Goal: Information Seeking & Learning: Find specific fact

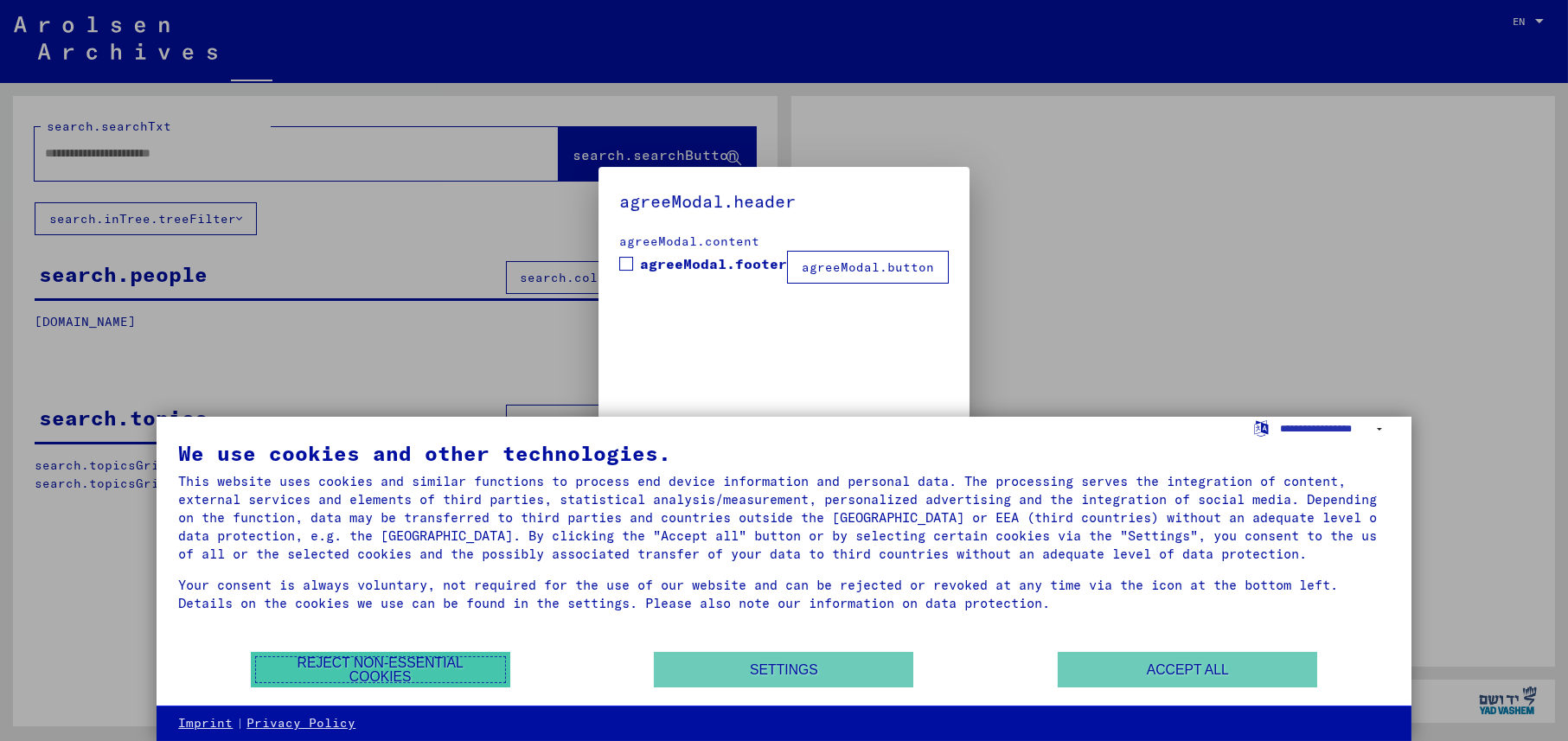
click at [425, 658] on button "Reject non-essential cookies" at bounding box center [380, 669] width 259 height 36
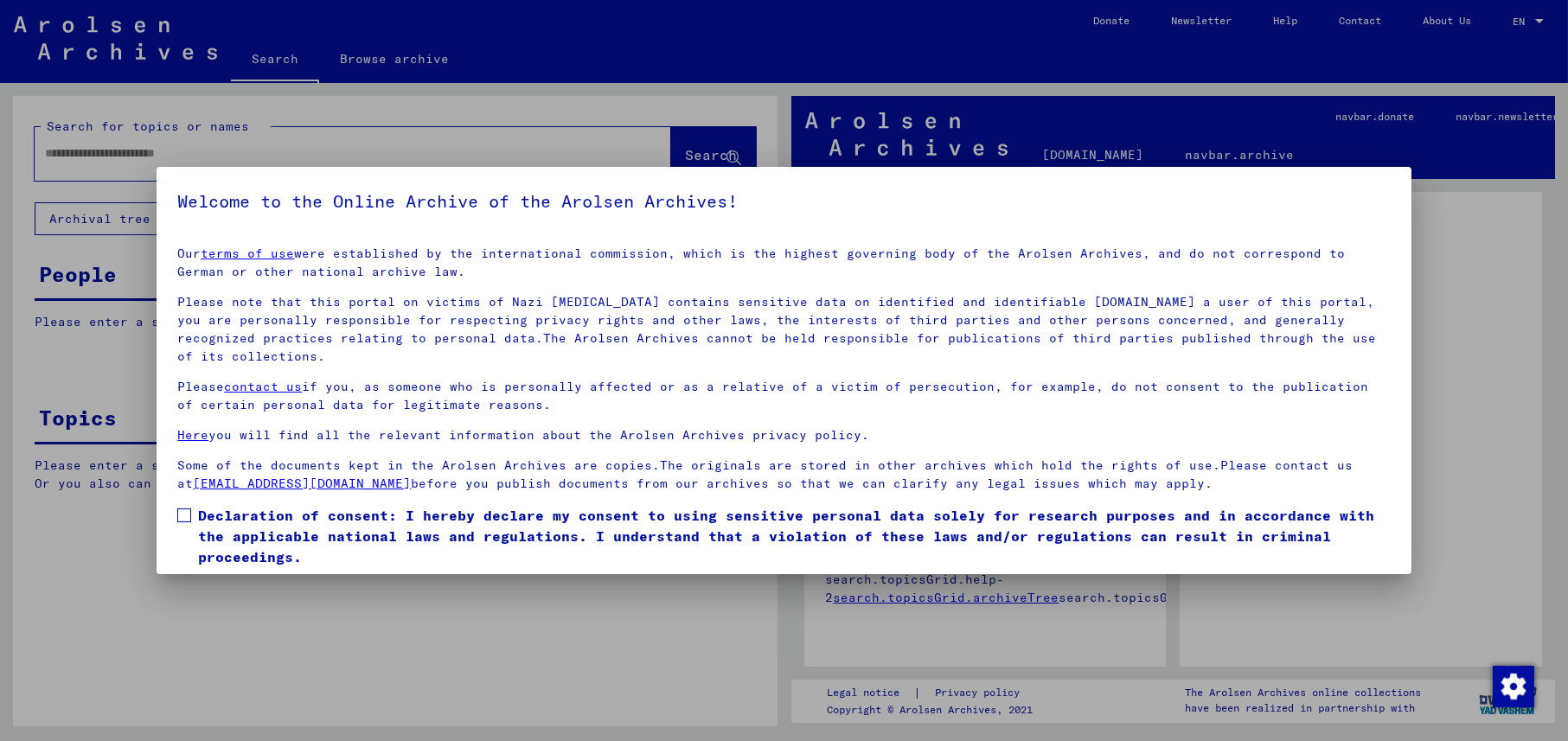
click at [192, 520] on label "Declaration of consent: I hereby declare my consent to using sensitive personal…" at bounding box center [783, 535] width 1212 height 62
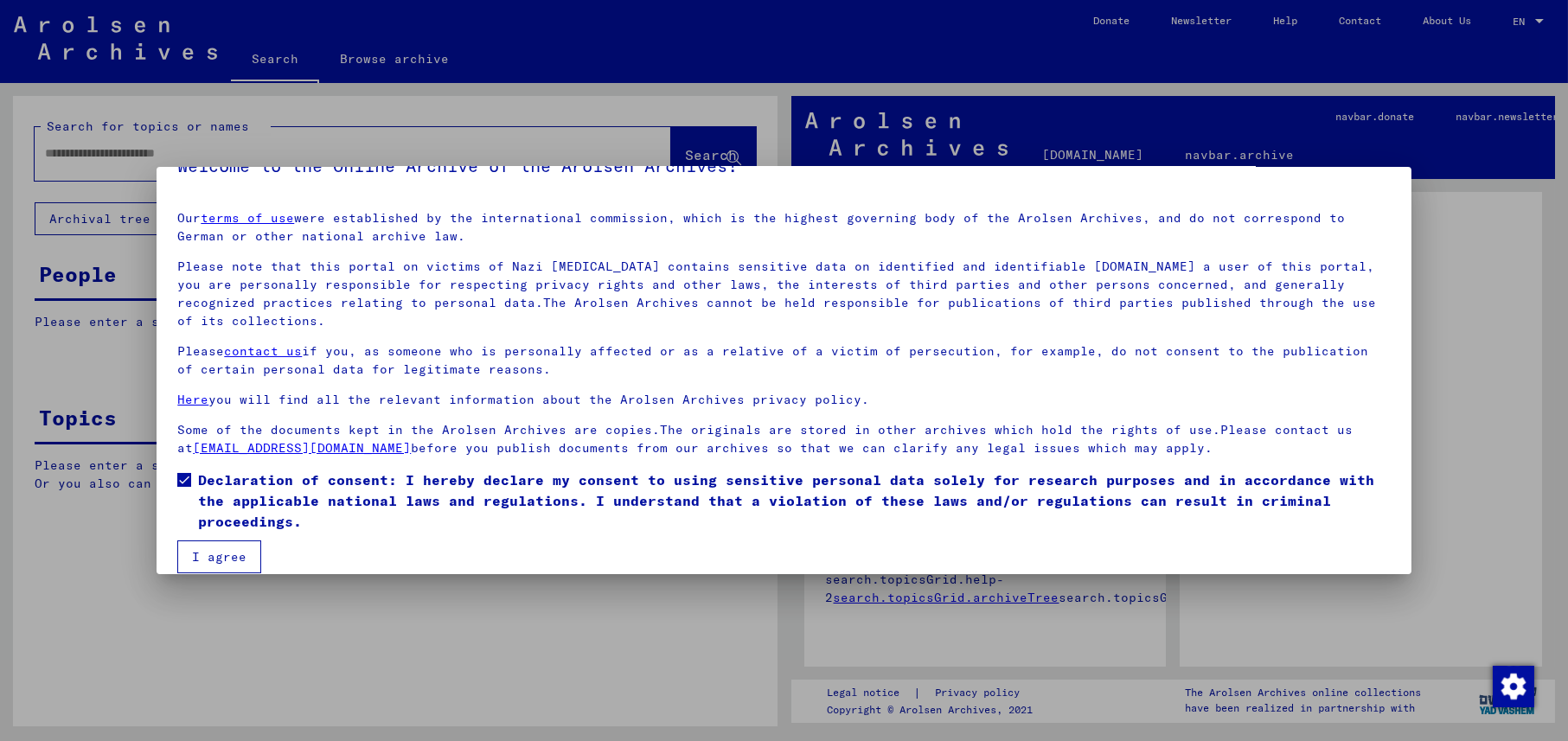
scroll to position [54, 0]
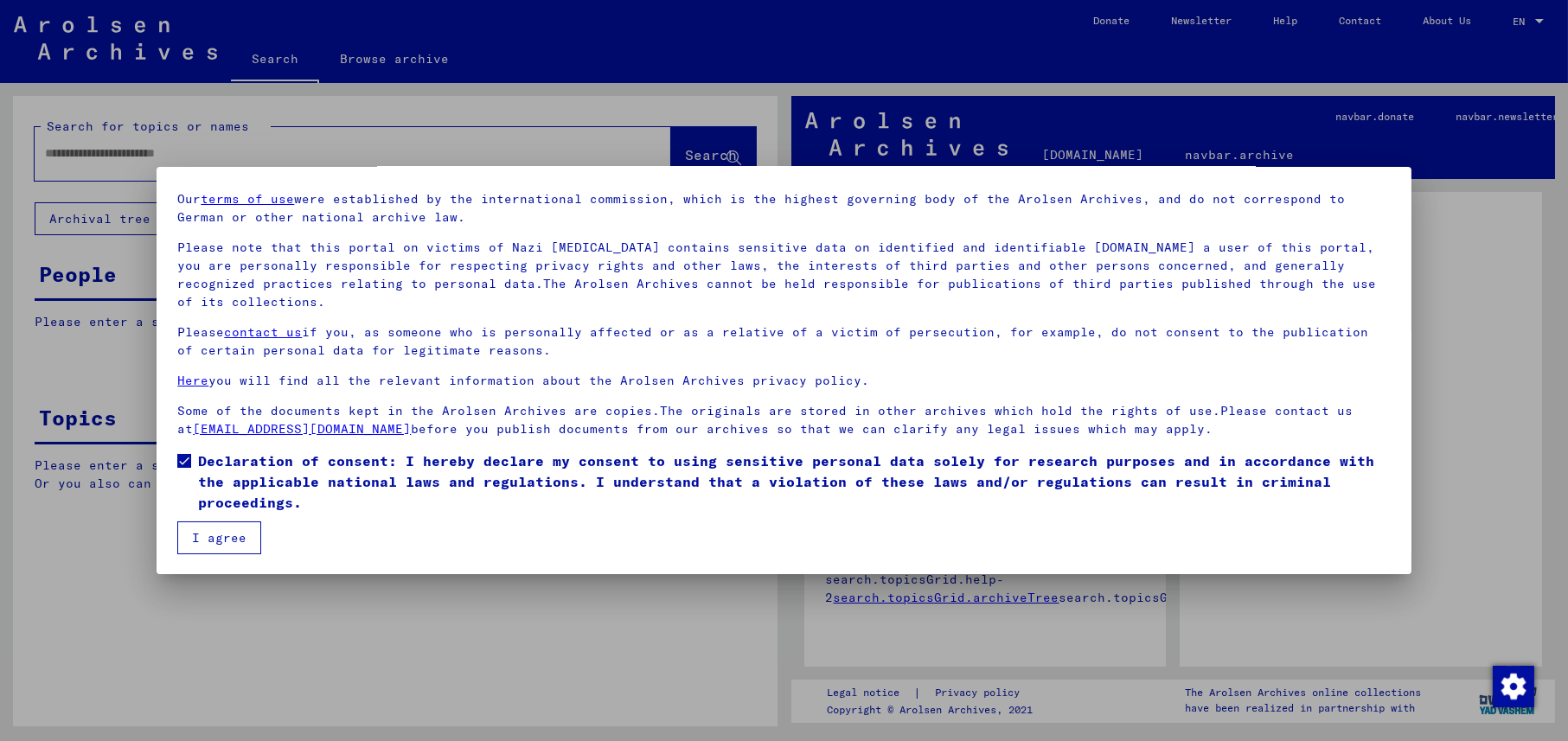
click at [242, 542] on button "I agree" at bounding box center [218, 537] width 84 height 33
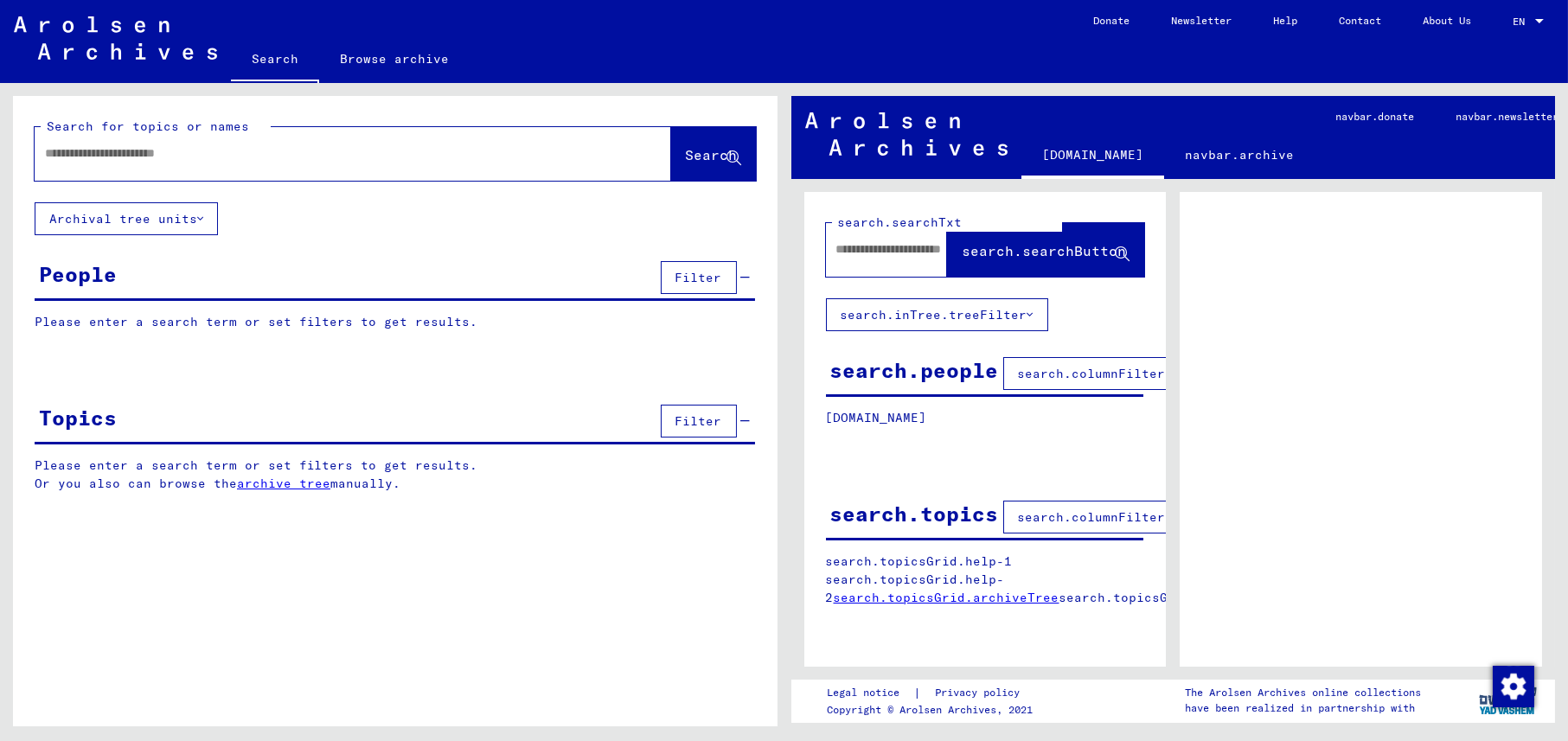
click at [146, 143] on div at bounding box center [332, 154] width 595 height 39
click at [79, 274] on div "People" at bounding box center [77, 273] width 77 height 31
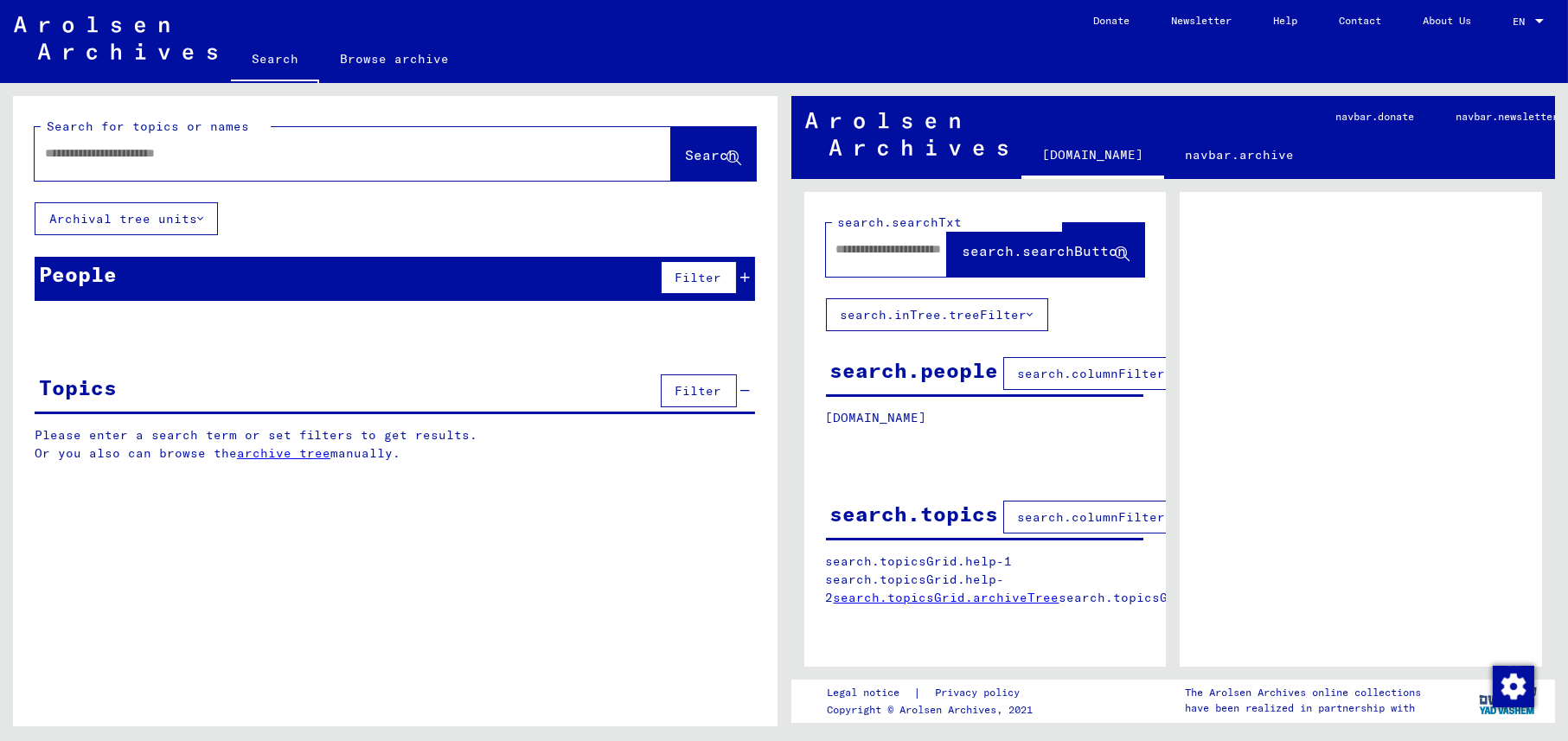
click at [79, 274] on div "People" at bounding box center [77, 273] width 77 height 31
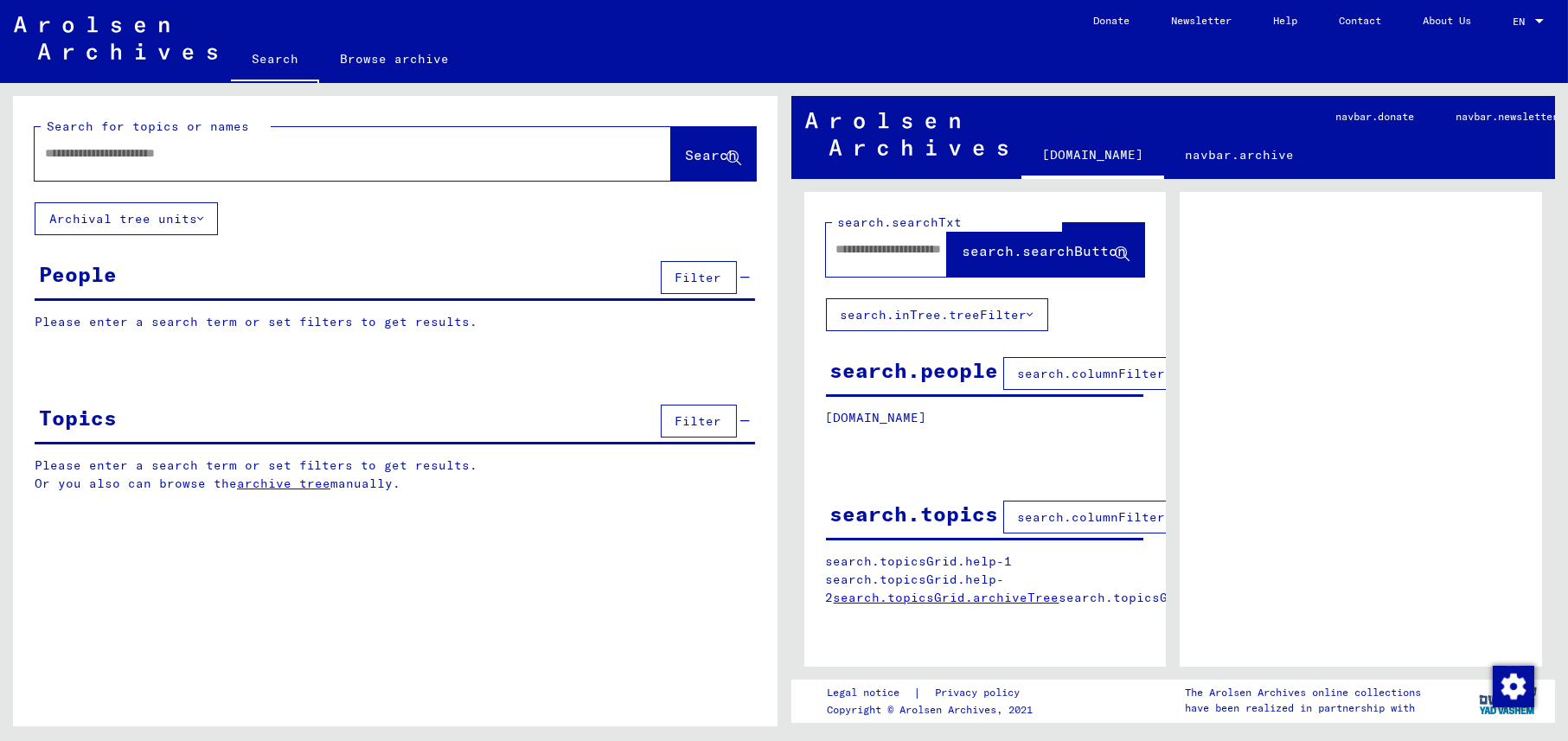
click at [73, 155] on input "text" at bounding box center [337, 153] width 585 height 18
type input "*****"
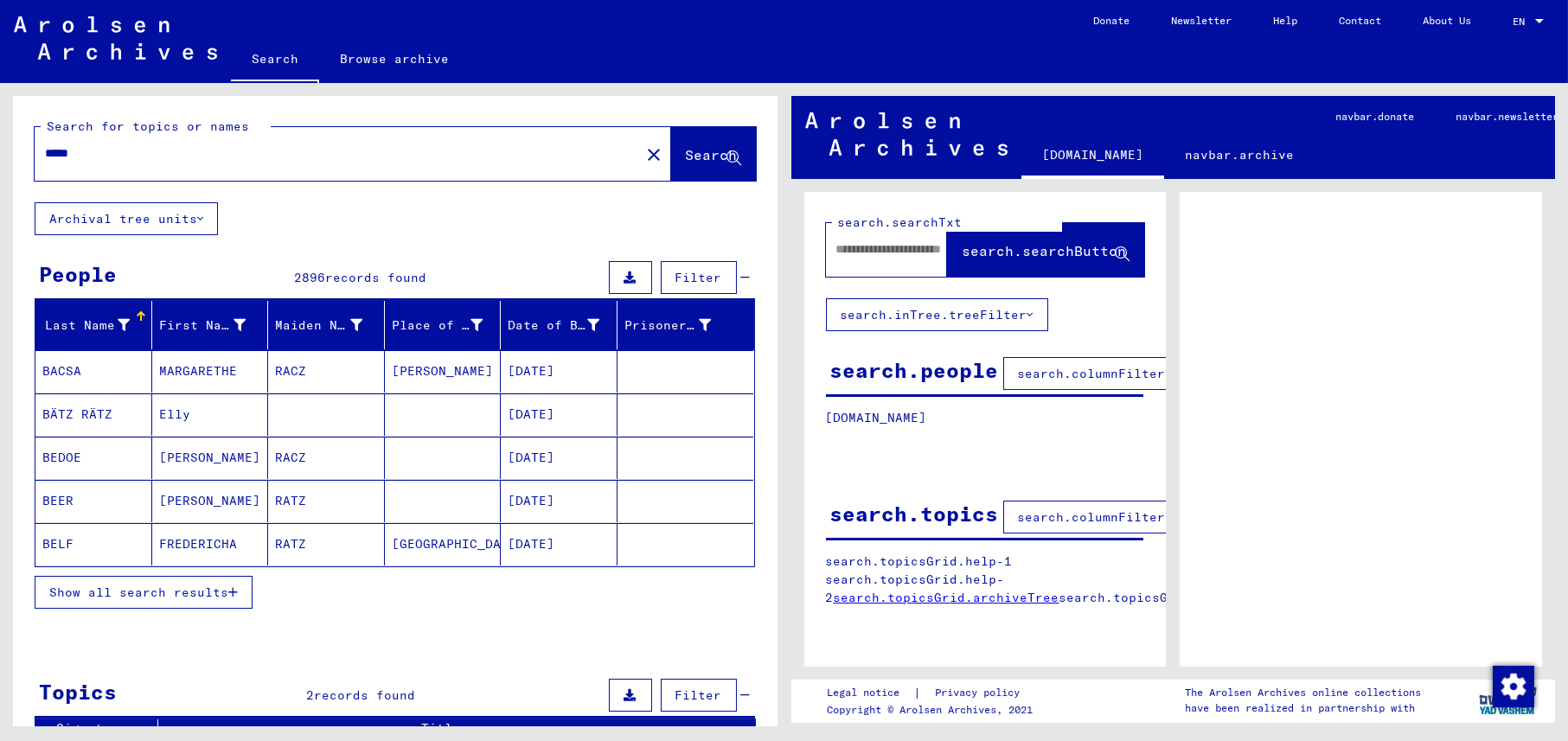
click at [171, 586] on span "Show all search results" at bounding box center [138, 592] width 179 height 15
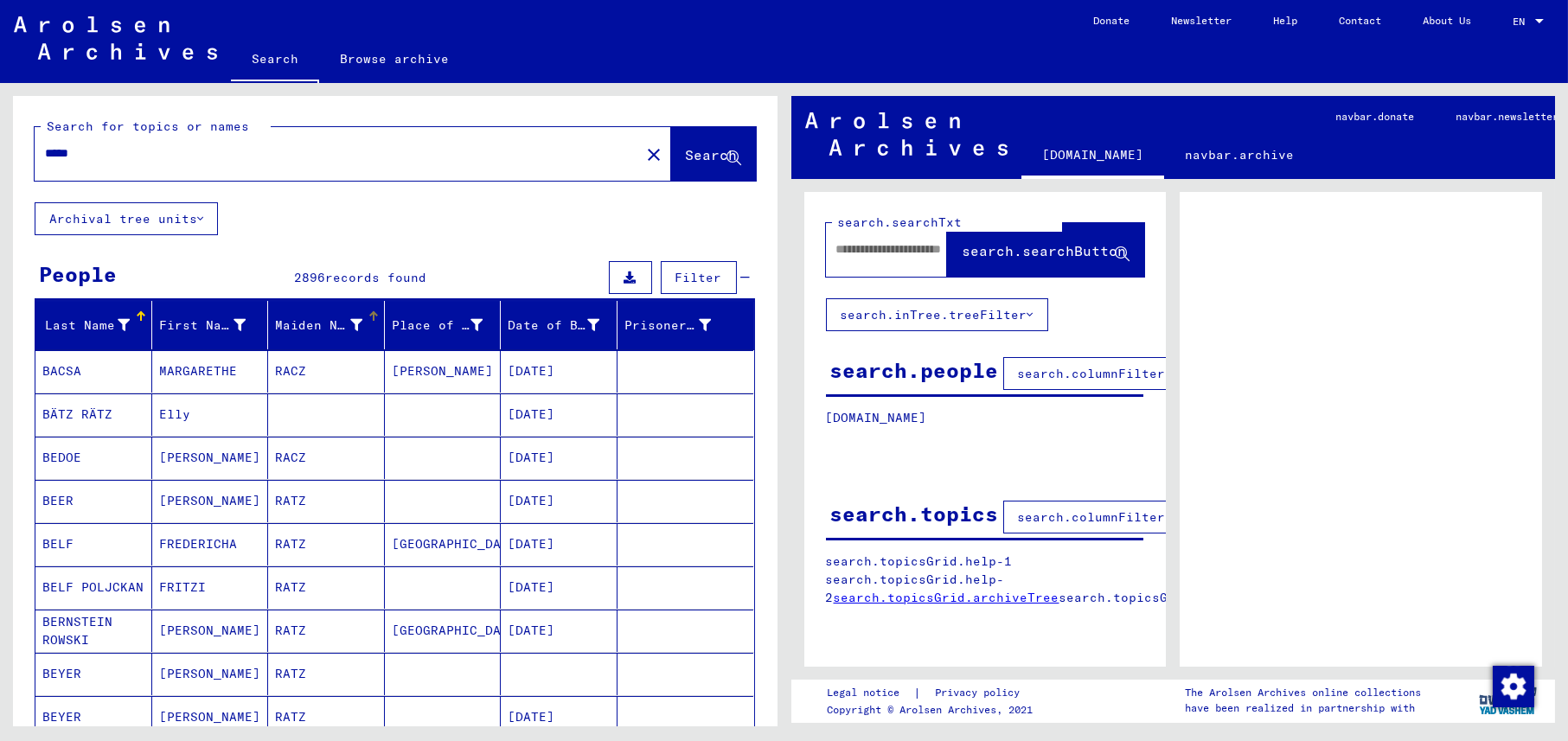
click at [309, 330] on div "Maiden Name" at bounding box center [318, 325] width 87 height 18
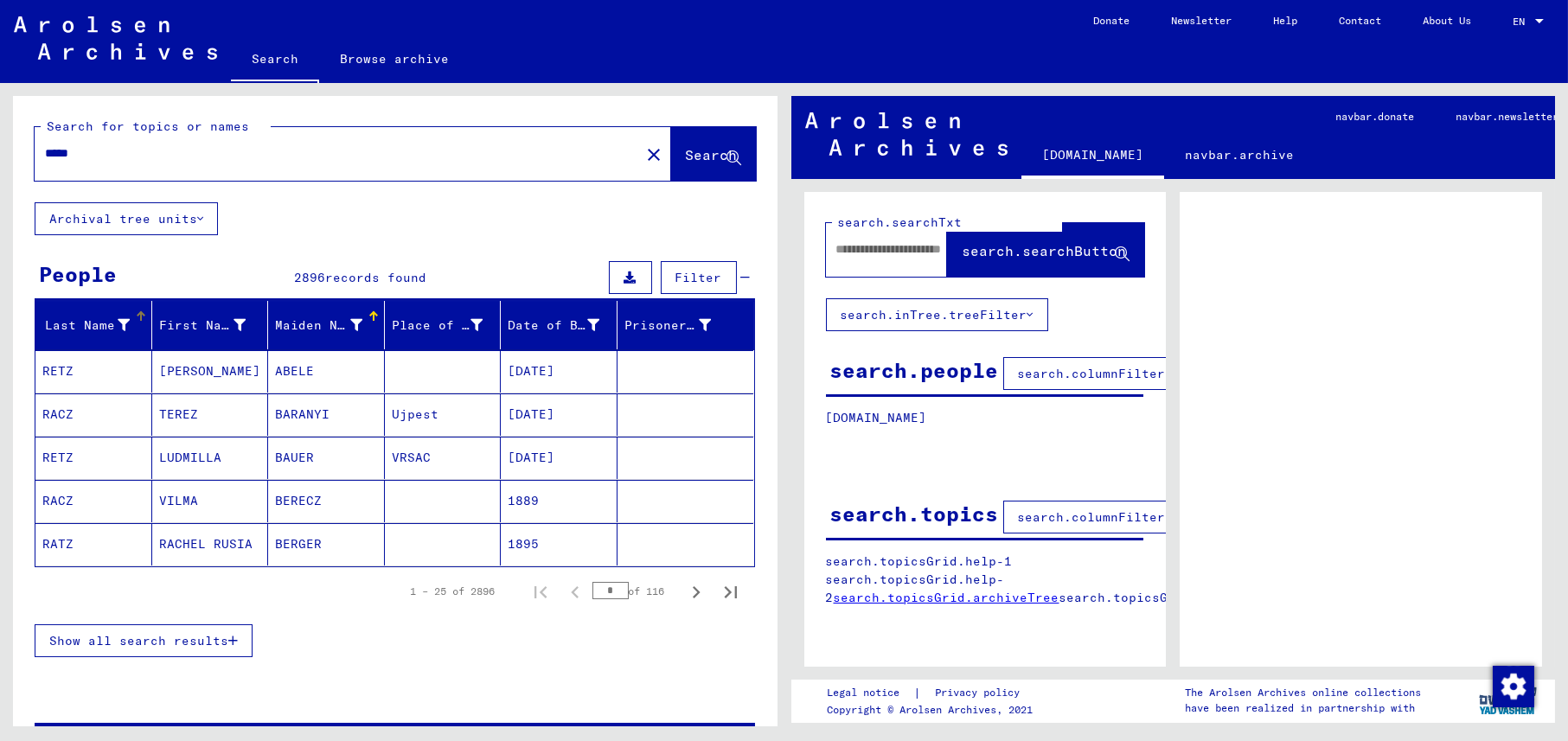
click at [110, 316] on div "Last Name" at bounding box center [86, 325] width 87 height 18
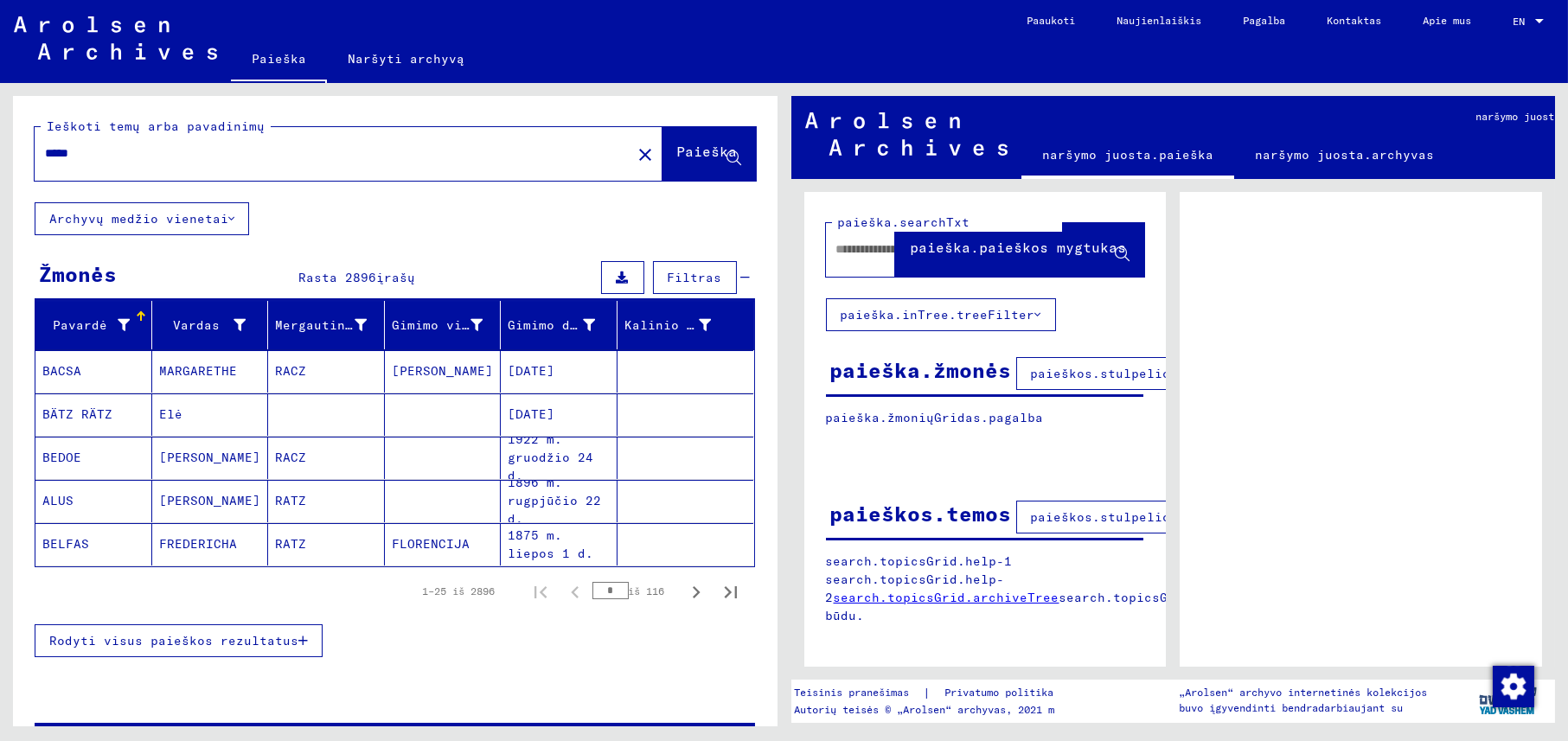
click at [219, 216] on font "Archyvų medžio vienetai" at bounding box center [138, 218] width 179 height 15
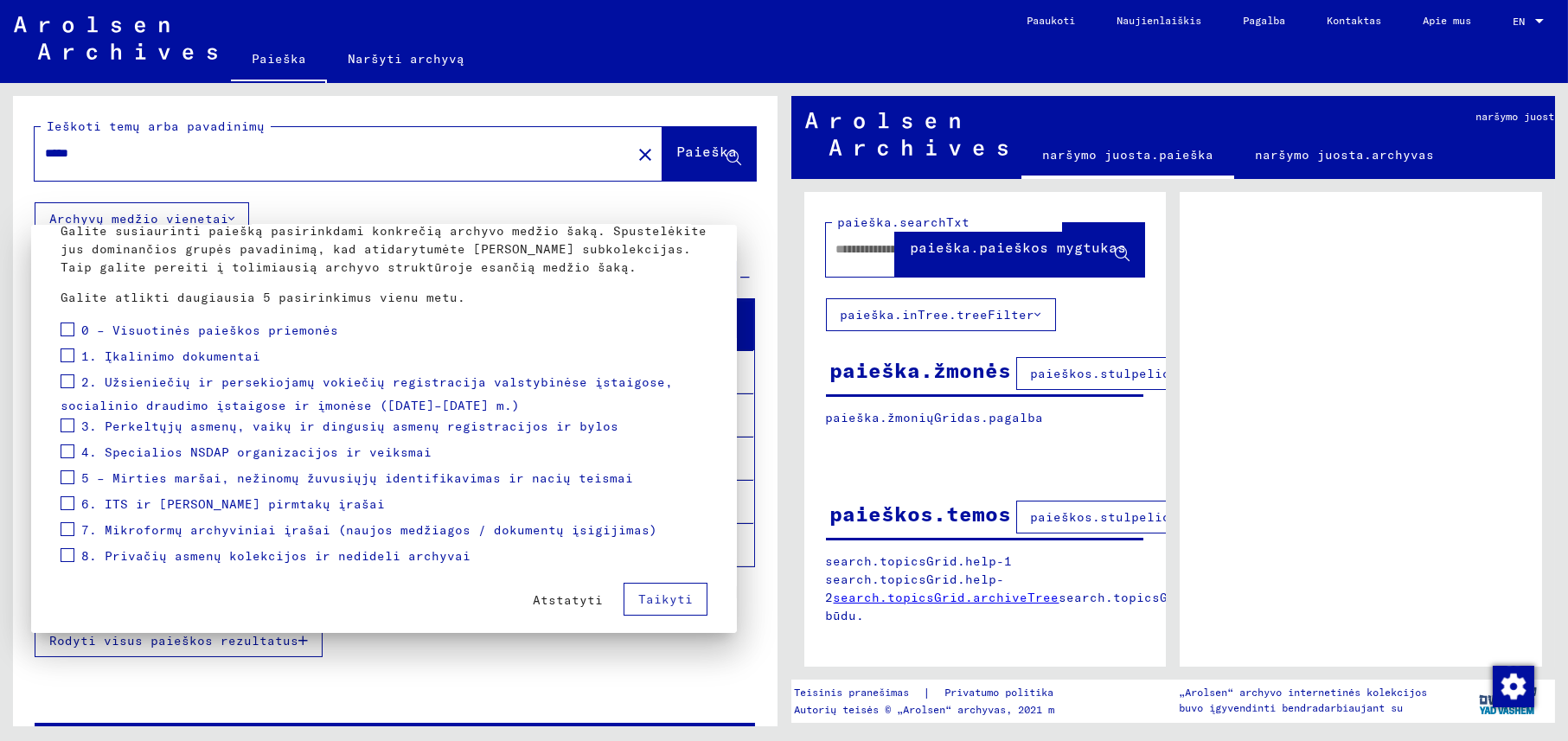
scroll to position [119, 0]
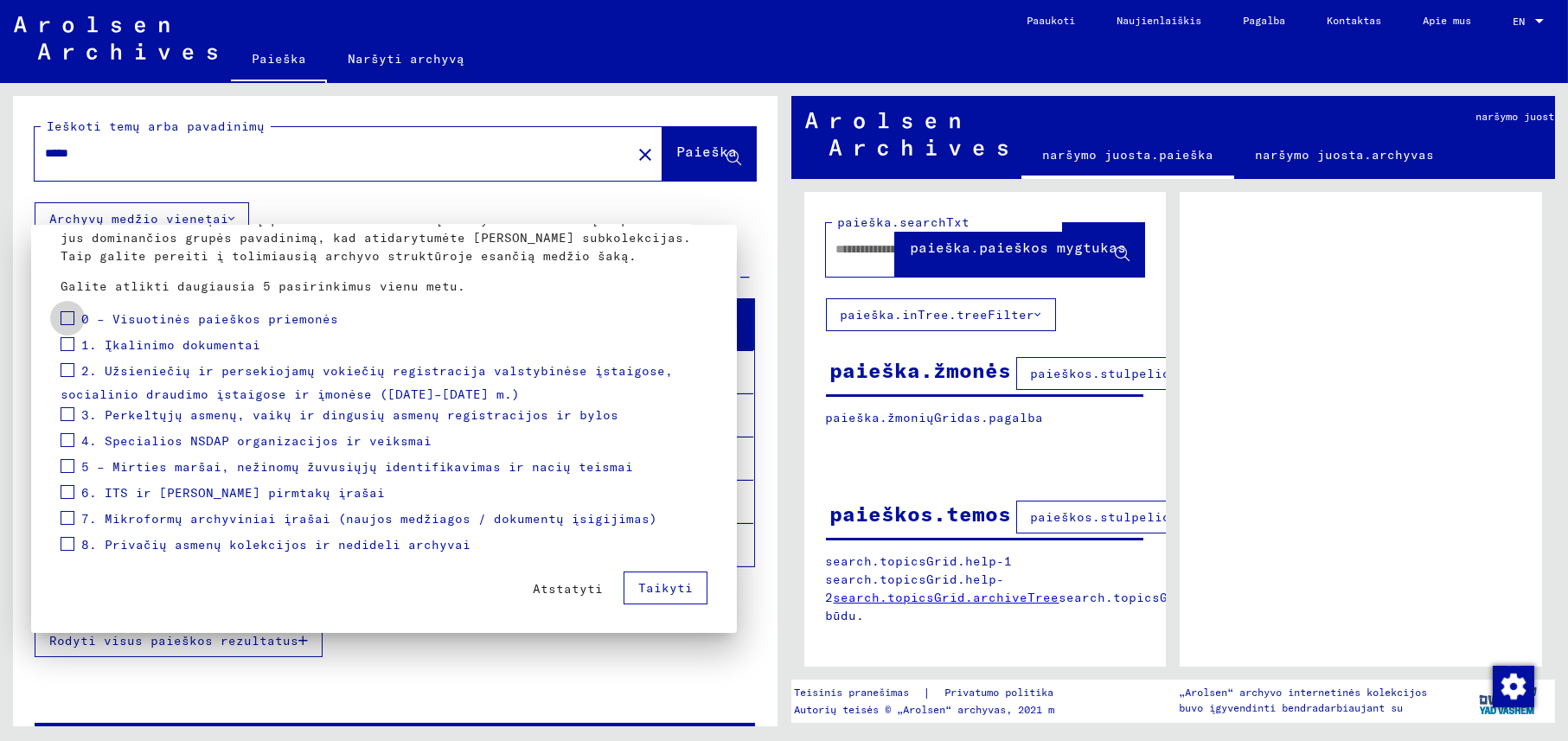
click at [62, 316] on span at bounding box center [68, 318] width 14 height 14
click at [66, 340] on span at bounding box center [68, 344] width 14 height 14
click at [69, 371] on span at bounding box center [68, 370] width 14 height 14
click at [71, 417] on span at bounding box center [68, 413] width 14 height 14
click at [70, 440] on span at bounding box center [68, 440] width 14 height 14
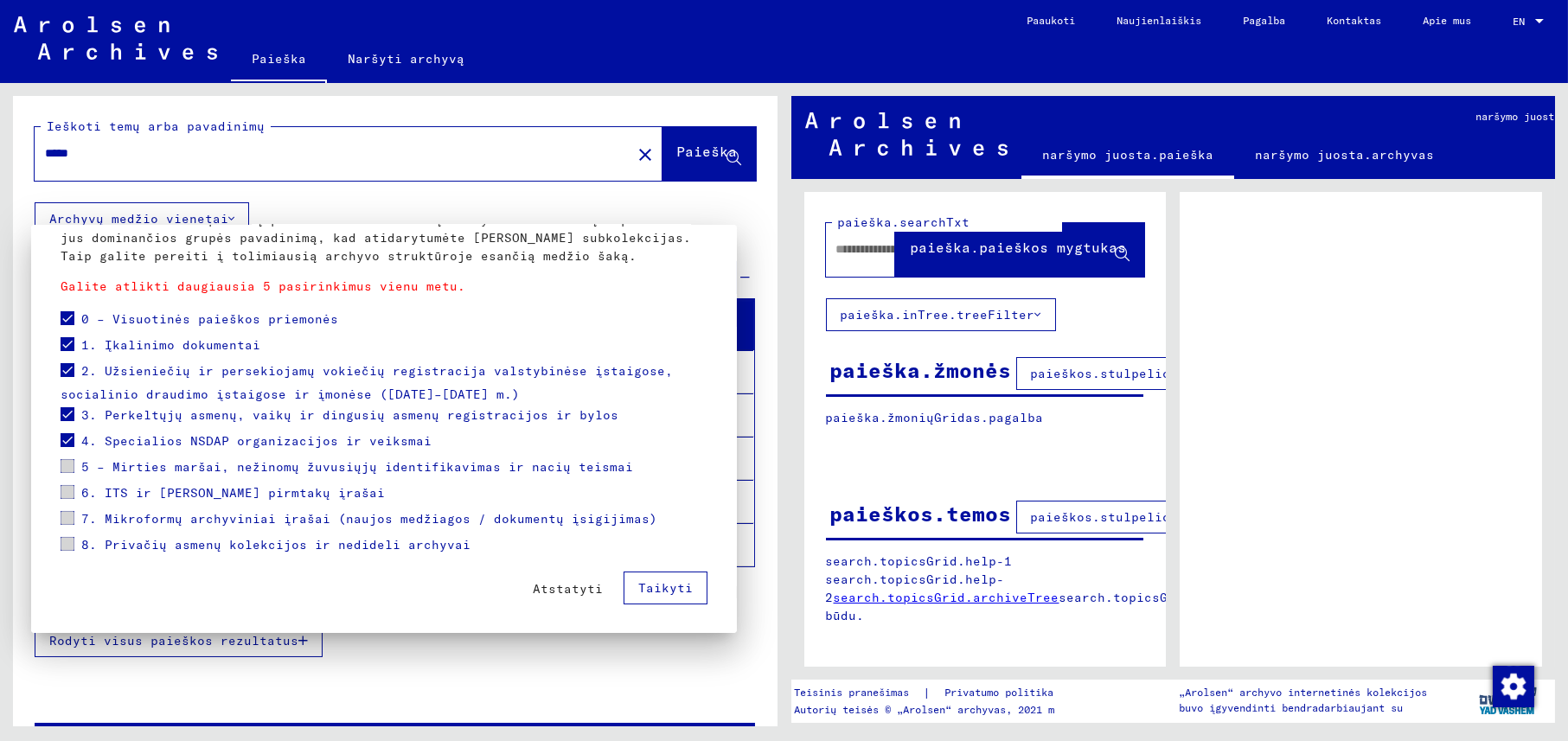
click at [73, 472] on mat-checkbox at bounding box center [68, 468] width 14 height 26
click at [68, 439] on span at bounding box center [68, 440] width 14 height 14
click at [671, 585] on font "Taikyti" at bounding box center [665, 587] width 54 height 15
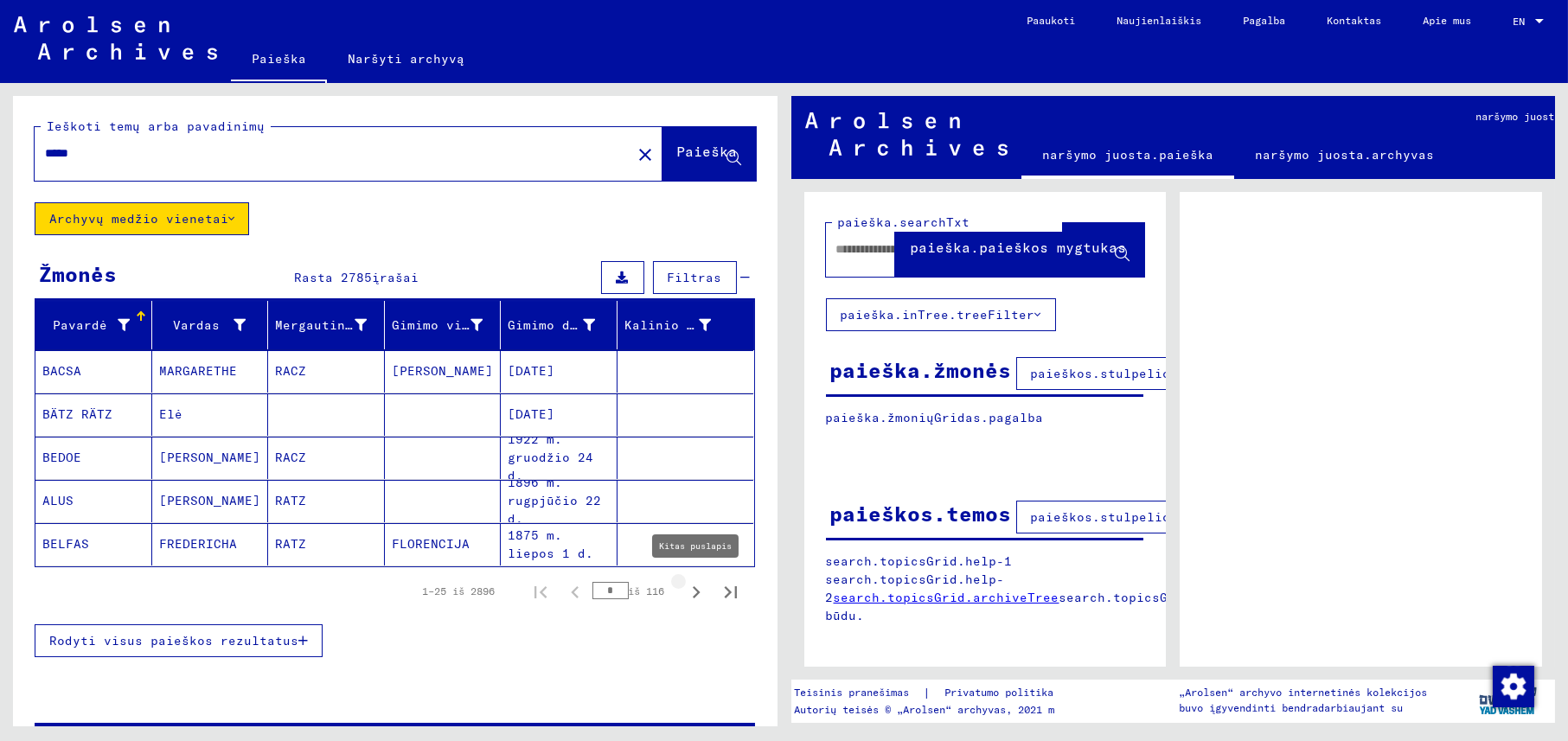
click at [683, 586] on icon "Kitas puslapis" at bounding box center [695, 591] width 24 height 24
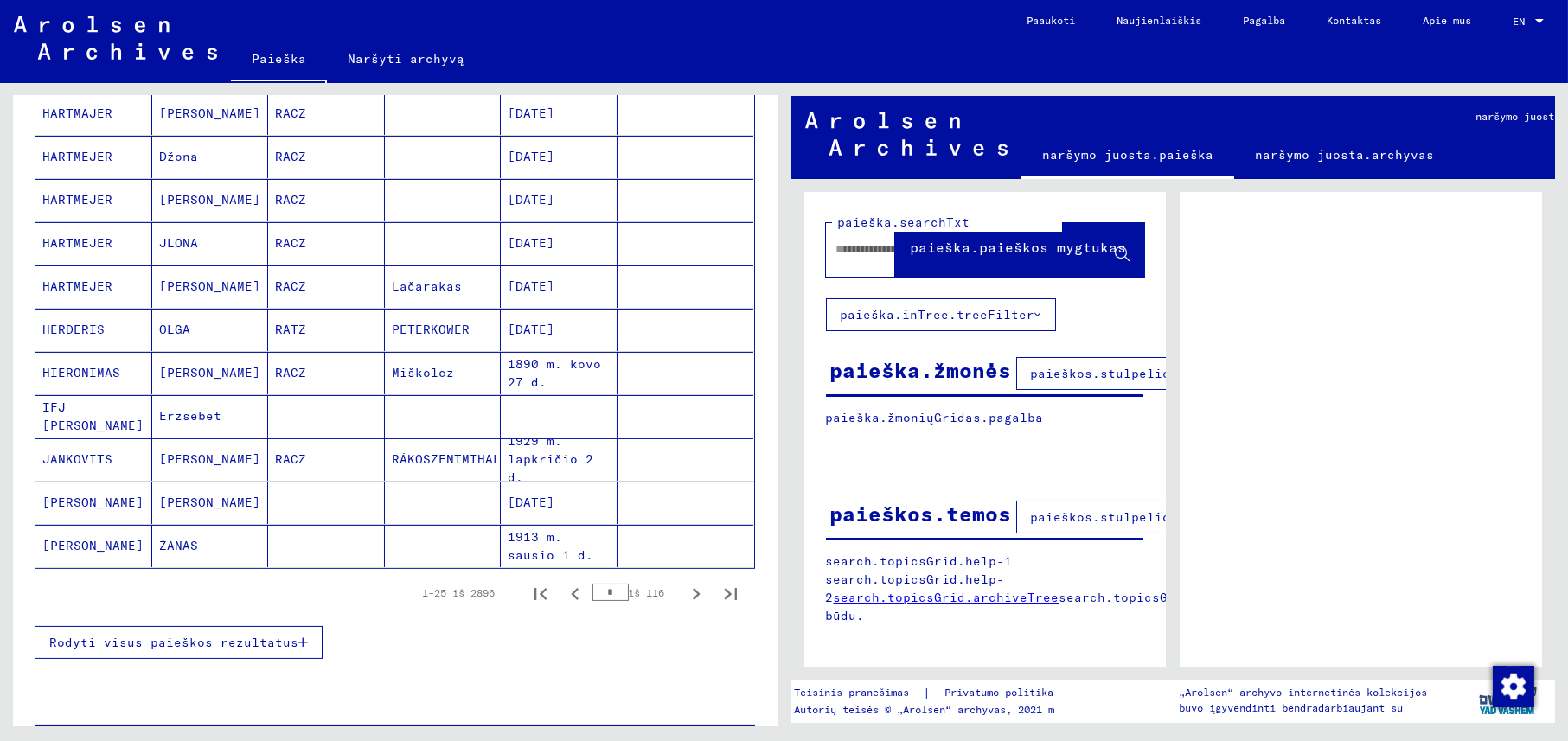
scroll to position [864, 0]
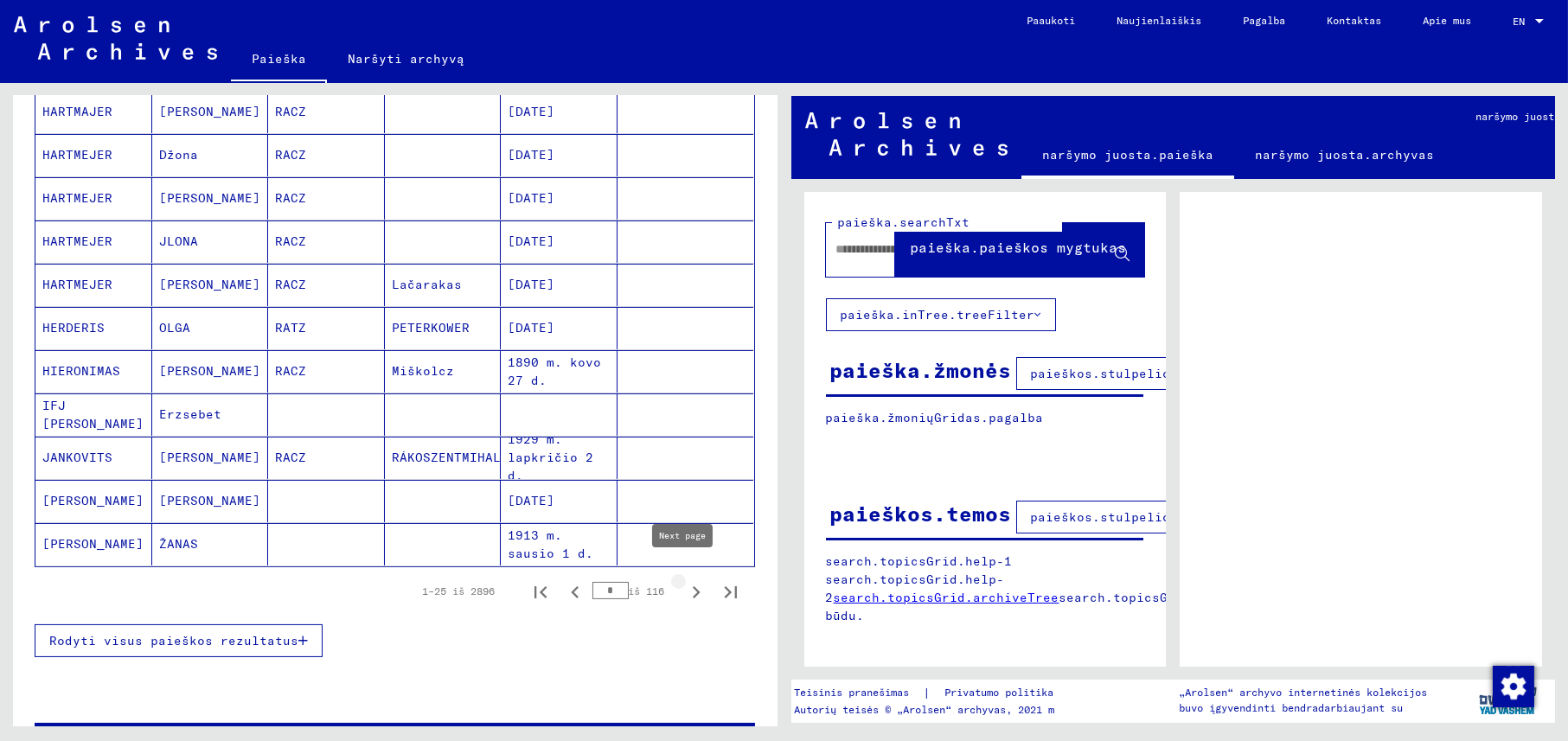
click at [685, 581] on icon "Kitas puslapis" at bounding box center [695, 591] width 24 height 24
type input "*"
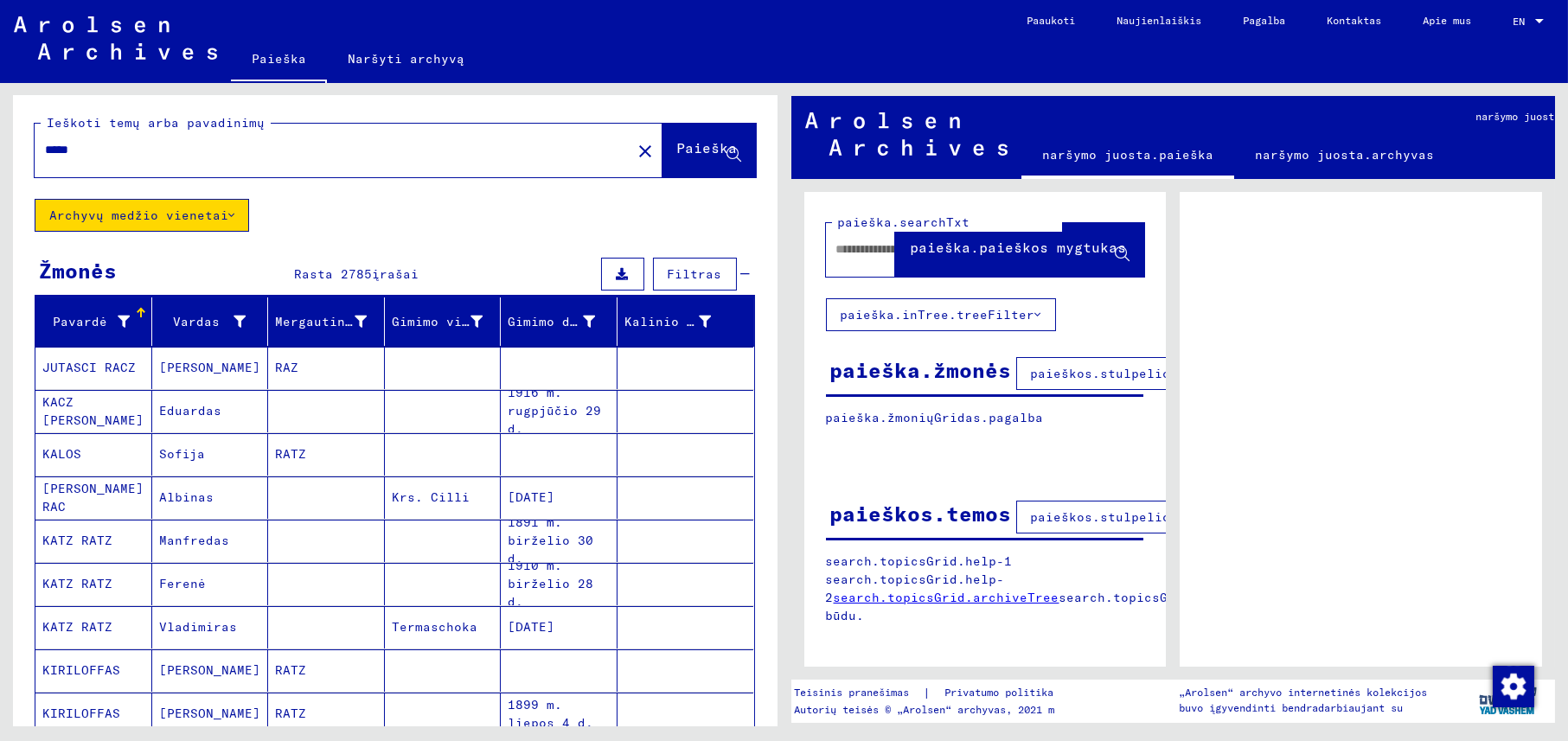
scroll to position [0, 0]
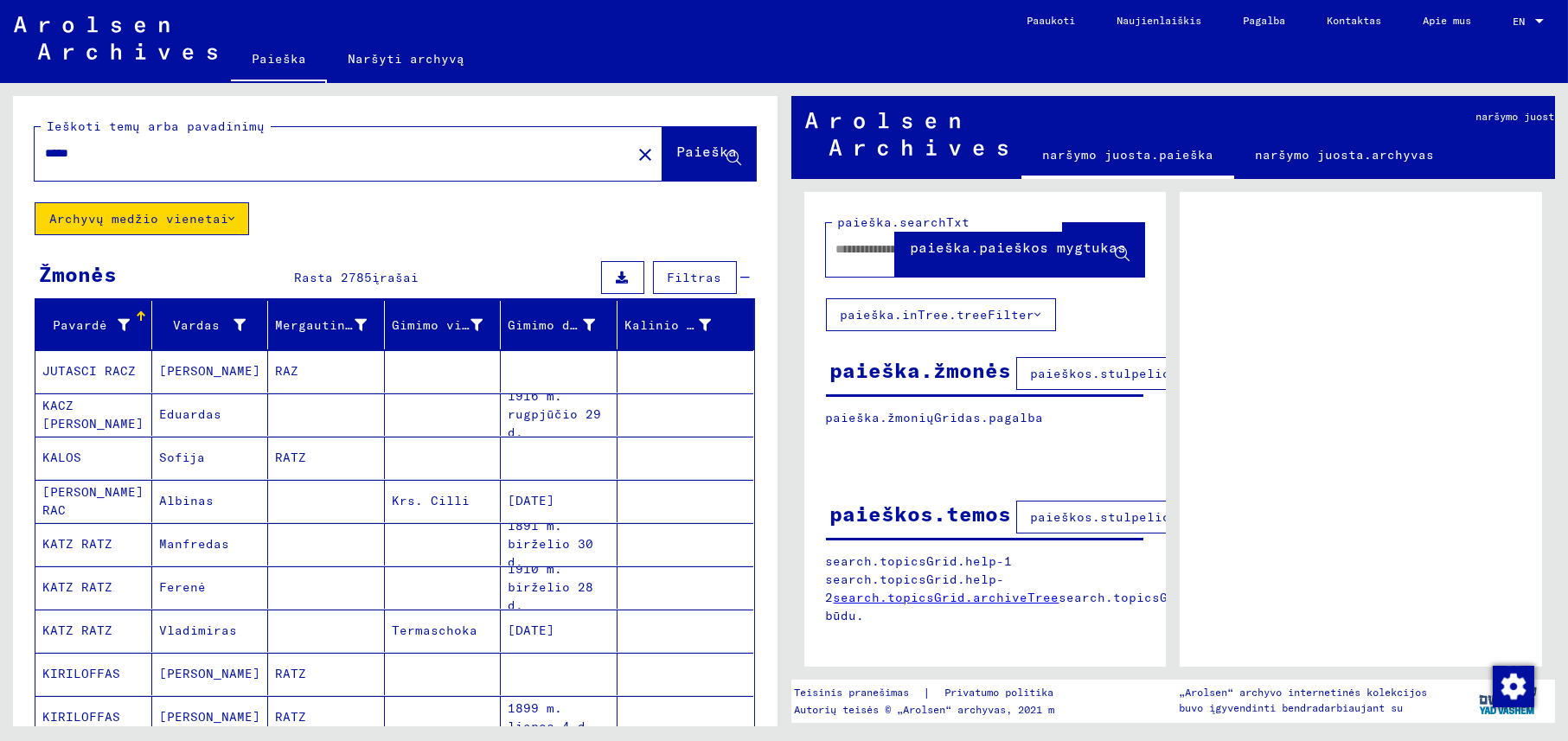
drag, startPoint x: 46, startPoint y: 155, endPoint x: 37, endPoint y: 201, distance: 46.9
click at [40, 175] on div "***** close" at bounding box center [348, 153] width 627 height 53
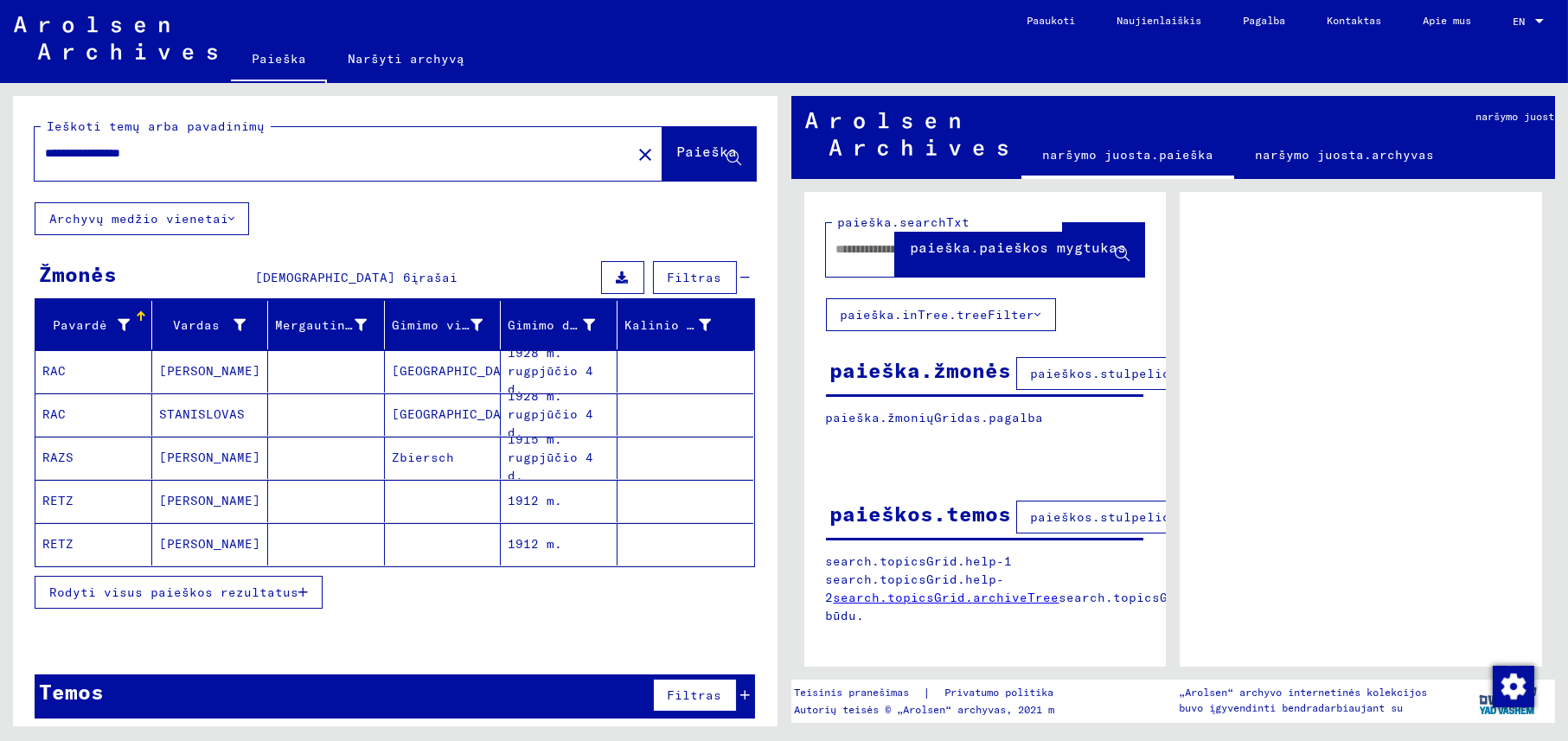
click at [155, 155] on input "**********" at bounding box center [334, 153] width 576 height 18
drag, startPoint x: 126, startPoint y: 154, endPoint x: 0, endPoint y: 176, distance: 127.9
click at [0, 176] on div "**********" at bounding box center [392, 404] width 783 height 642
type input "*****"
click at [677, 153] on font "Paieška" at bounding box center [707, 152] width 61 height 17
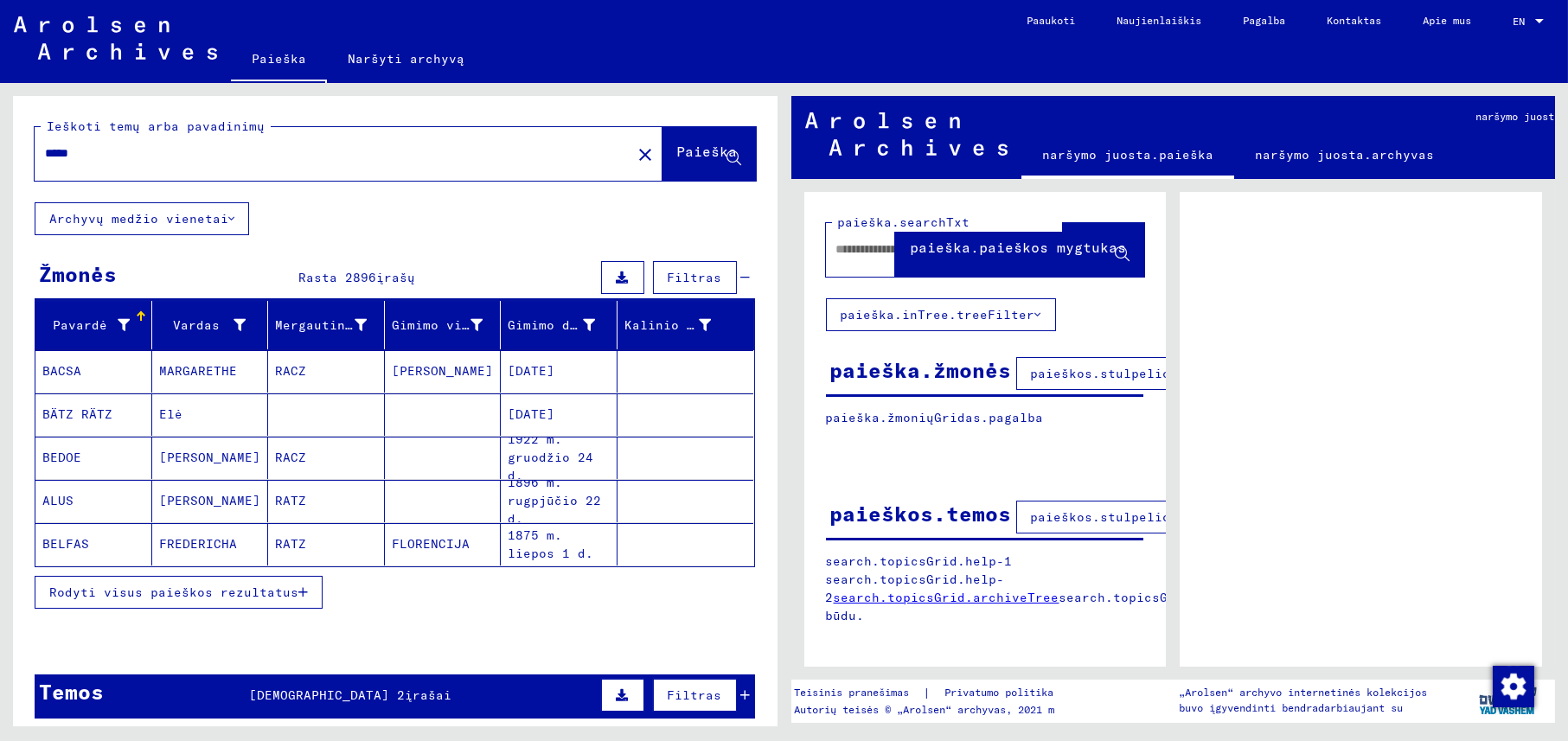
click at [196, 589] on font "Rodyti visus paieškos rezultatus" at bounding box center [174, 592] width 249 height 15
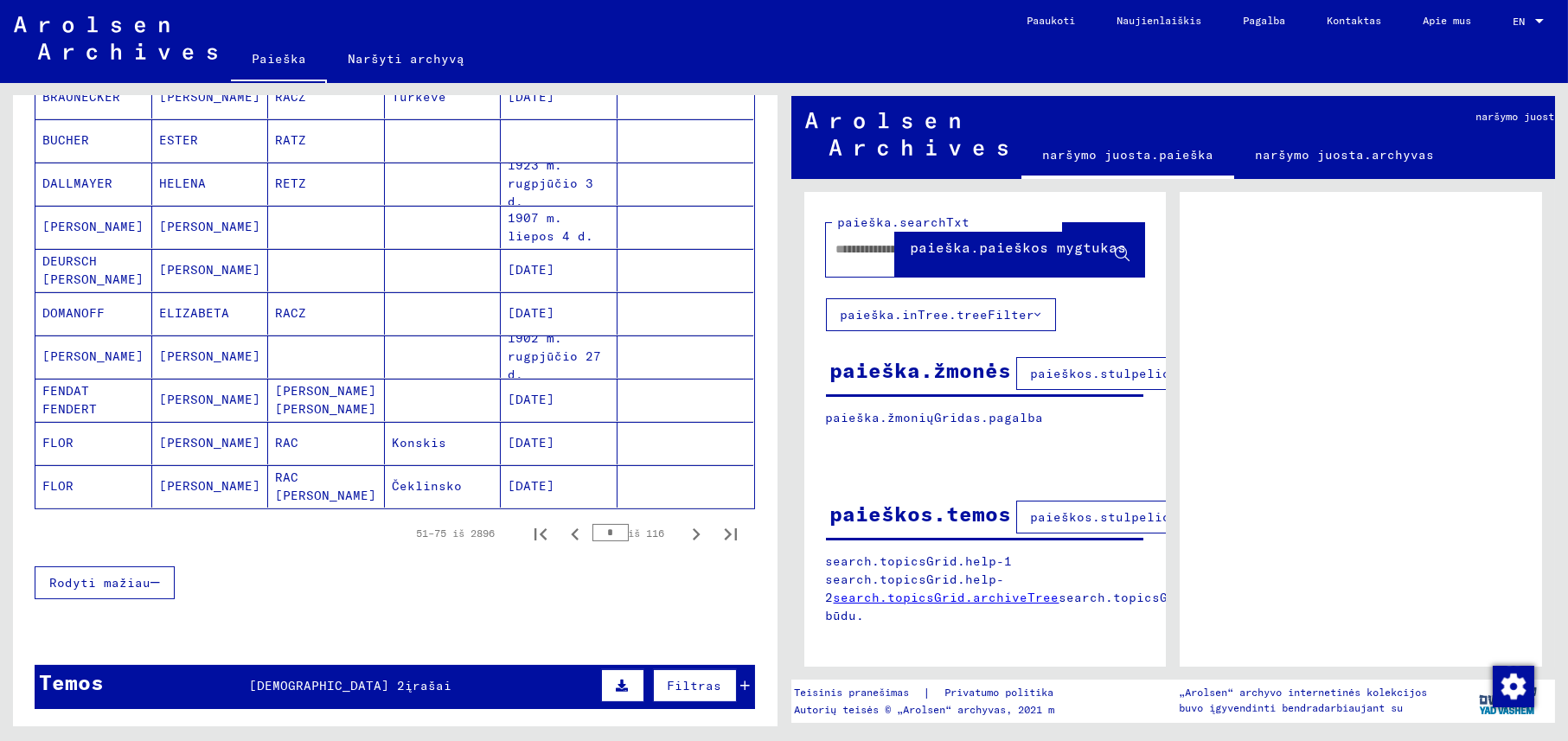
scroll to position [951, 0]
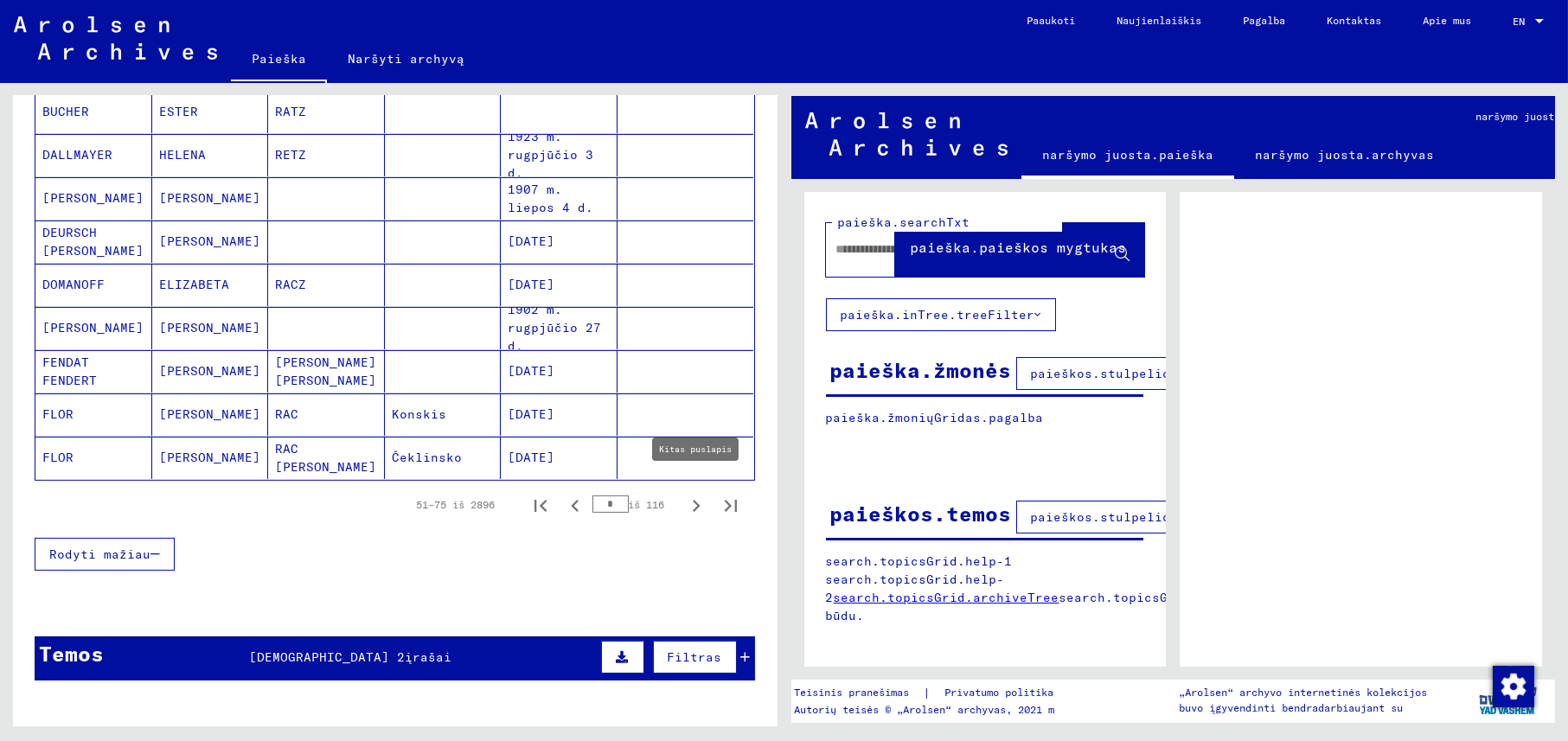
click at [687, 494] on icon "Kitas puslapis" at bounding box center [695, 505] width 24 height 24
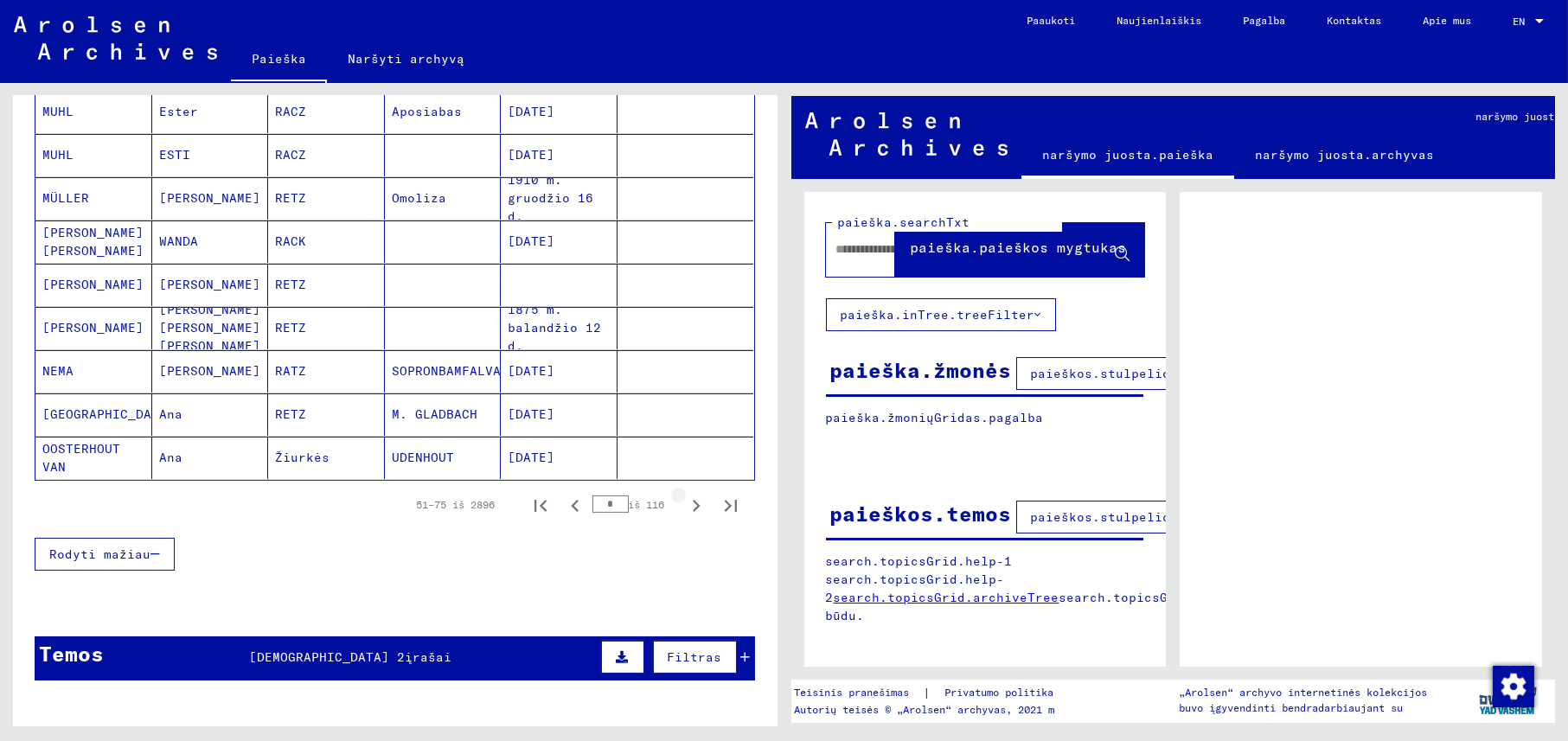
click at [687, 494] on icon "Kitas puslapis" at bounding box center [695, 505] width 24 height 24
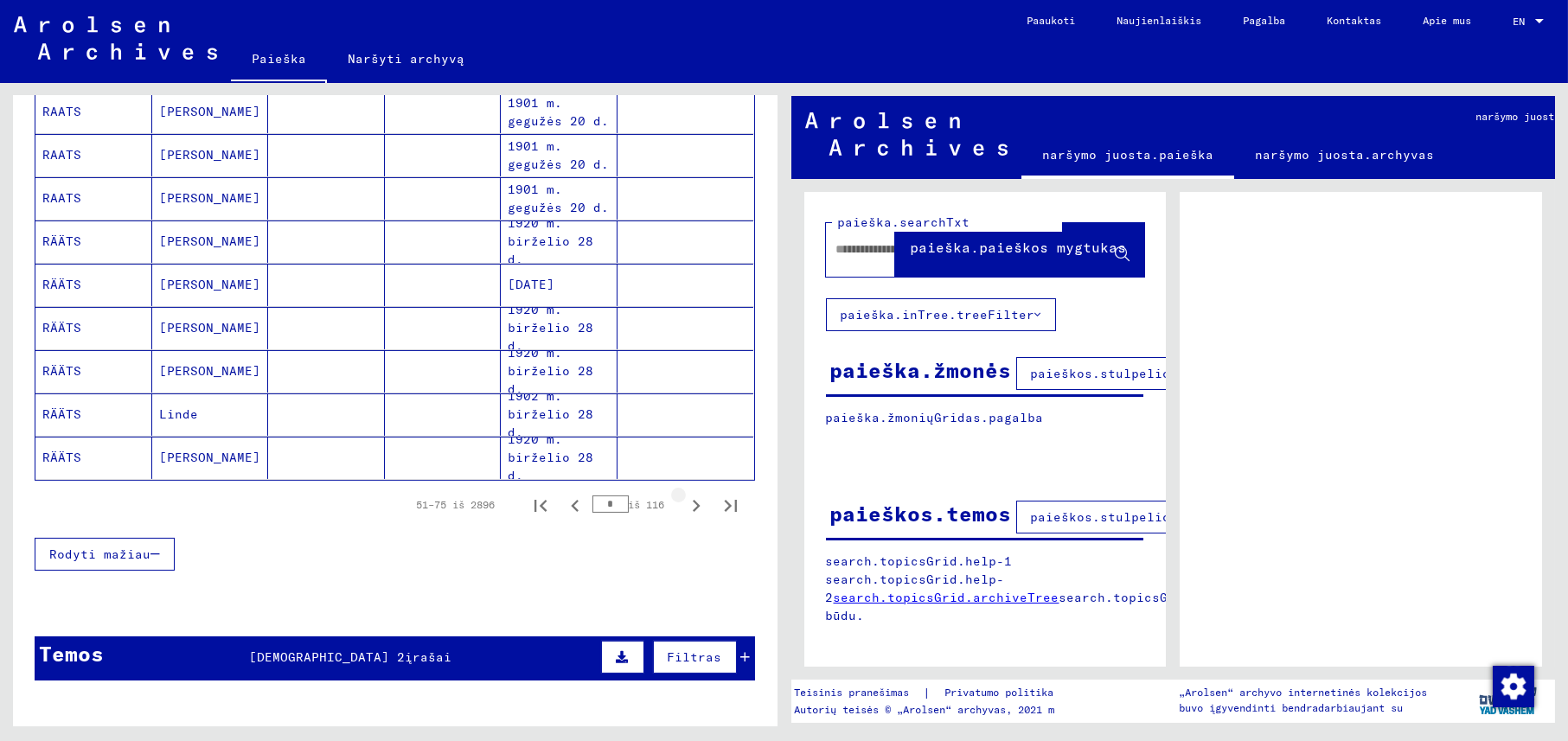
click at [687, 494] on icon "Kitas puslapis" at bounding box center [695, 505] width 24 height 24
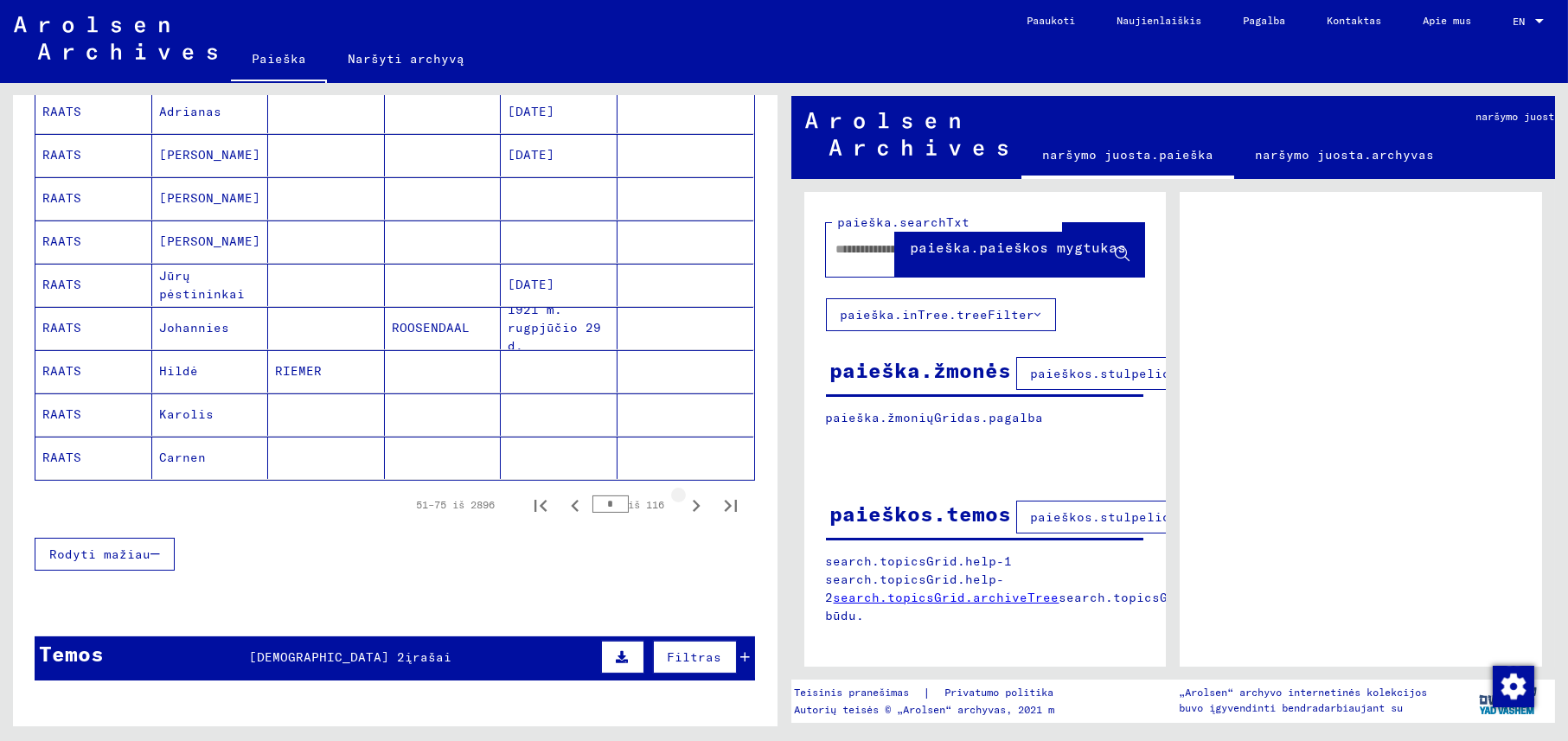
click at [687, 494] on icon "Kitas puslapis" at bounding box center [695, 505] width 24 height 24
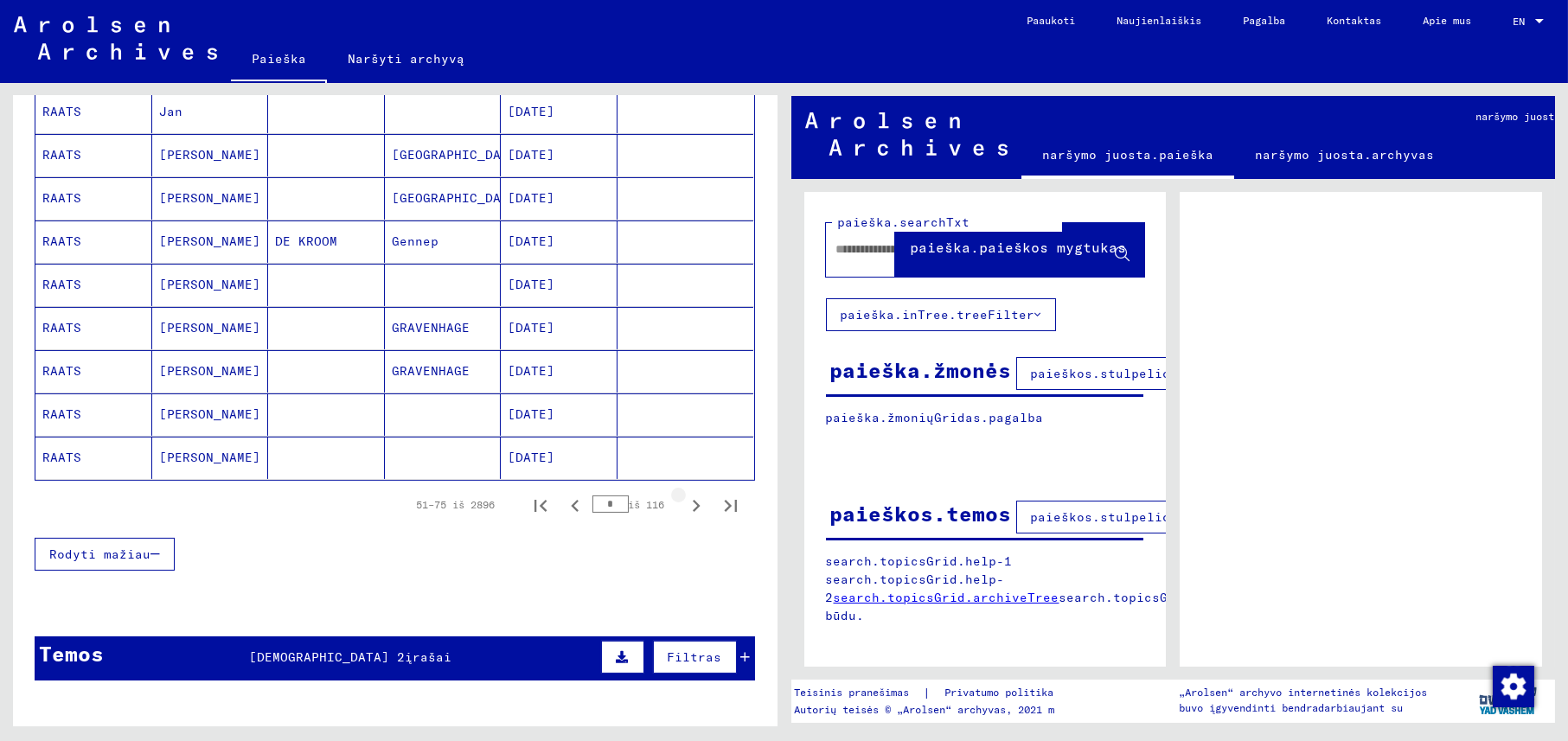
click at [687, 494] on icon "Kitas puslapis" at bounding box center [695, 505] width 24 height 24
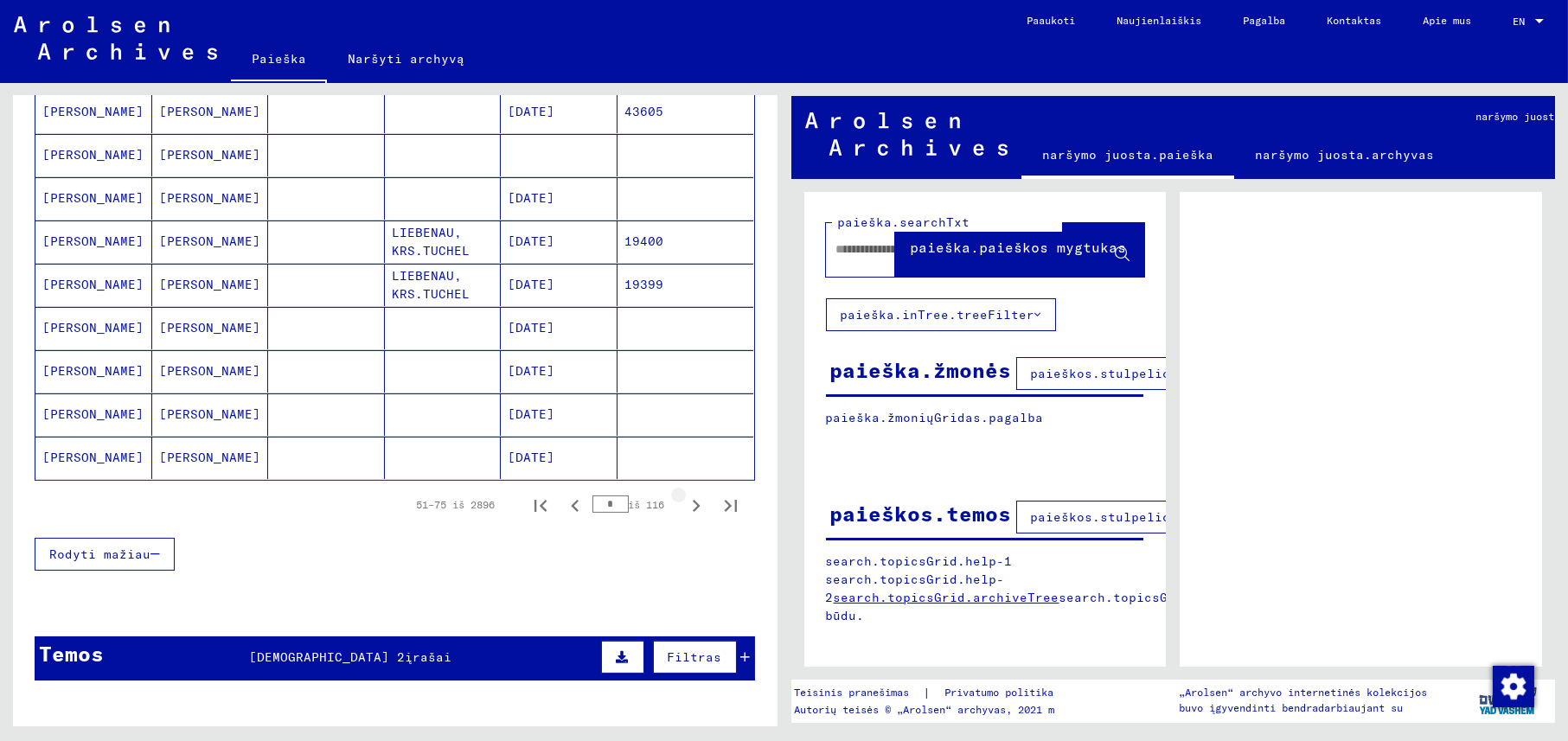
click at [687, 494] on icon "Kitas puslapis" at bounding box center [695, 505] width 24 height 24
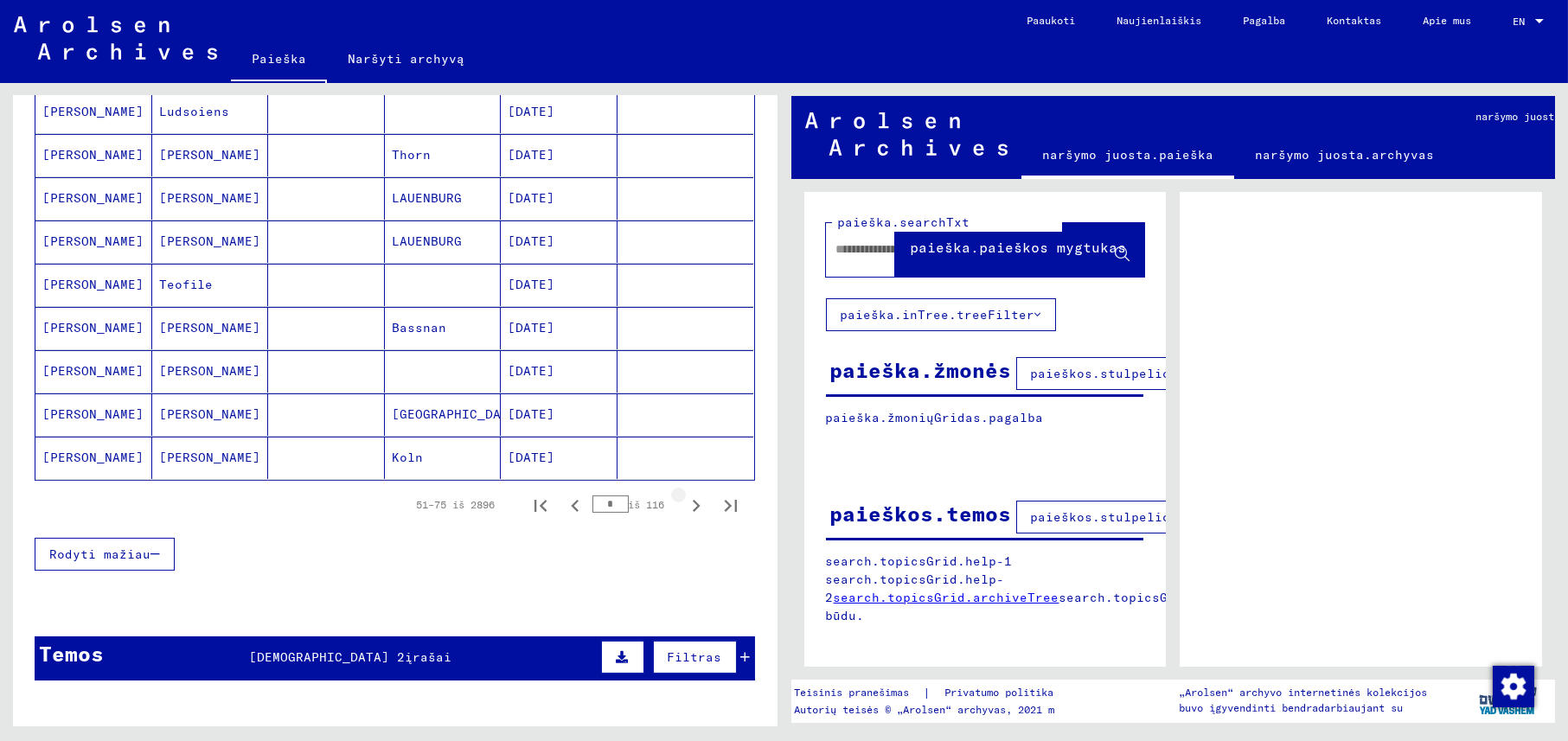
click at [687, 494] on icon "Kitas puslapis" at bounding box center [695, 505] width 24 height 24
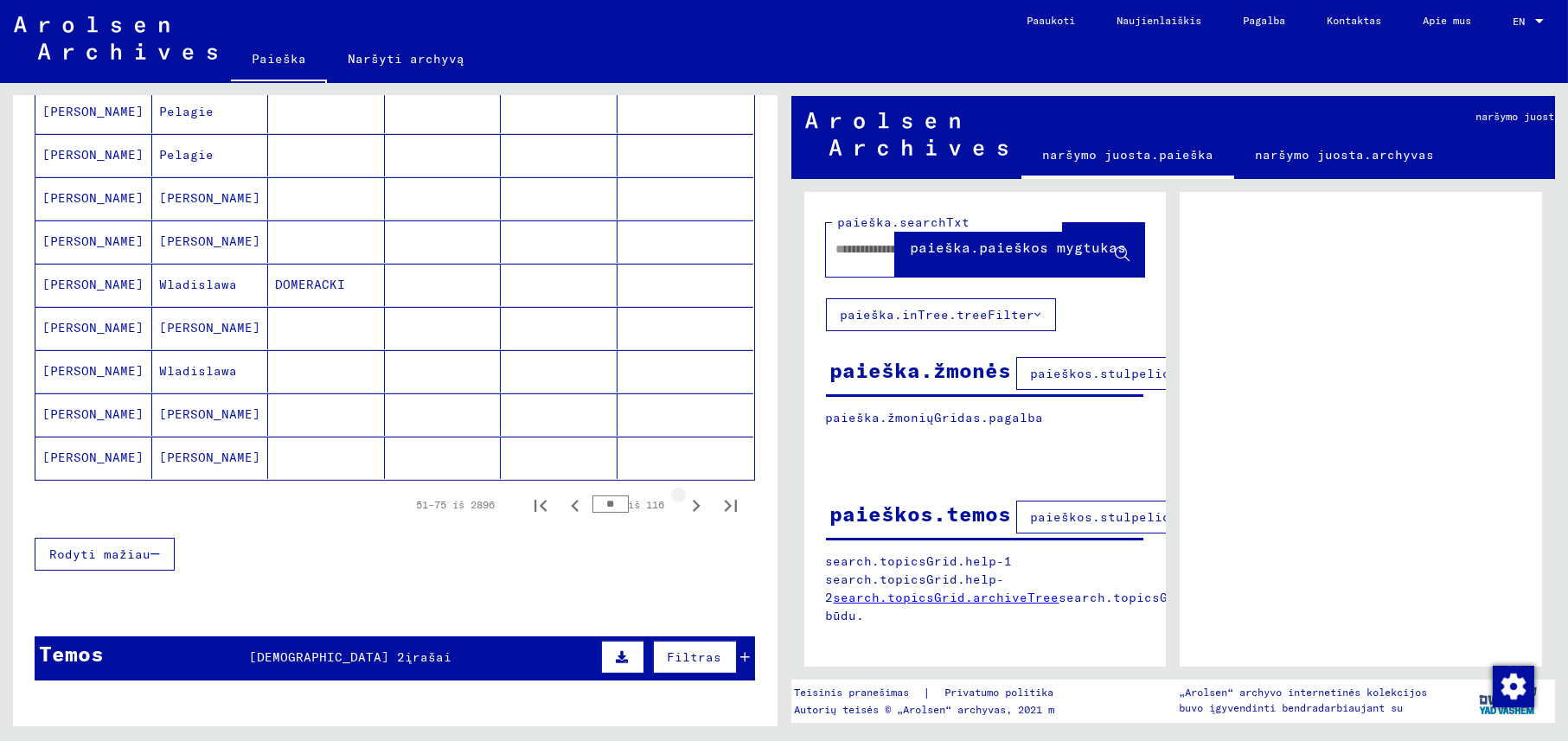
click at [687, 494] on icon "Kitas puslapis" at bounding box center [695, 505] width 24 height 24
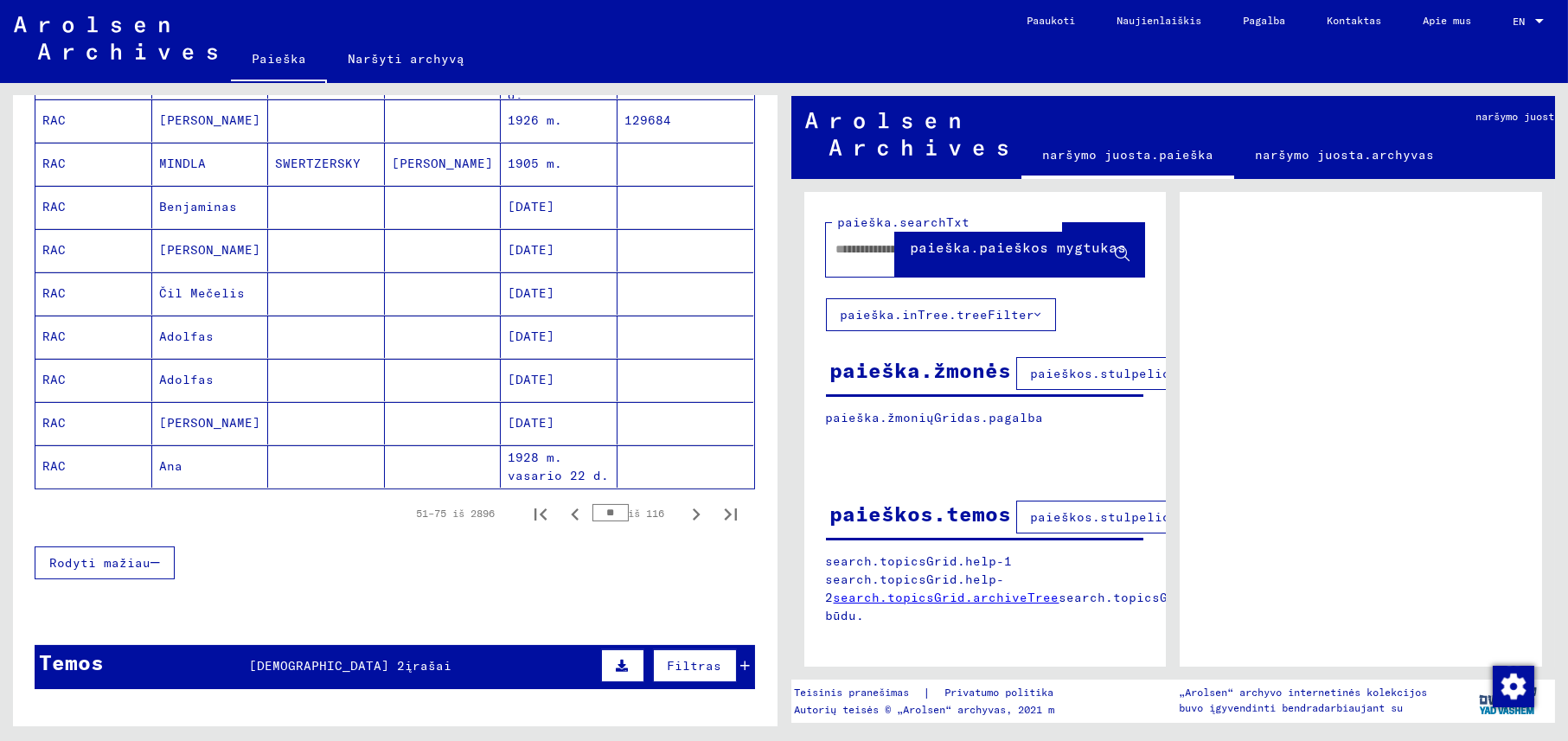
scroll to position [1037, 0]
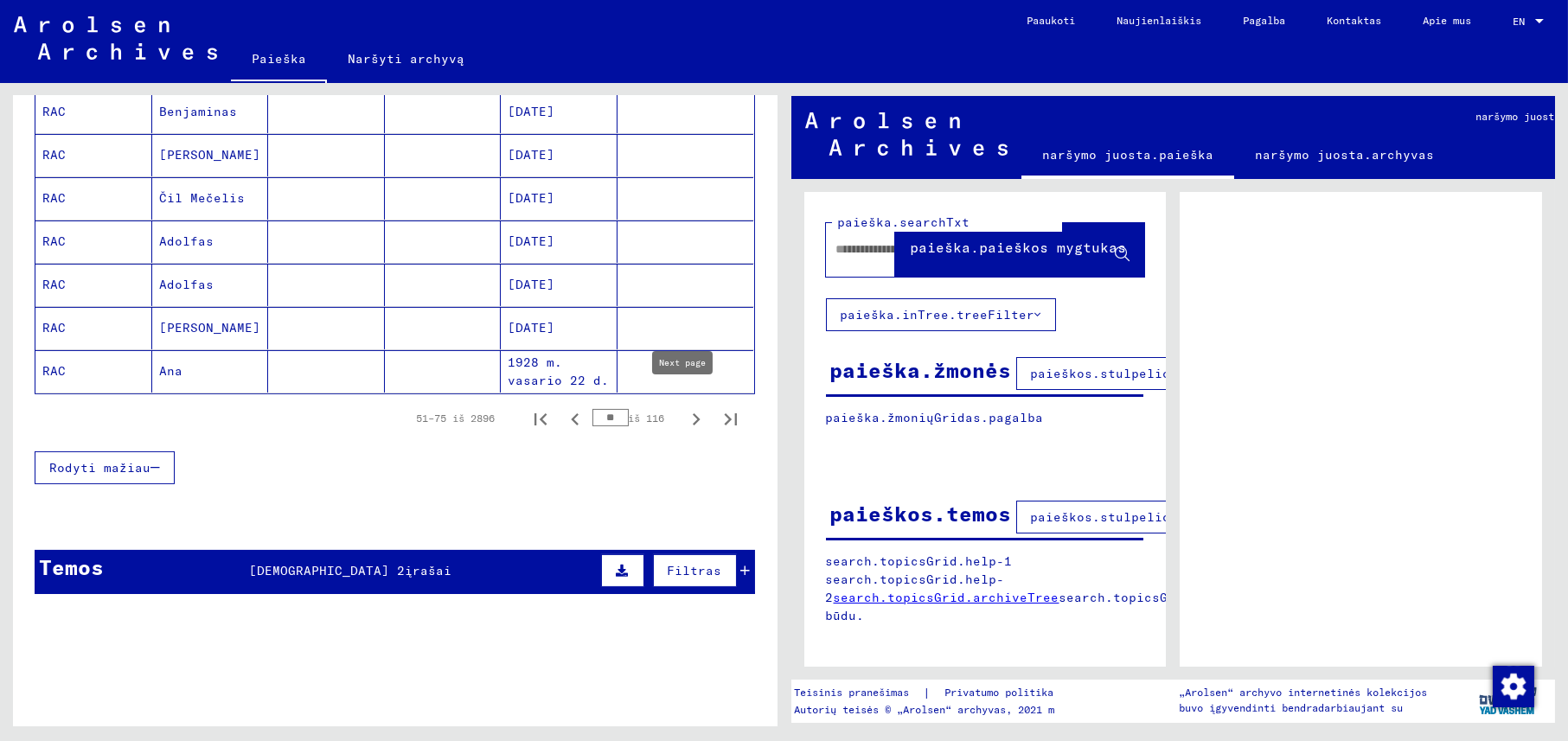
click at [683, 407] on icon "Kitas puslapis" at bounding box center [695, 418] width 24 height 24
click at [692, 413] on icon "Kitas puslapis" at bounding box center [696, 419] width 8 height 13
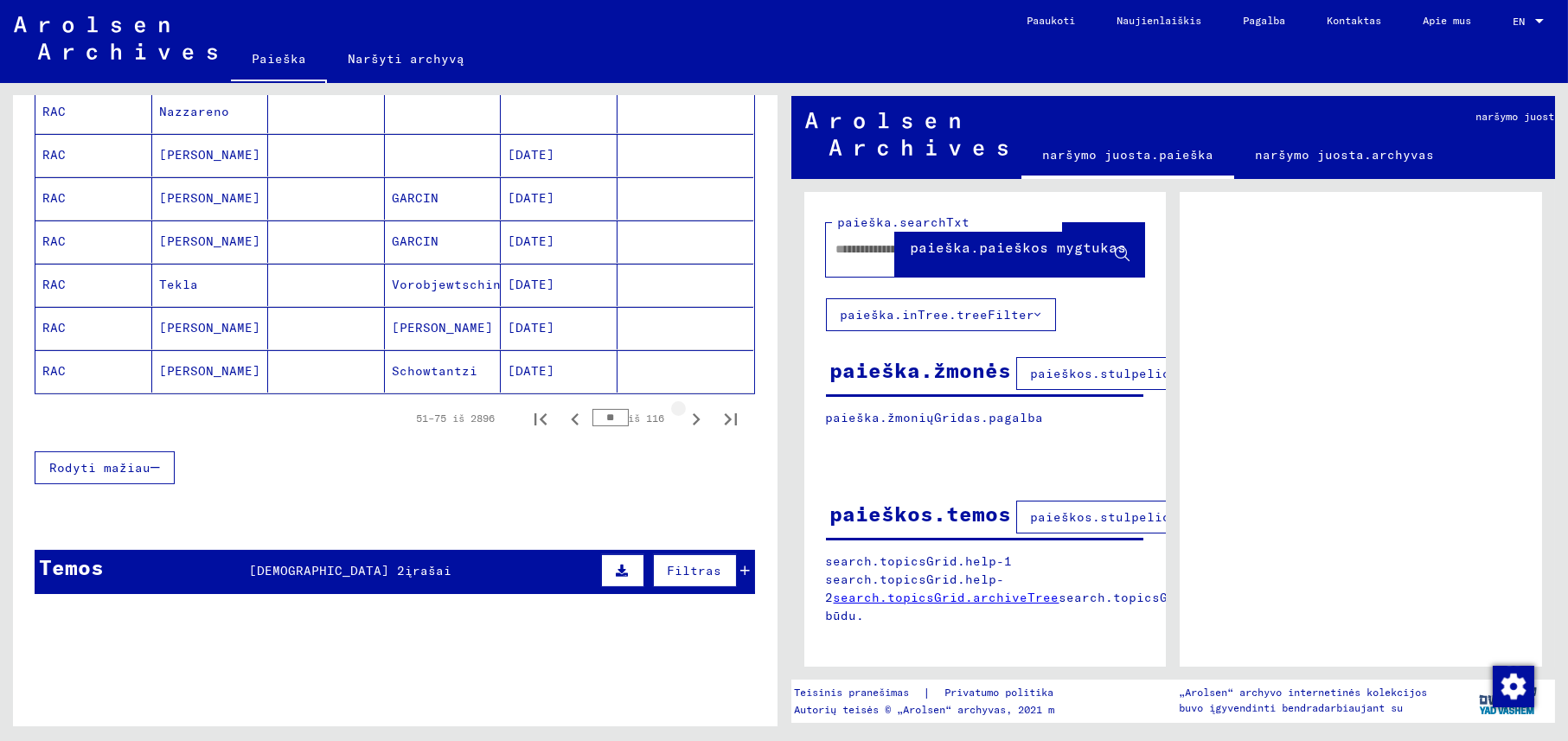
click at [692, 413] on icon "Kitas puslapis" at bounding box center [696, 419] width 8 height 13
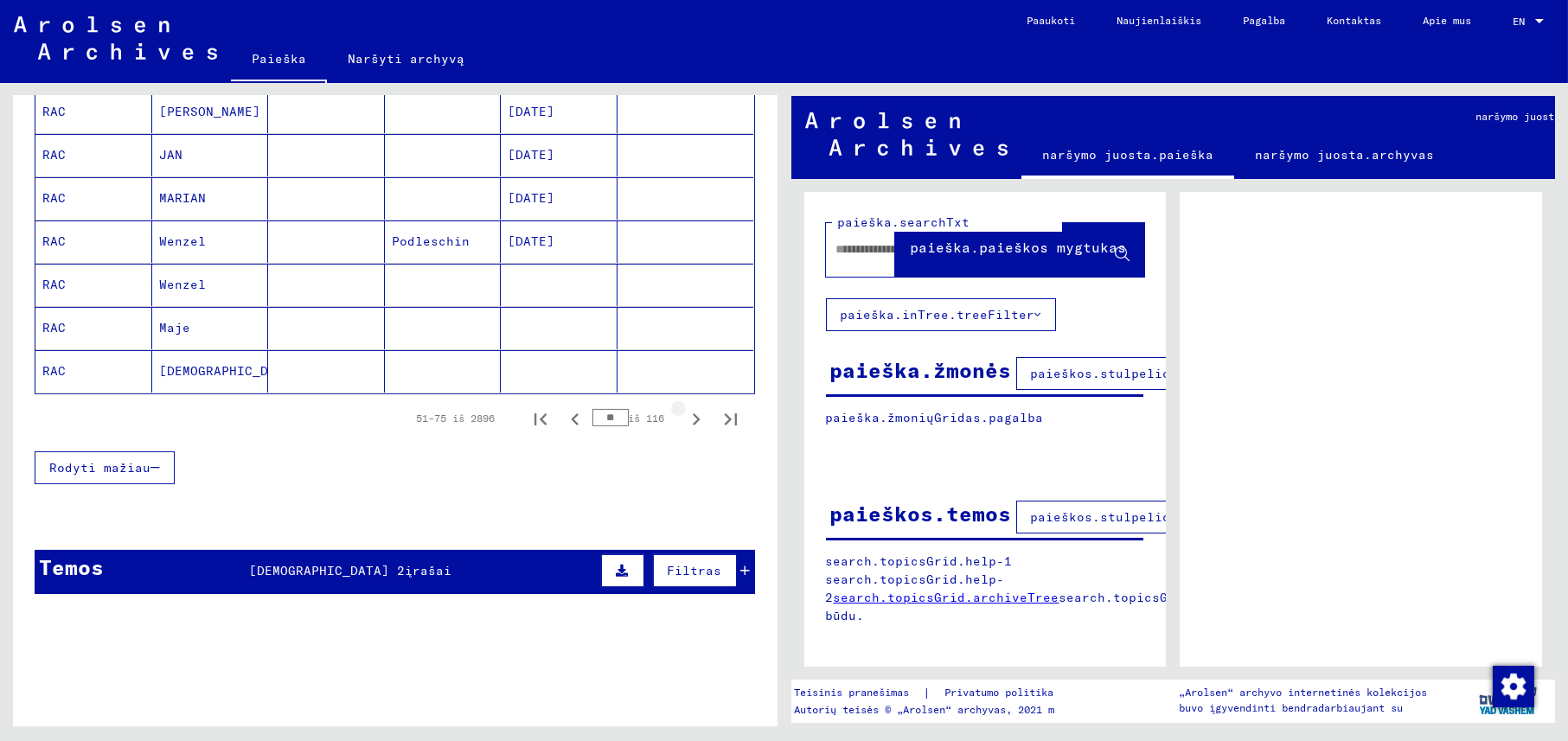
click at [692, 413] on icon "Kitas puslapis" at bounding box center [696, 419] width 8 height 13
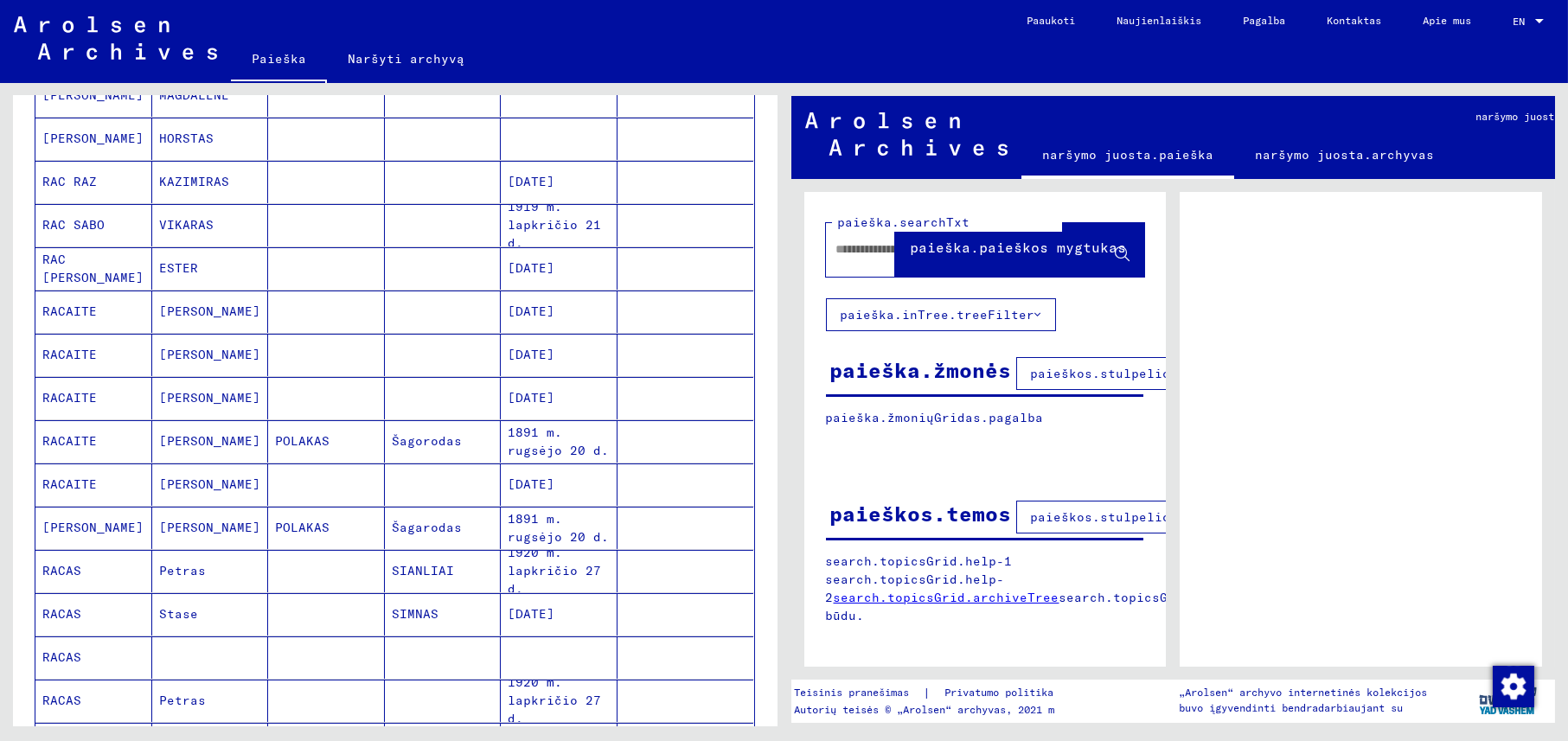
scroll to position [431, 0]
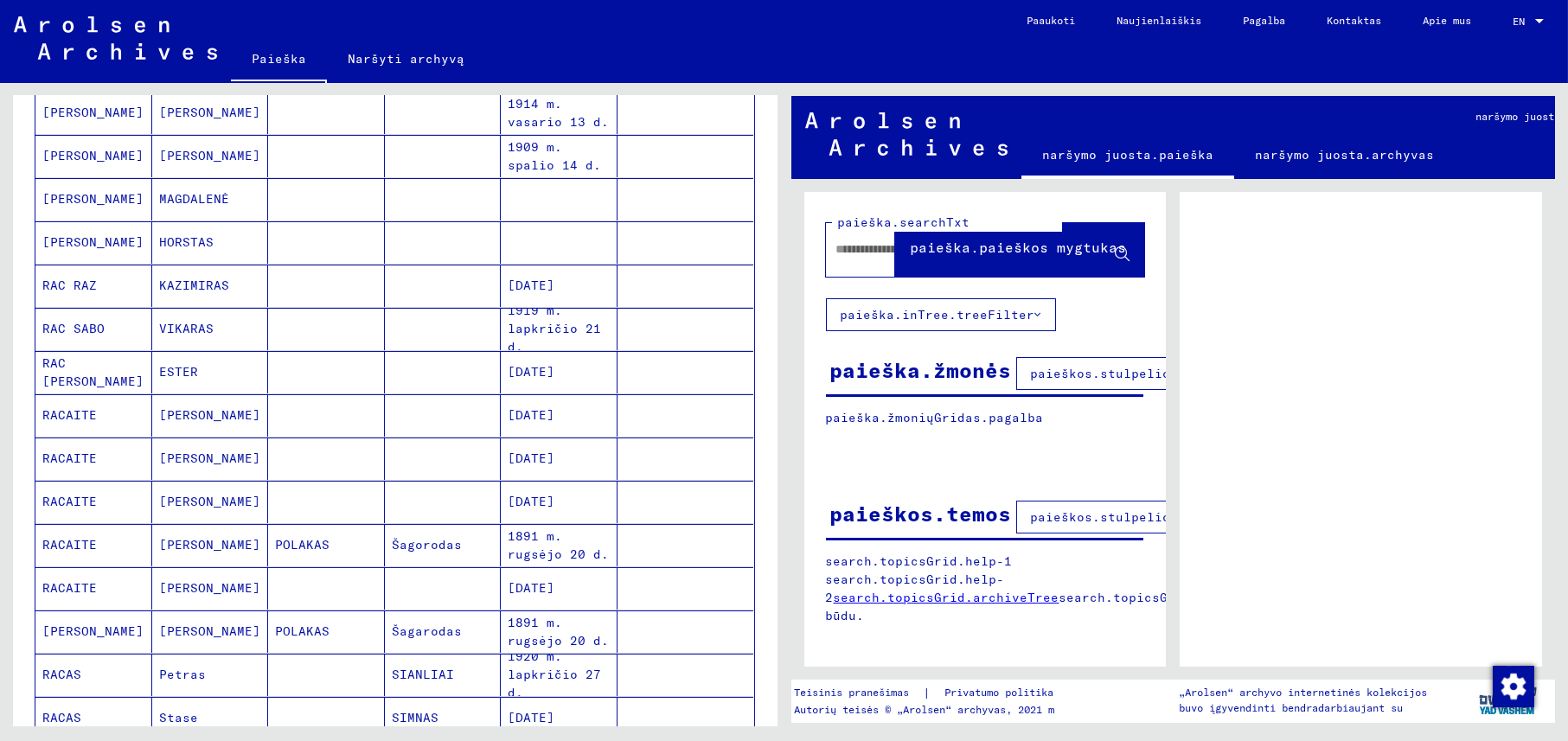
click at [179, 416] on mat-cell "[PERSON_NAME]" at bounding box center [210, 415] width 117 height 43
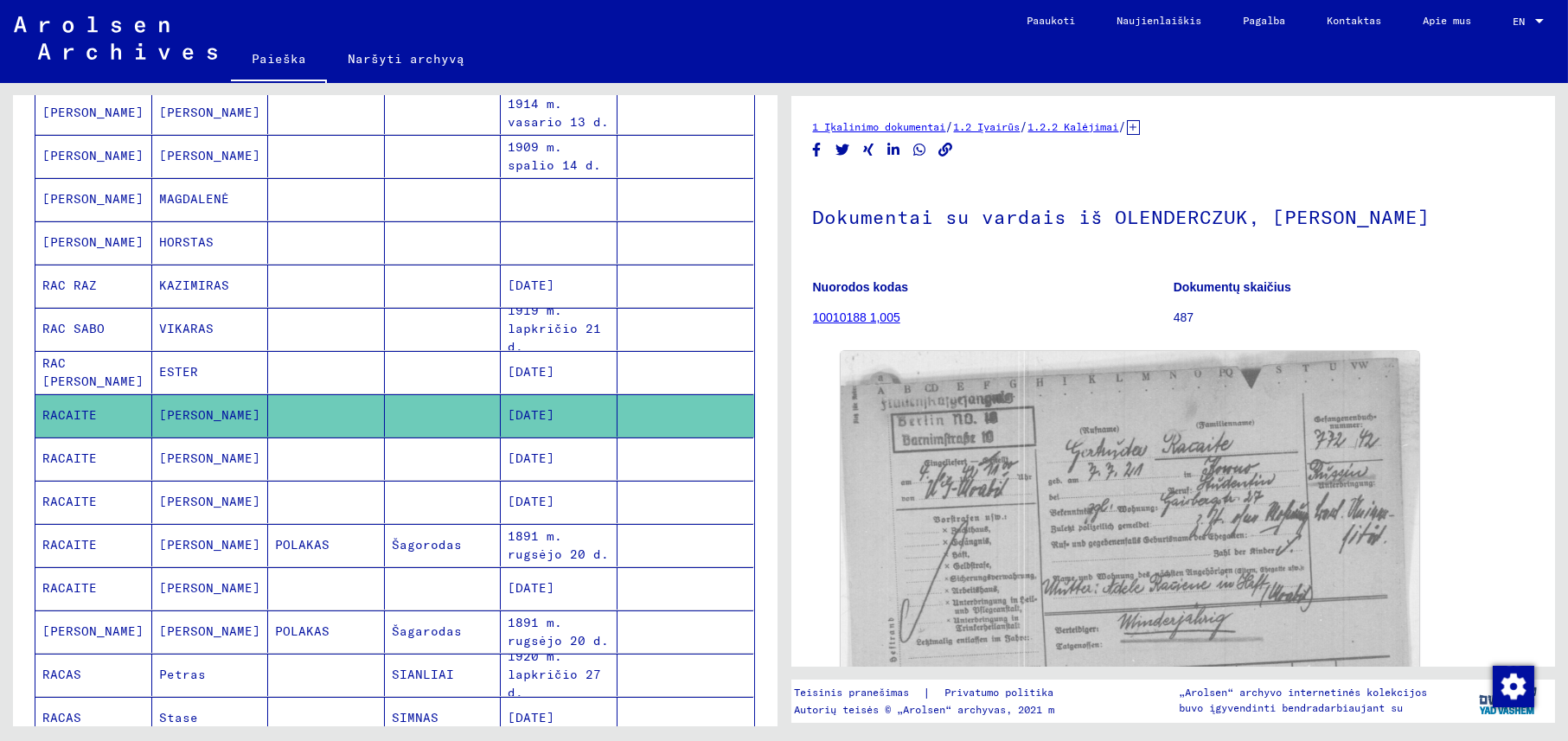
click at [187, 456] on font "[PERSON_NAME]" at bounding box center [210, 458] width 102 height 15
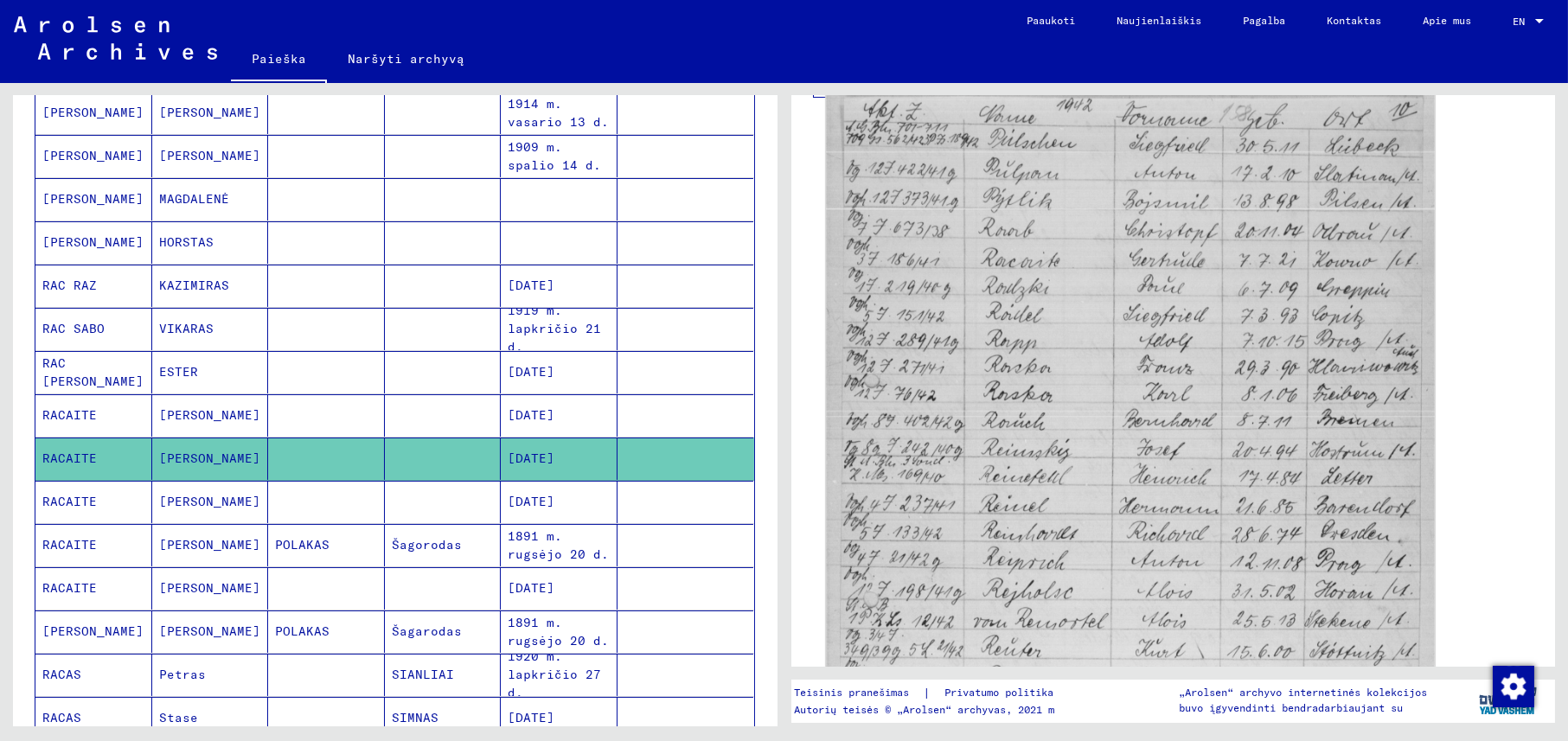
scroll to position [519, 0]
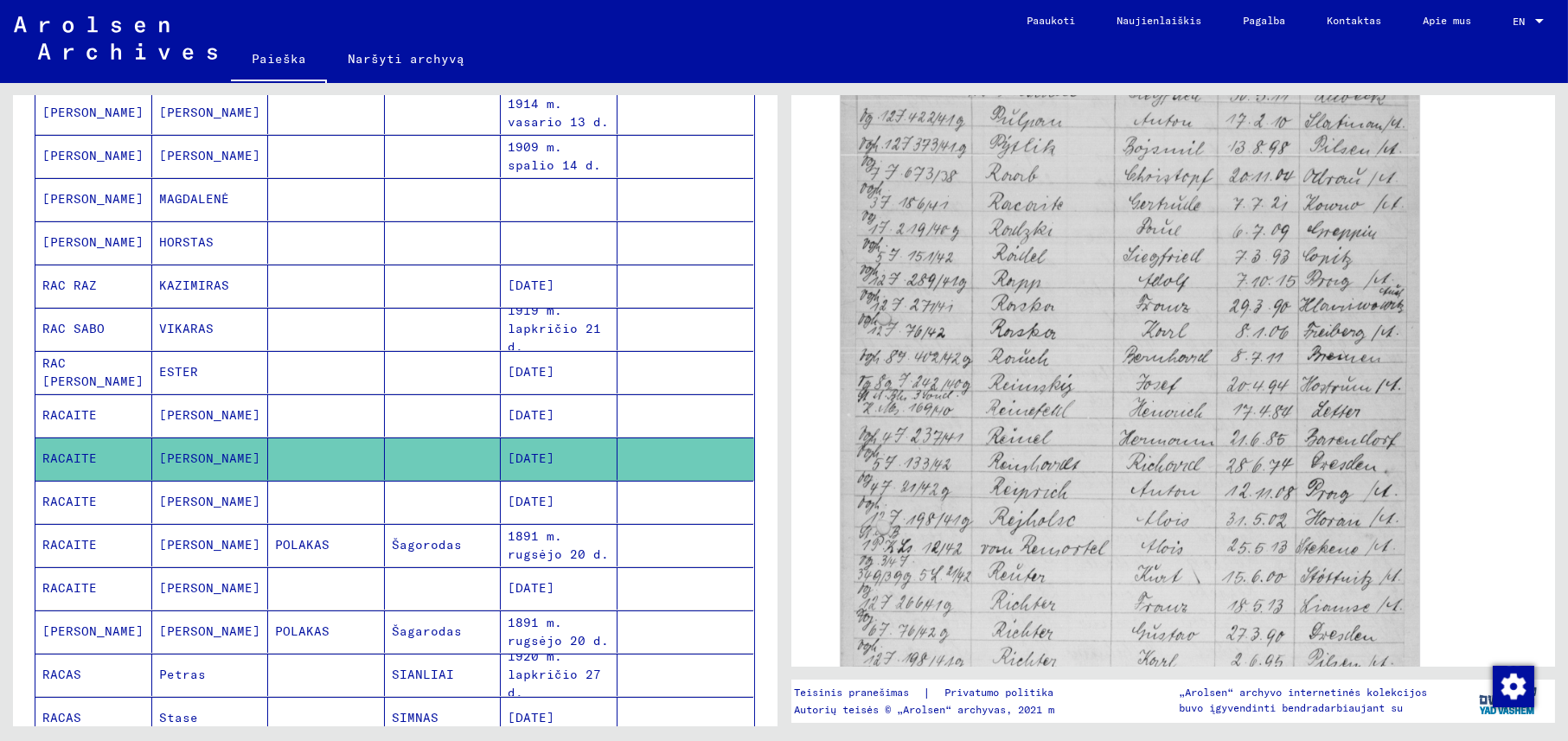
click at [186, 499] on font "[PERSON_NAME]" at bounding box center [210, 501] width 102 height 15
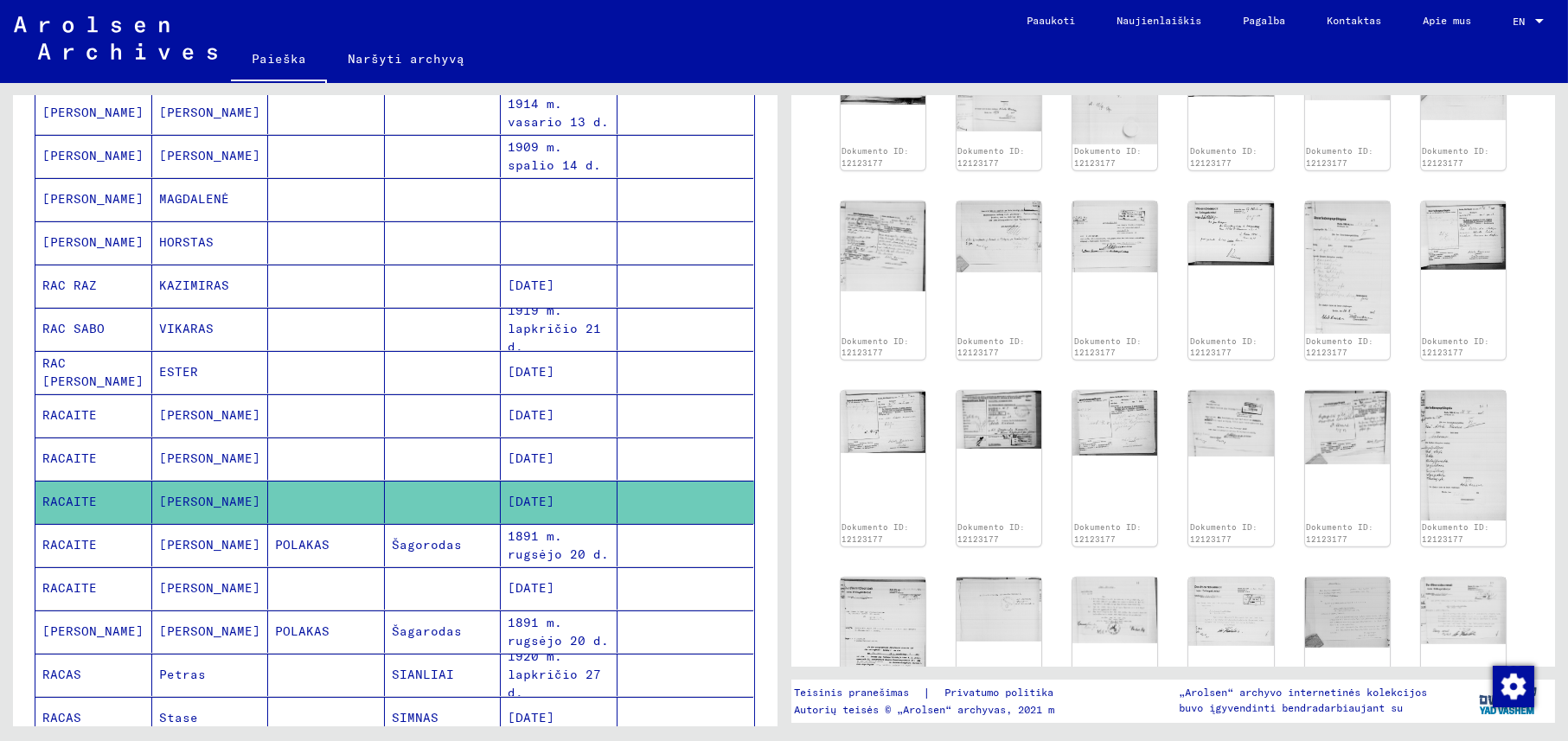
scroll to position [2159, 0]
click at [1029, 397] on img at bounding box center [999, 418] width 89 height 61
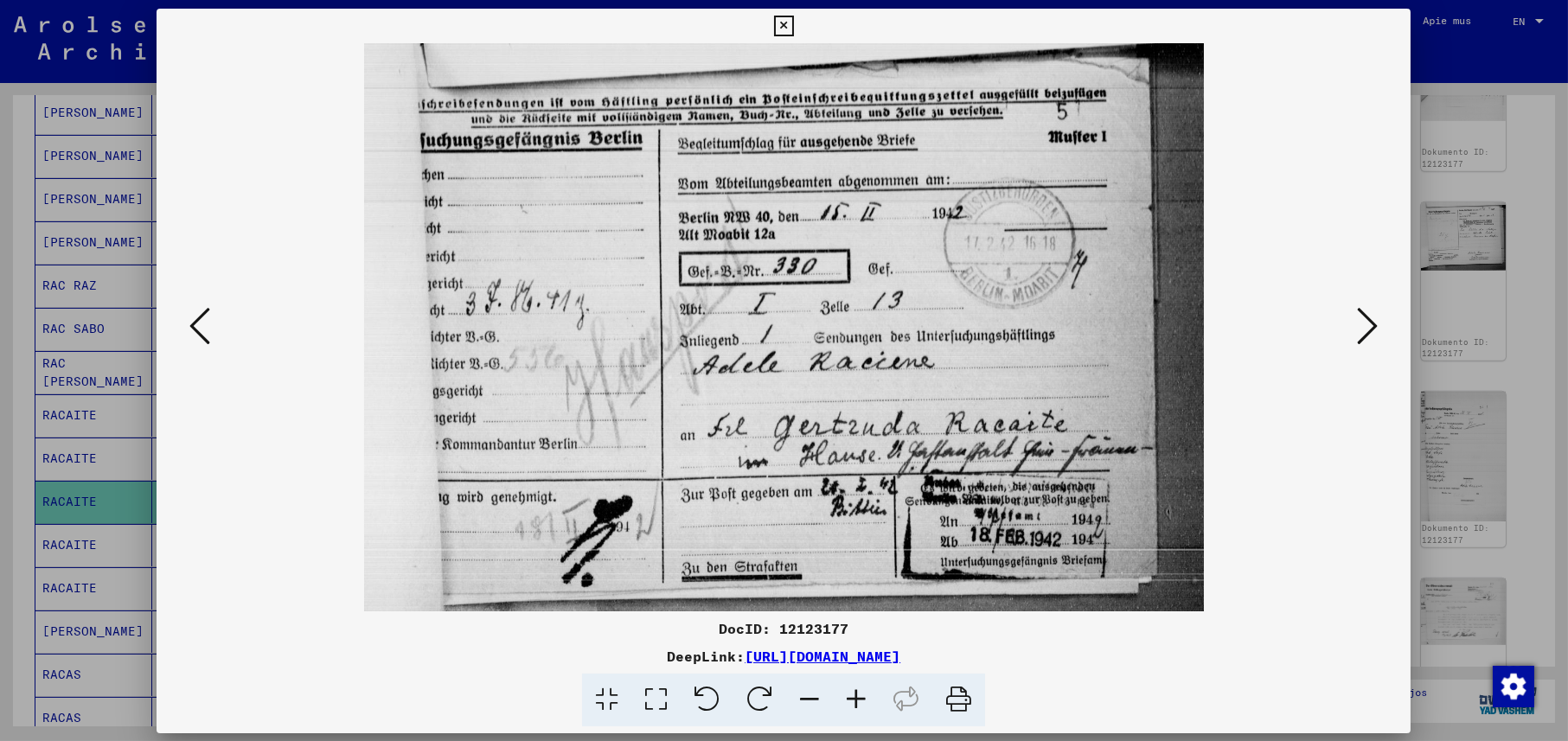
click at [1029, 397] on img at bounding box center [783, 328] width 1136 height 568
click at [1359, 331] on icon at bounding box center [1367, 326] width 20 height 42
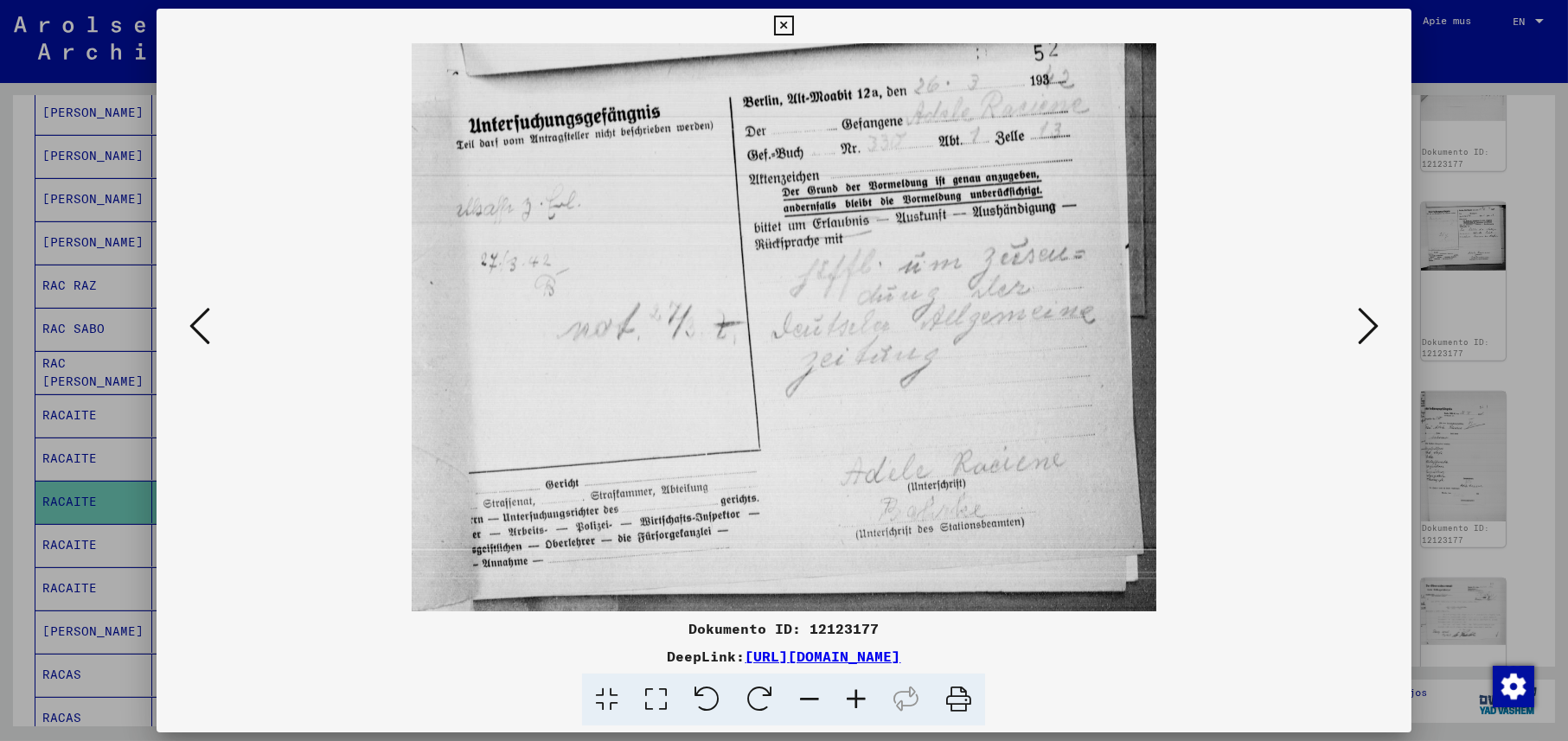
click at [1359, 331] on icon at bounding box center [1367, 326] width 20 height 42
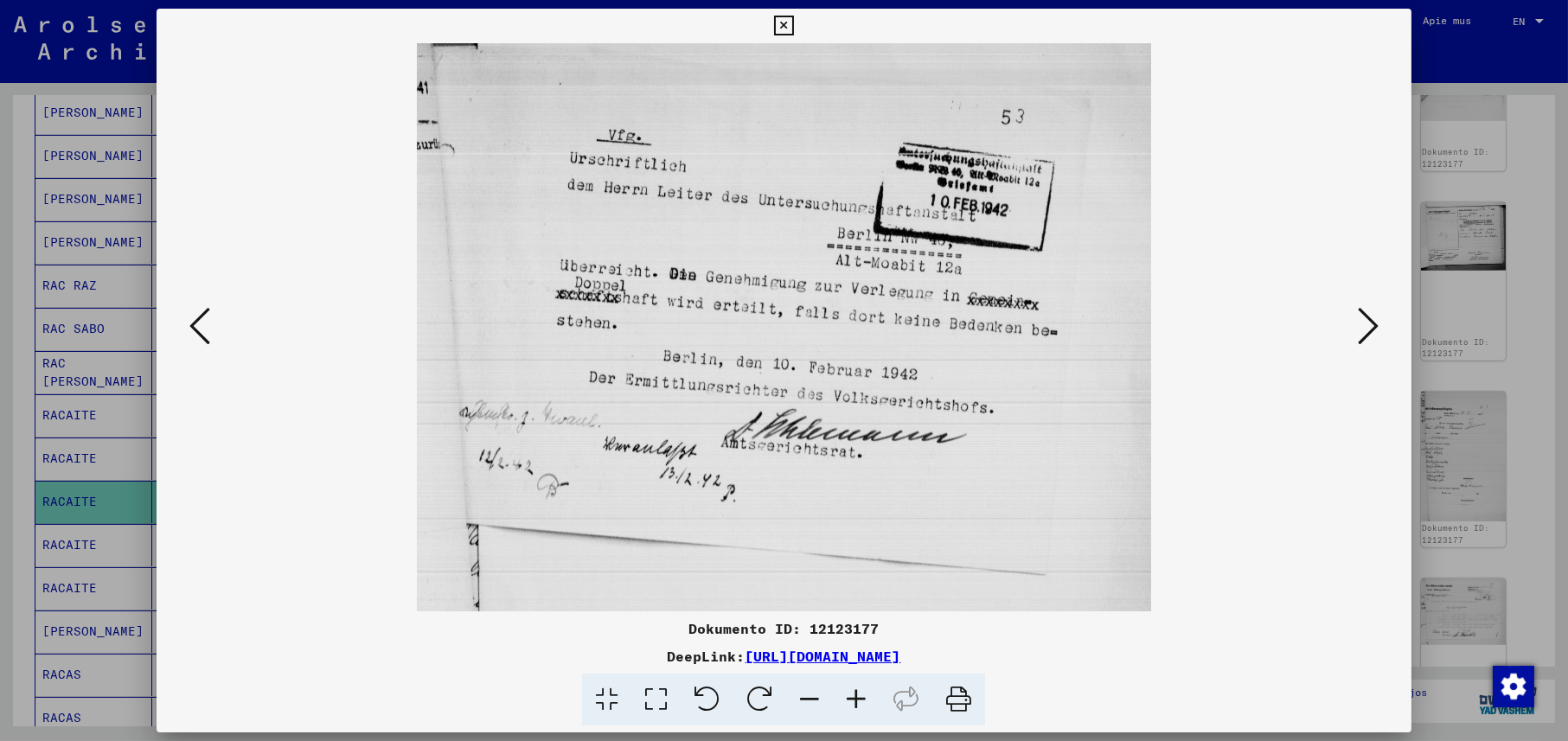
click at [1359, 331] on icon at bounding box center [1367, 326] width 20 height 42
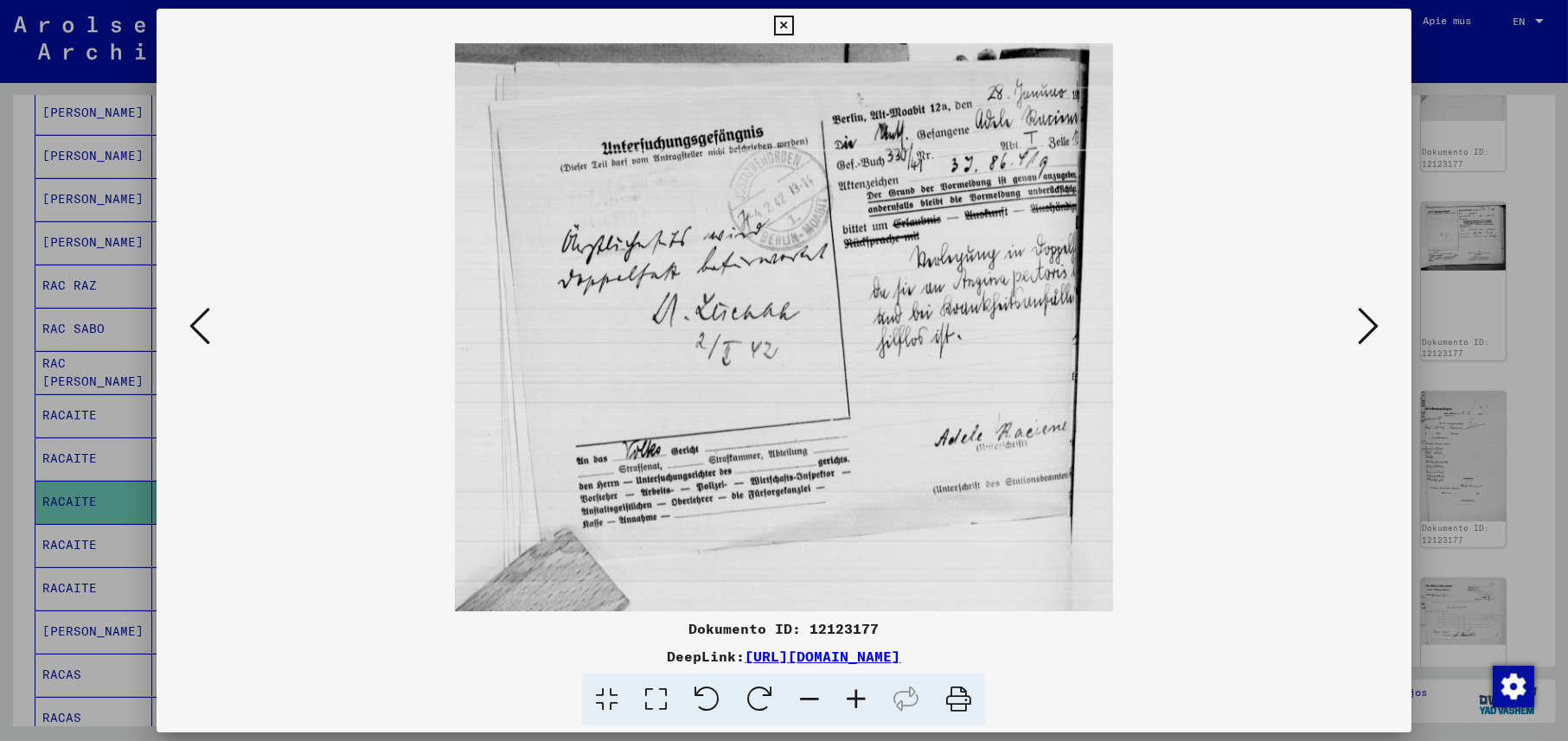
click at [1359, 331] on icon at bounding box center [1367, 326] width 20 height 42
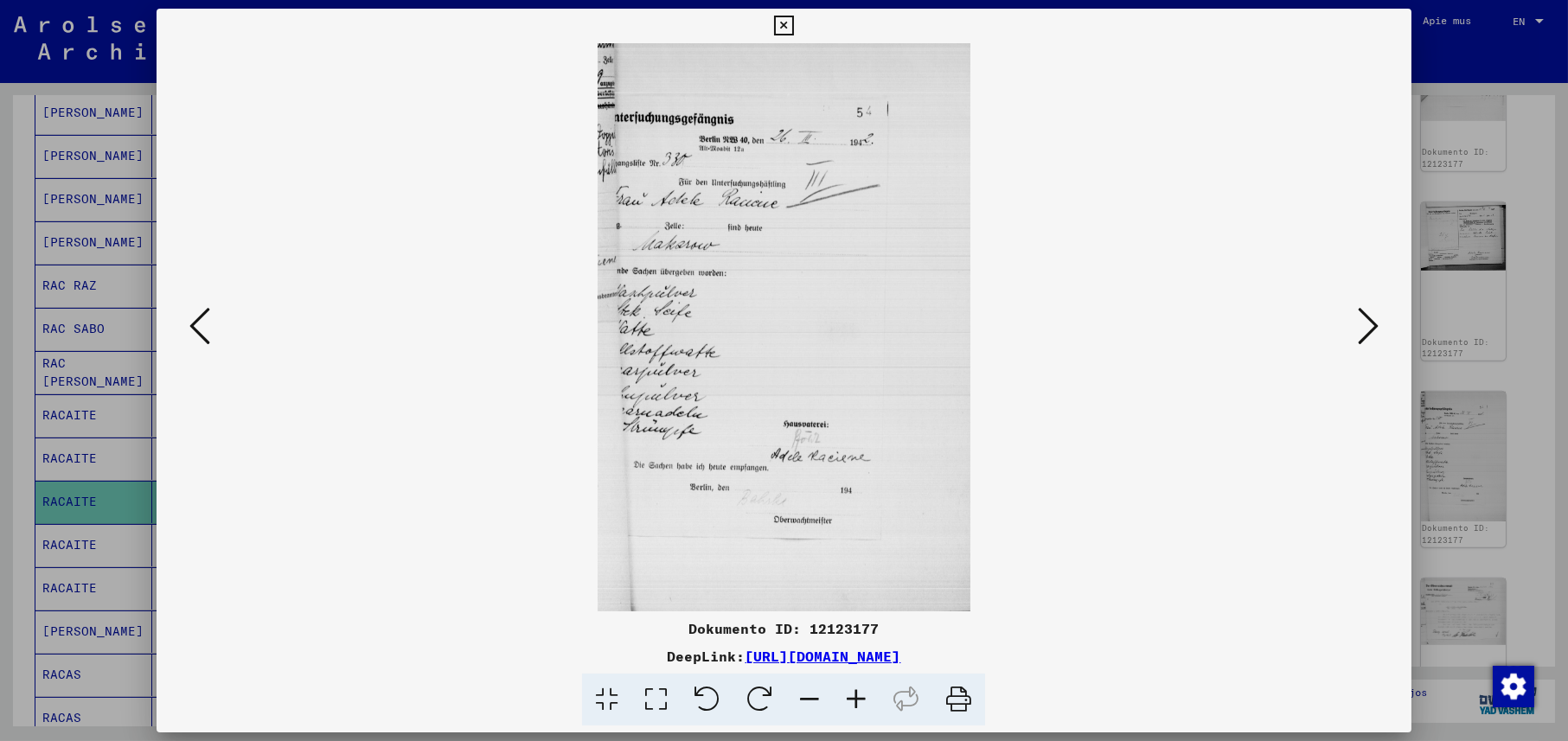
click at [1359, 331] on icon at bounding box center [1367, 326] width 20 height 42
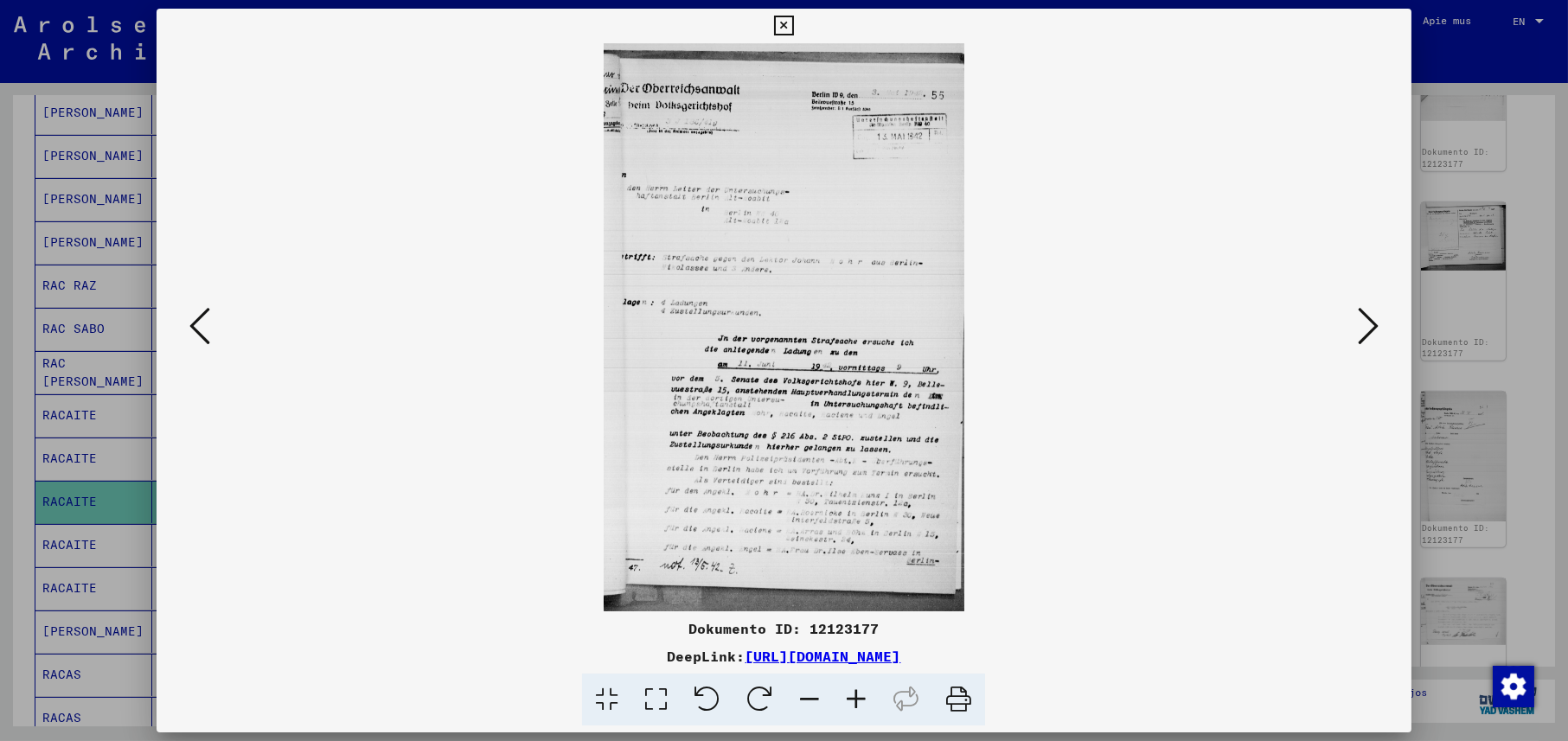
click at [1359, 331] on icon at bounding box center [1367, 326] width 20 height 42
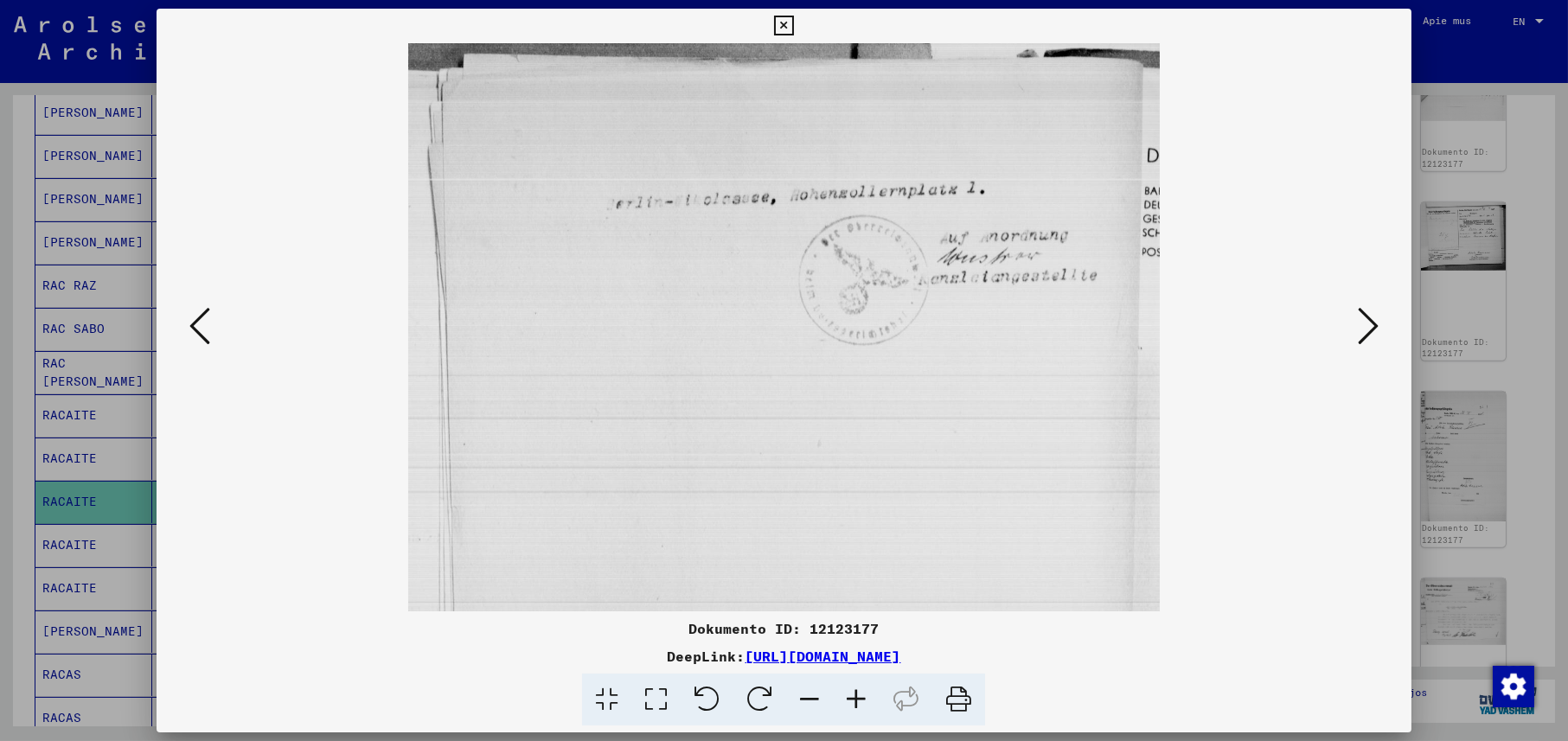
click at [1359, 331] on icon at bounding box center [1367, 326] width 20 height 42
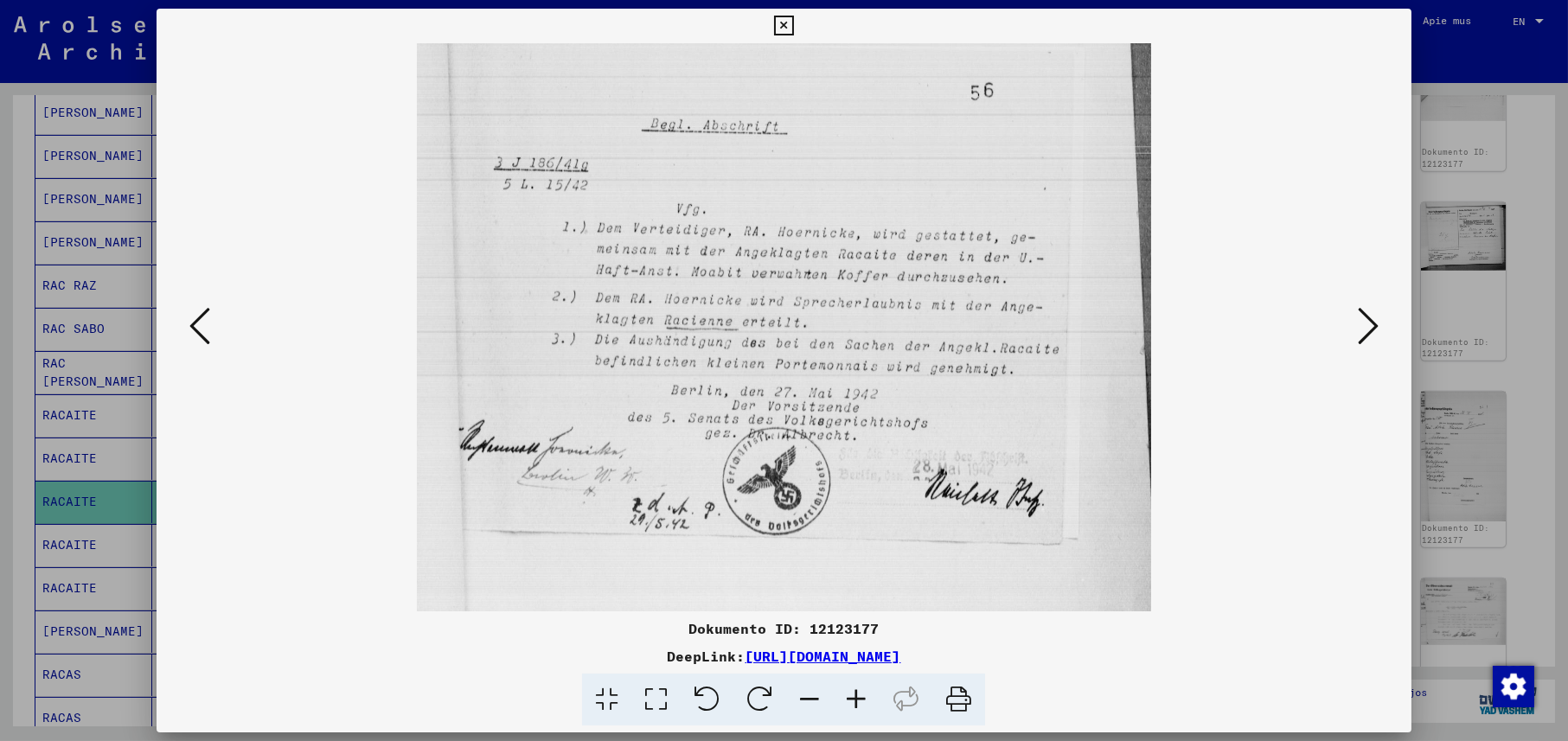
click at [1359, 331] on icon at bounding box center [1367, 326] width 20 height 42
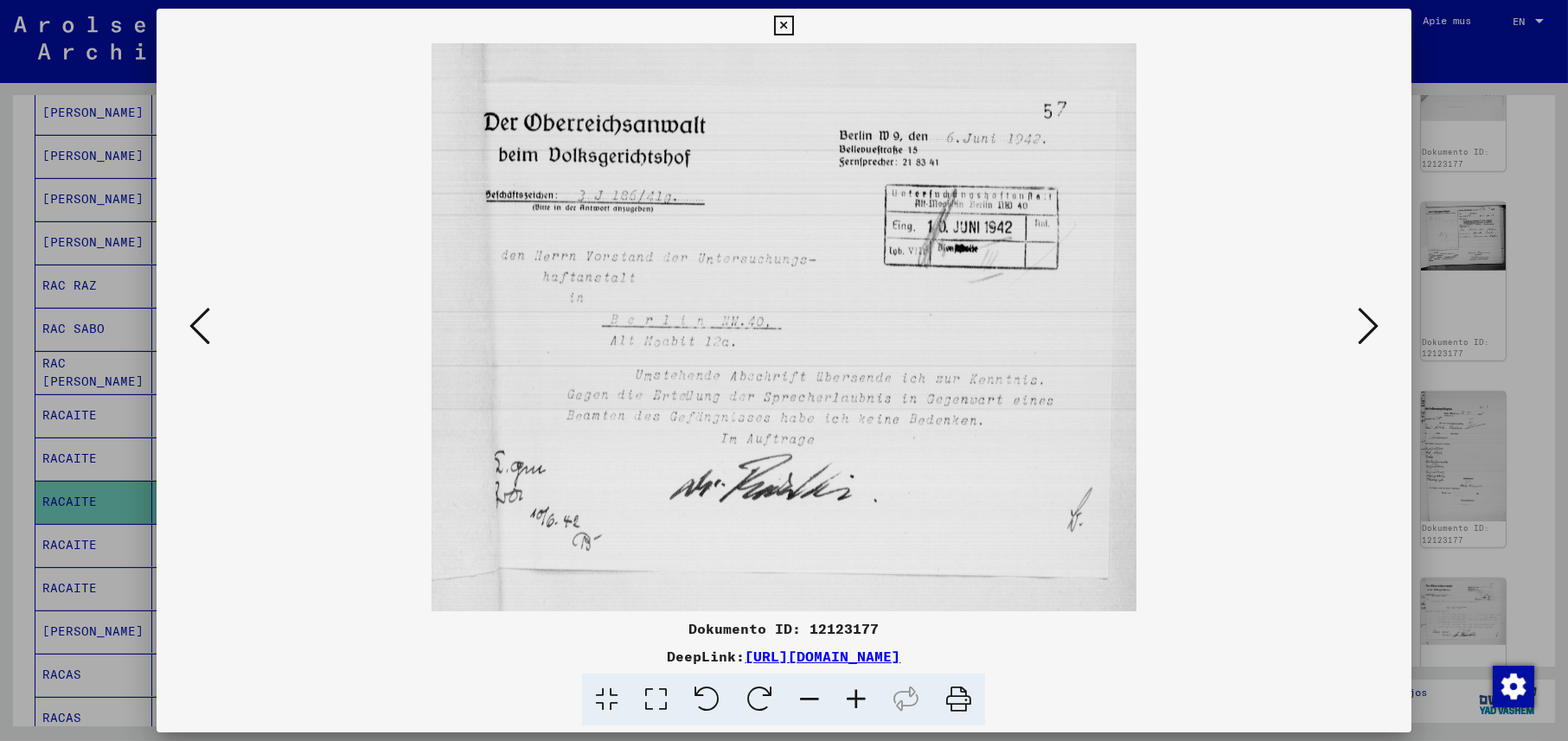
click at [1359, 331] on icon at bounding box center [1367, 326] width 20 height 42
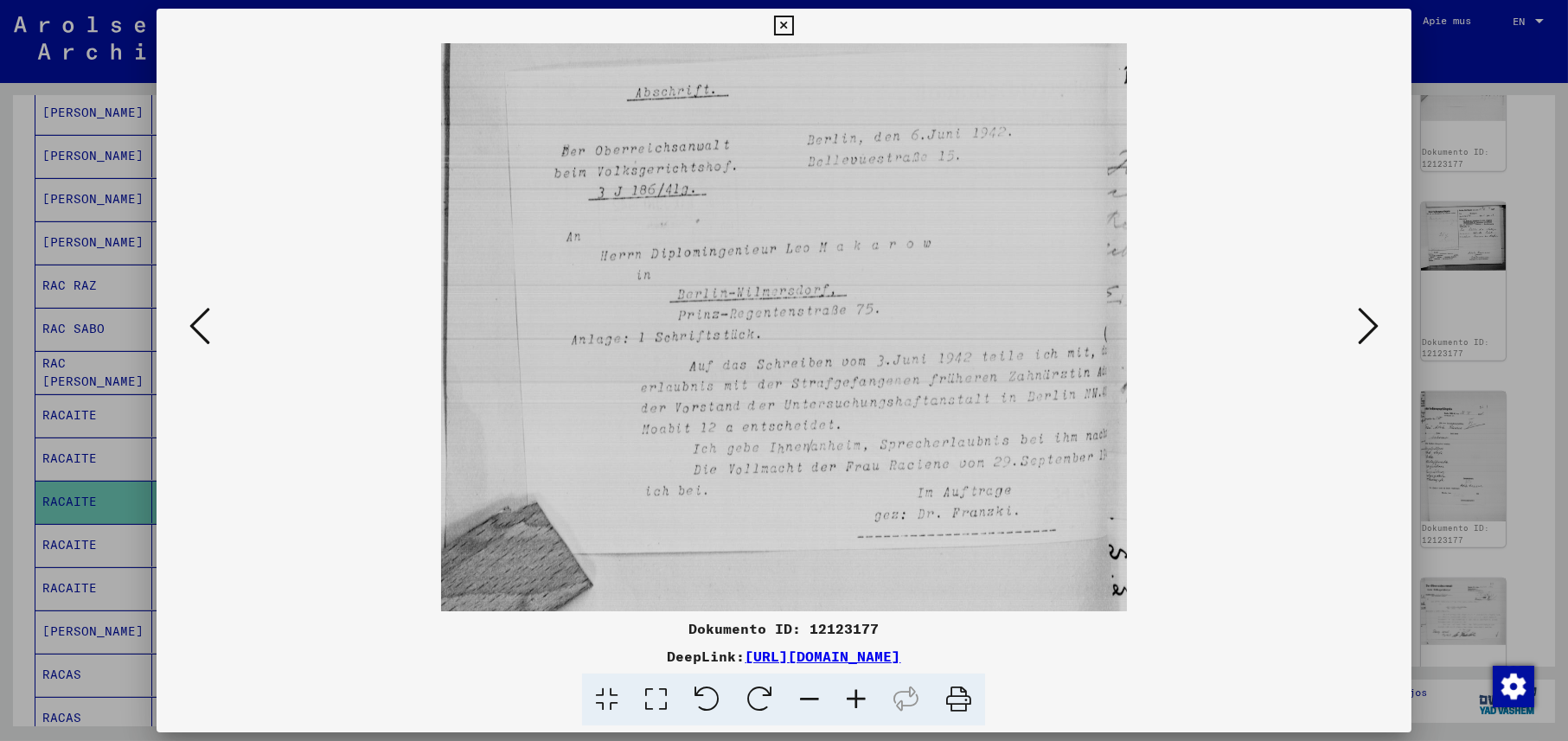
click at [1359, 331] on icon at bounding box center [1367, 326] width 20 height 42
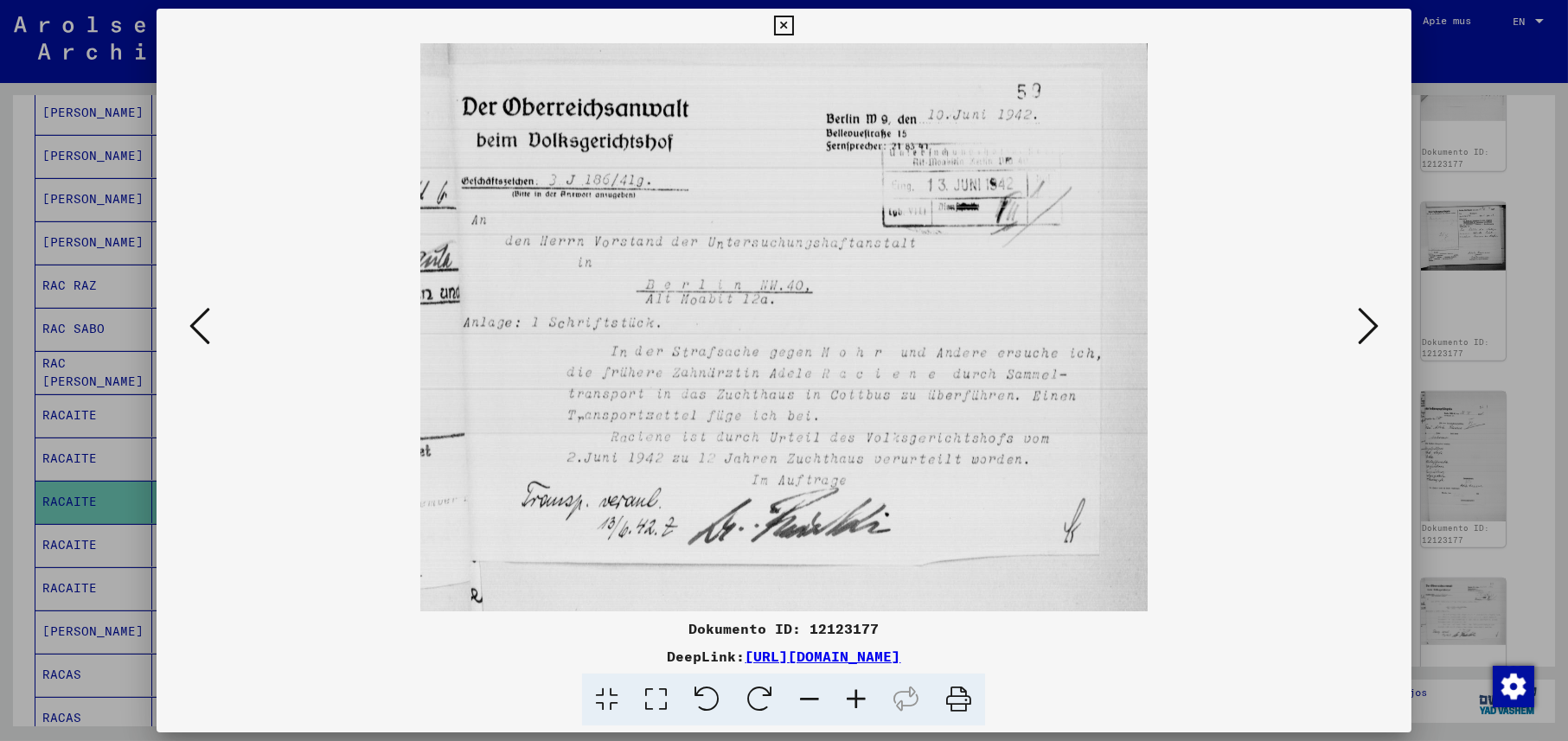
click at [1359, 331] on icon at bounding box center [1367, 326] width 20 height 42
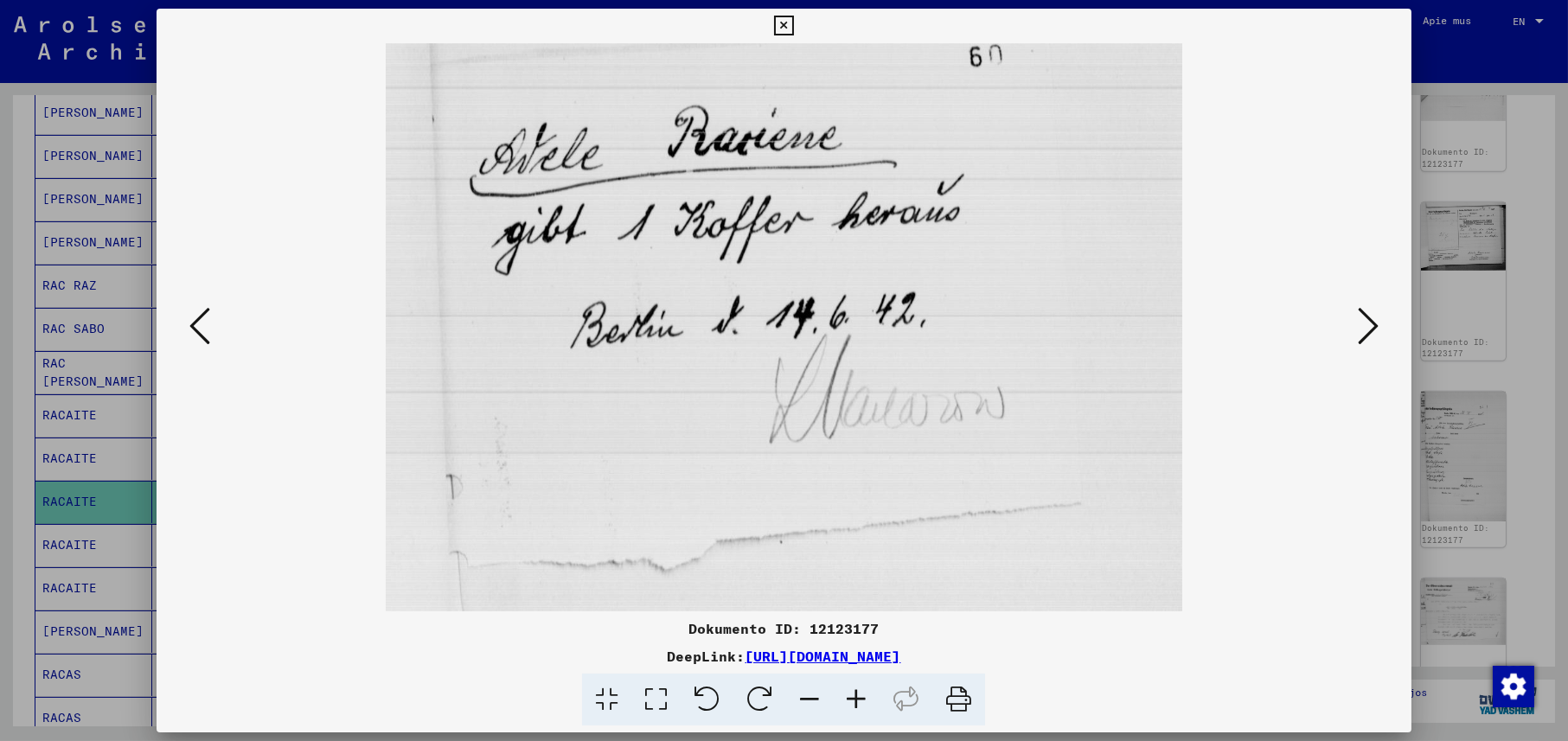
click at [1376, 331] on icon at bounding box center [1367, 326] width 20 height 42
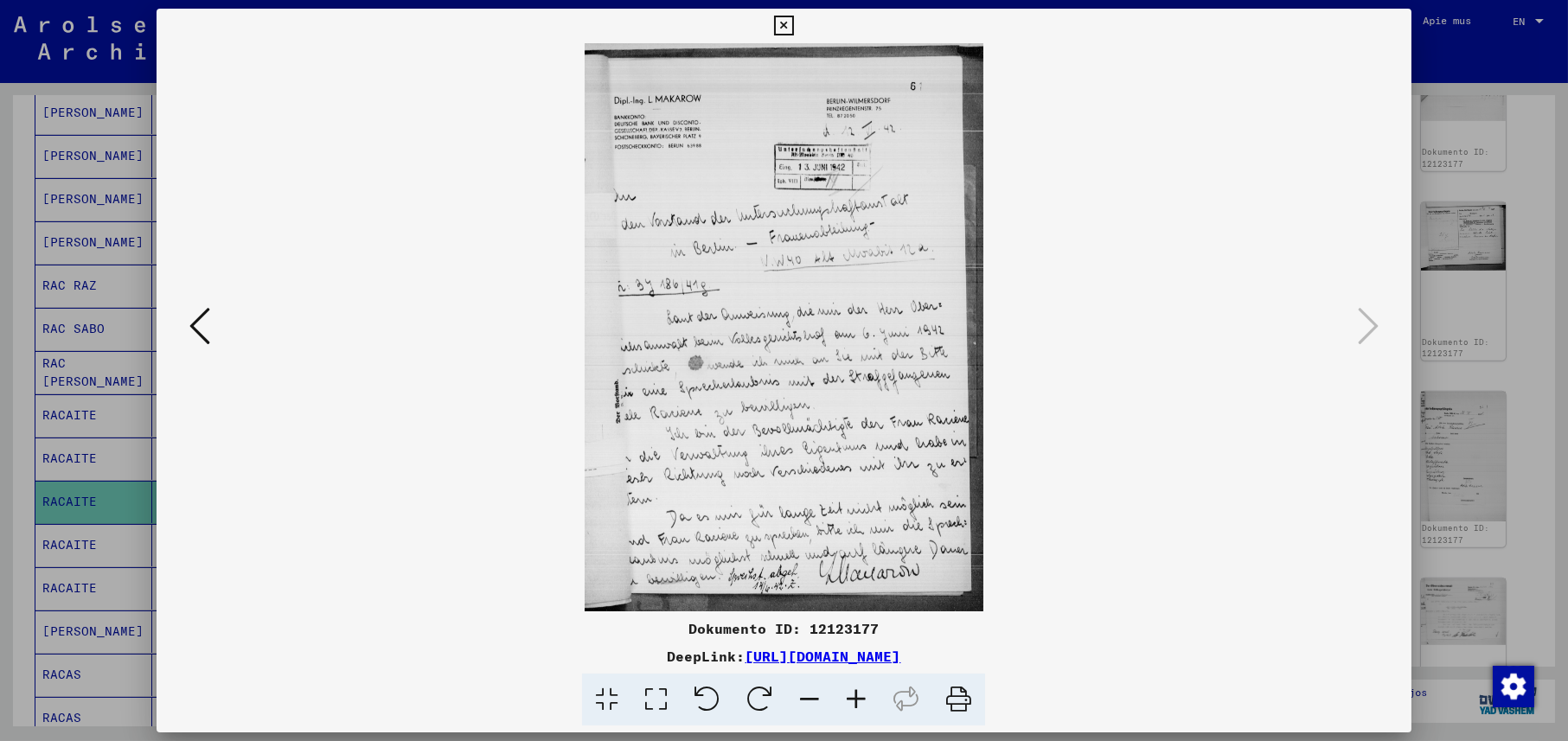
click at [784, 27] on icon at bounding box center [783, 25] width 20 height 20
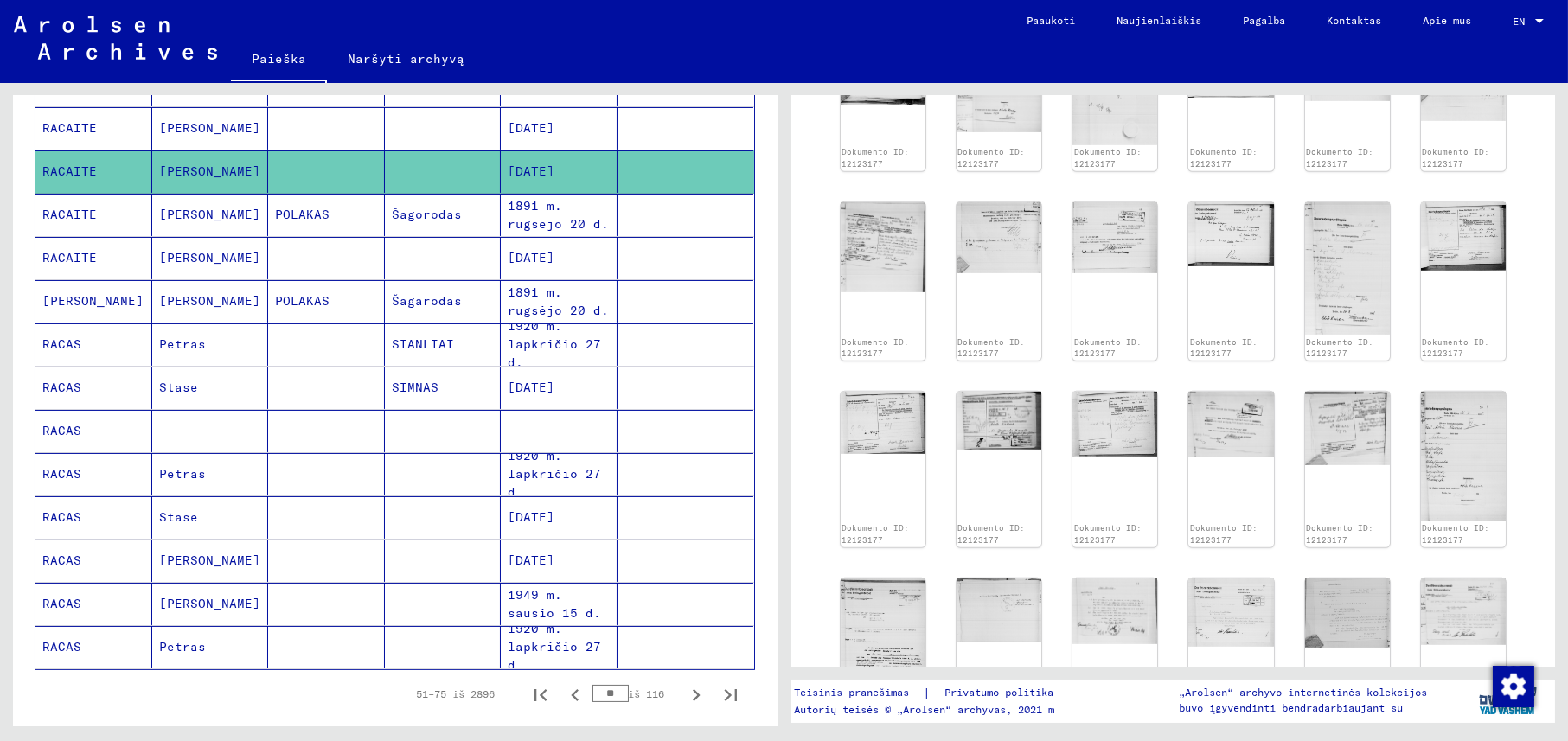
scroll to position [777, 0]
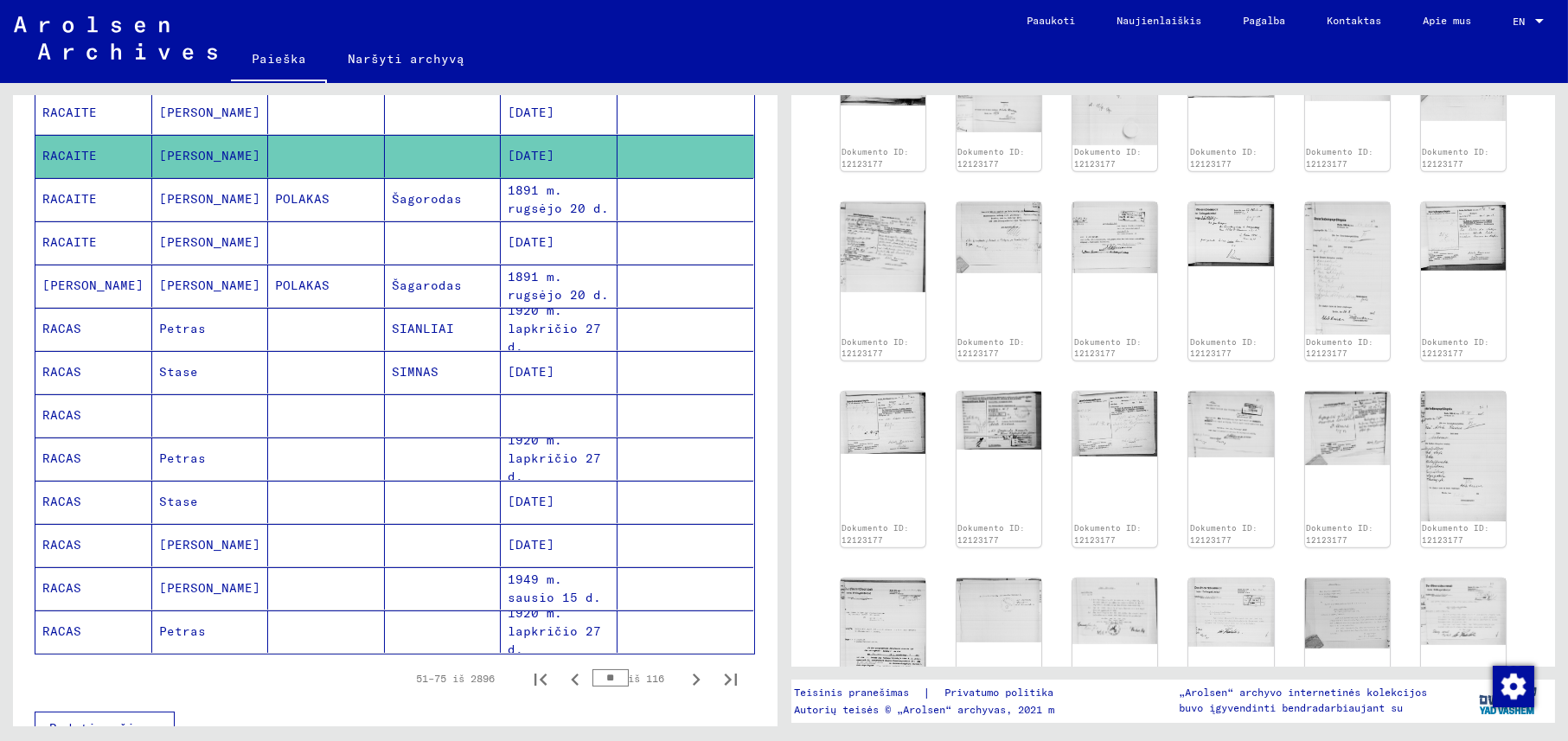
click at [60, 580] on font "RACAS" at bounding box center [62, 587] width 39 height 15
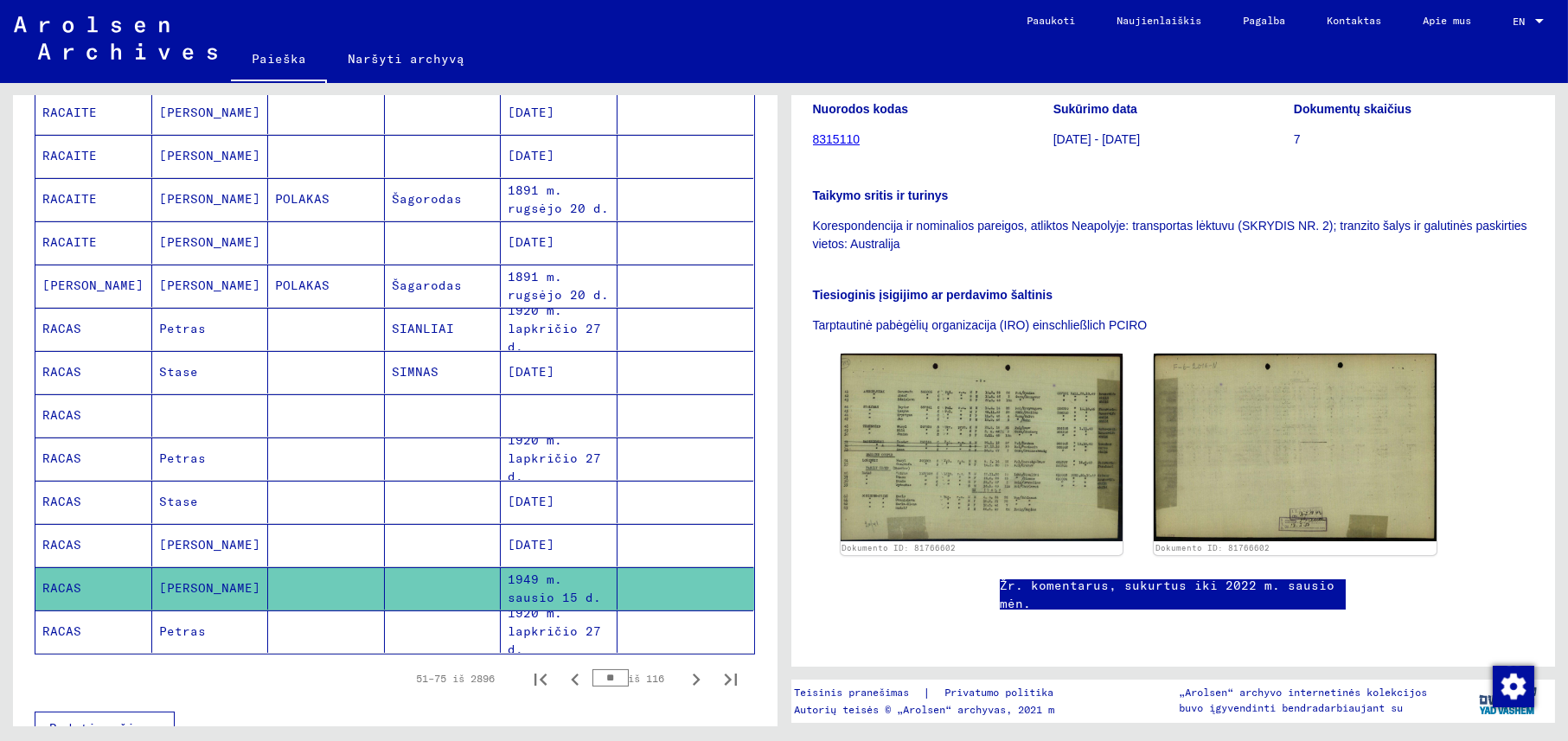
scroll to position [346, 0]
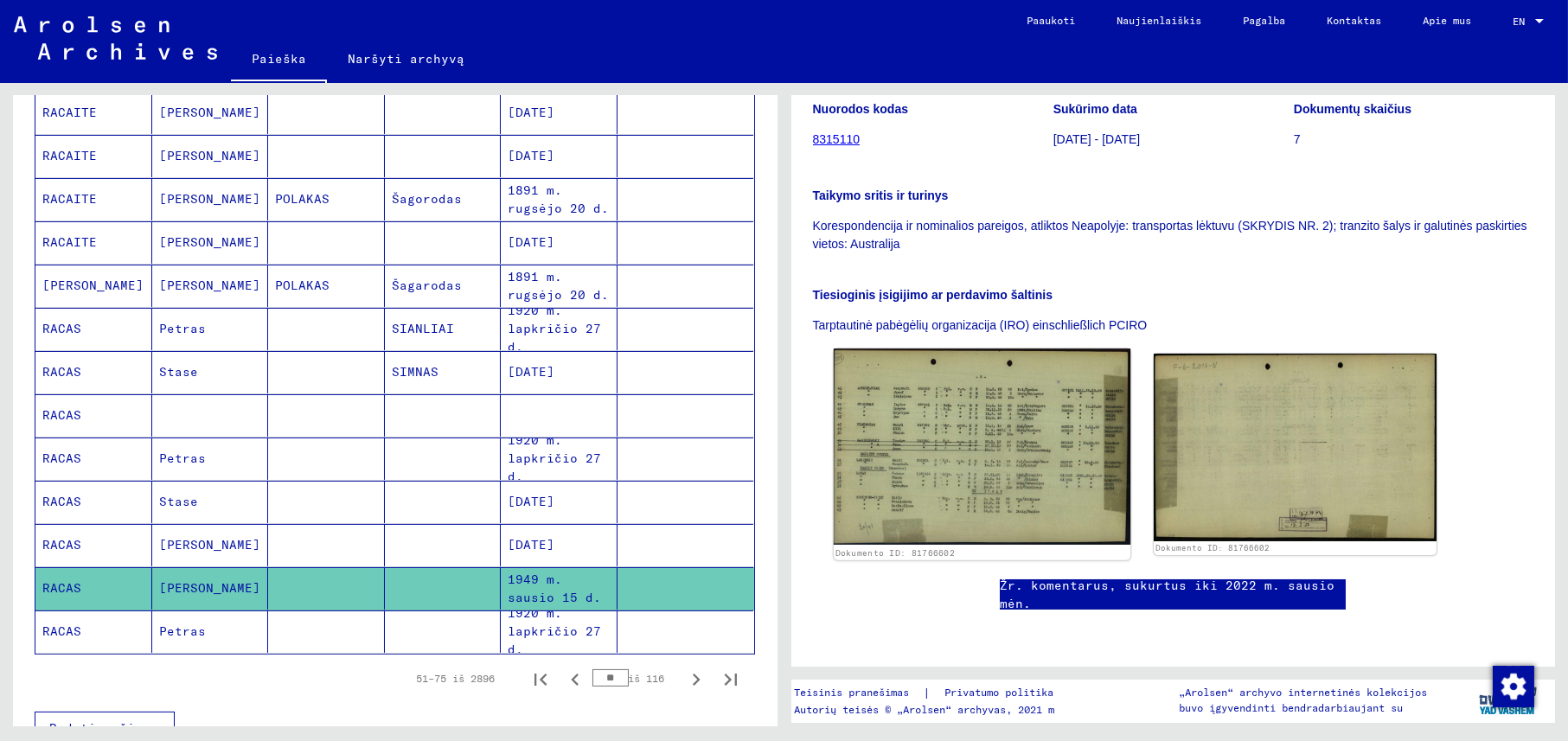
click at [989, 356] on img at bounding box center [980, 445] width 297 height 196
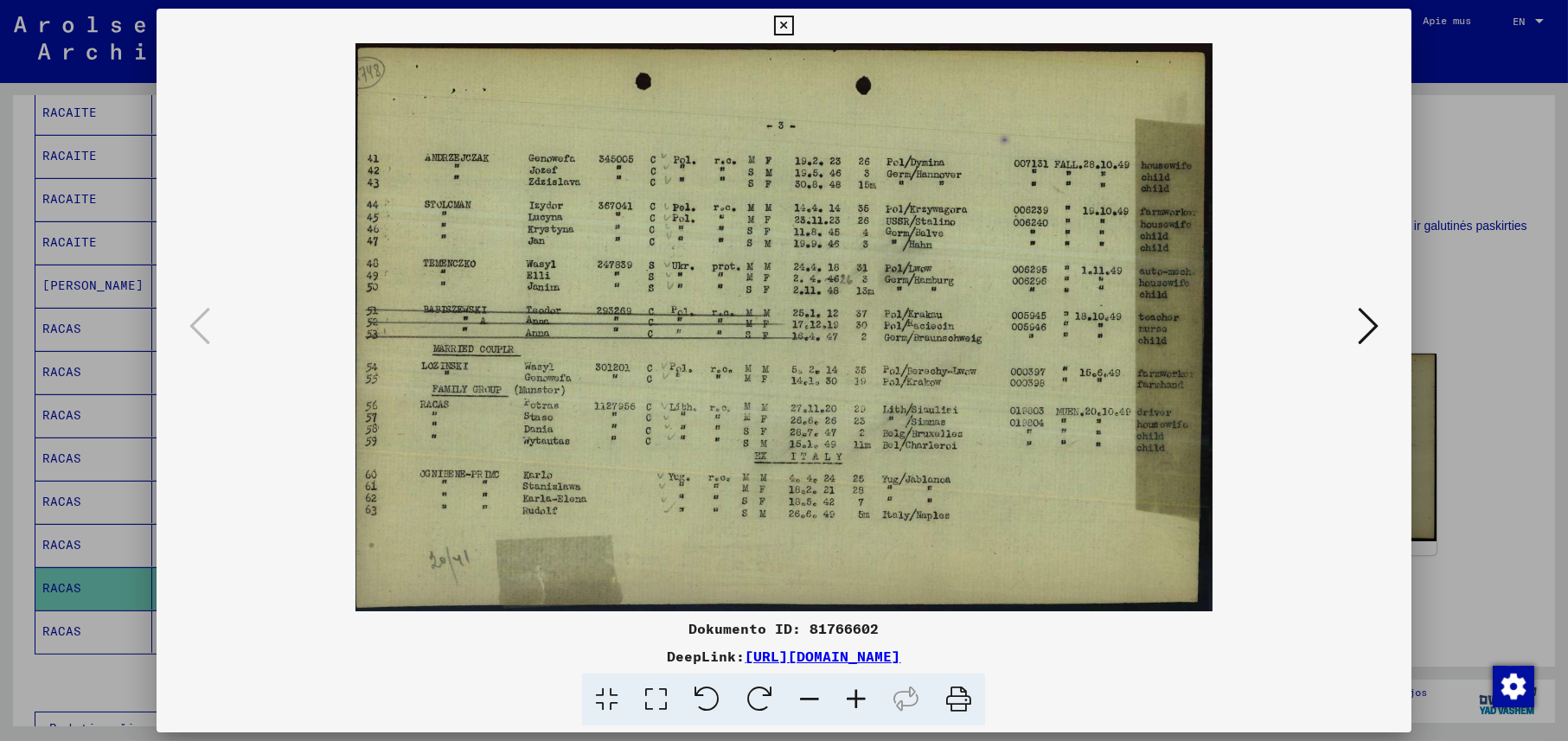
click at [782, 24] on icon at bounding box center [783, 25] width 20 height 20
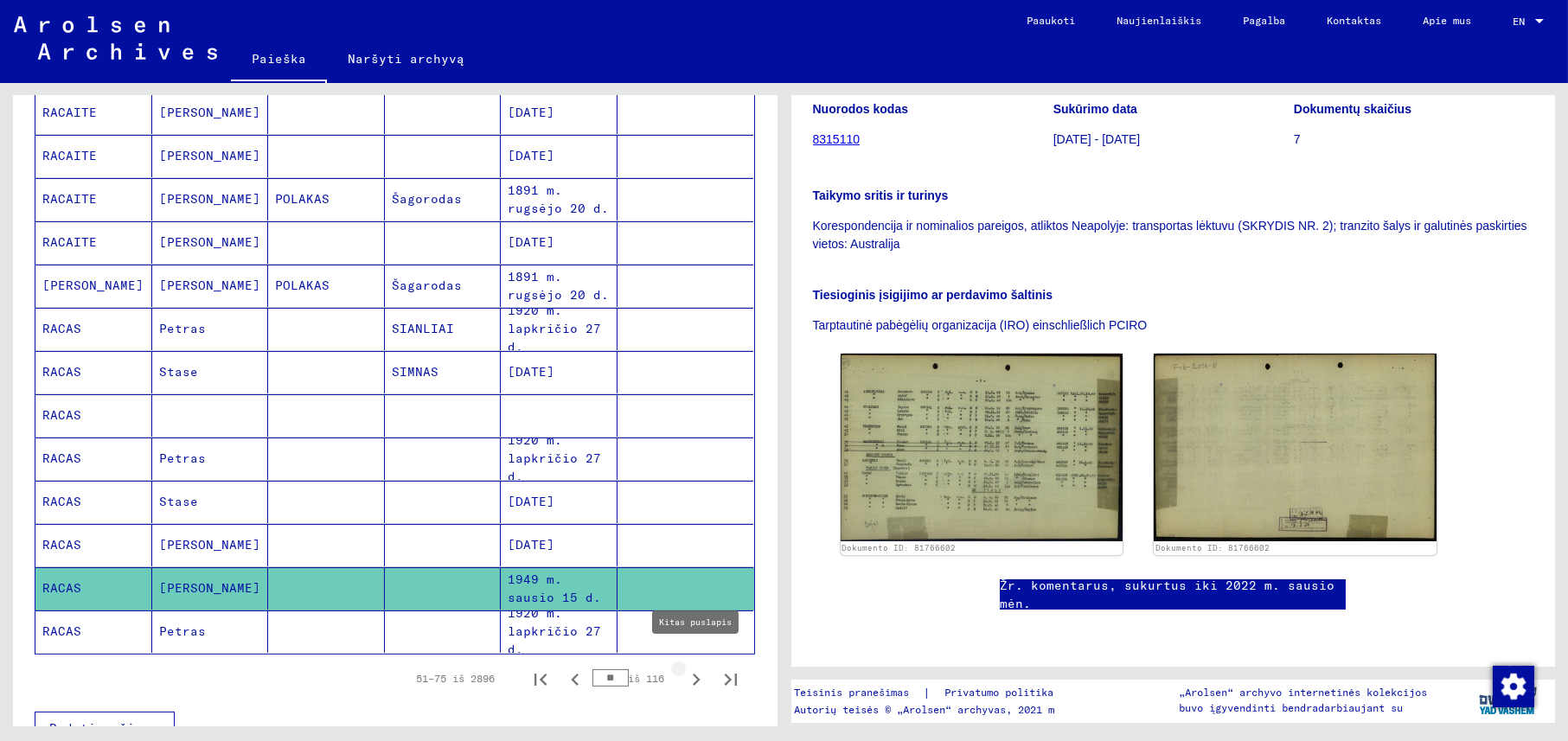
click at [683, 667] on icon "Kitas puslapis" at bounding box center [695, 678] width 24 height 24
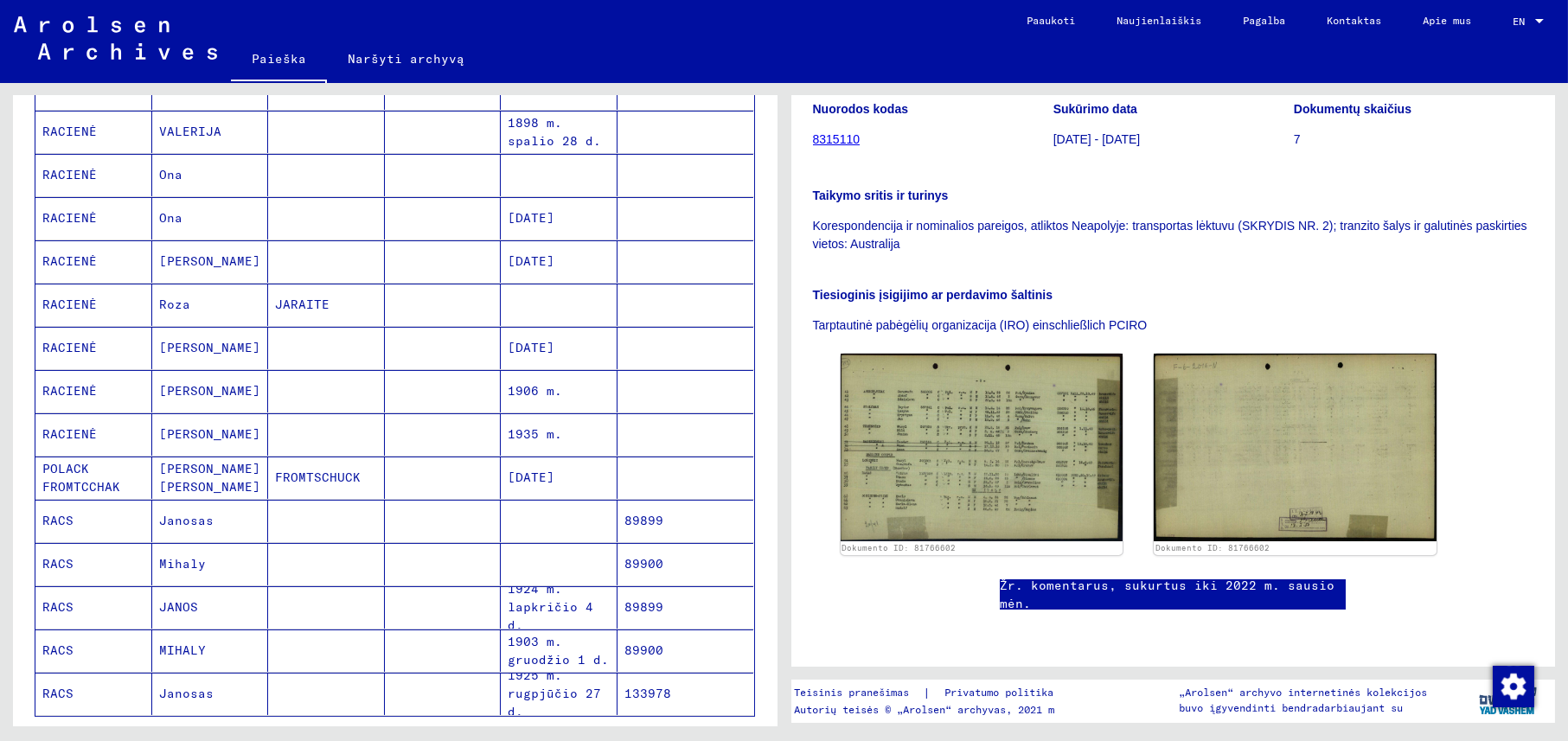
scroll to position [692, 0]
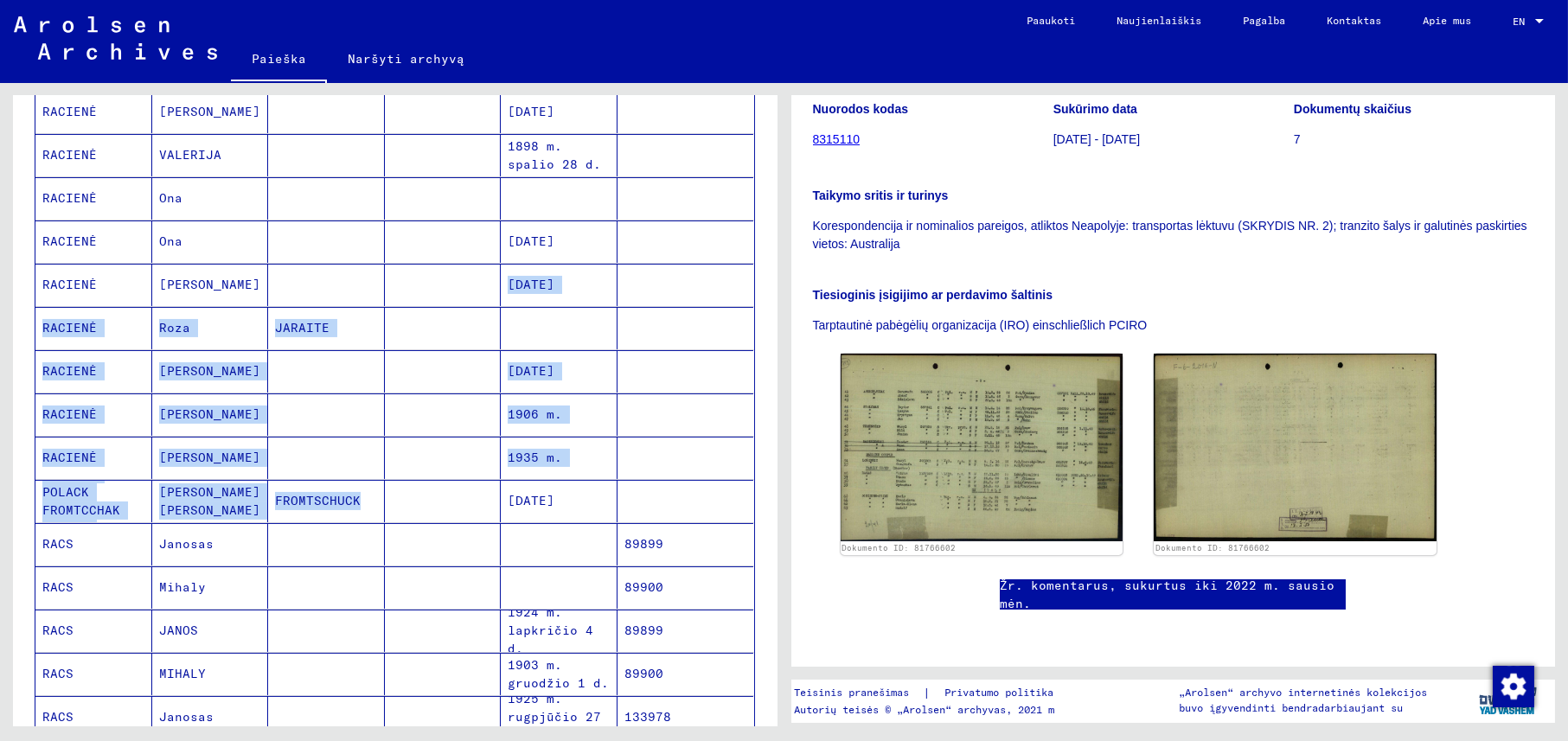
drag, startPoint x: 414, startPoint y: 339, endPoint x: 379, endPoint y: 499, distance: 163.8
click at [379, 499] on mat-table "Pavardė Vardas Mergautinė pavardė Gimimo vieta Gimimo data Kalinio Nr. [PERSON_…" at bounding box center [394, 175] width 720 height 1130
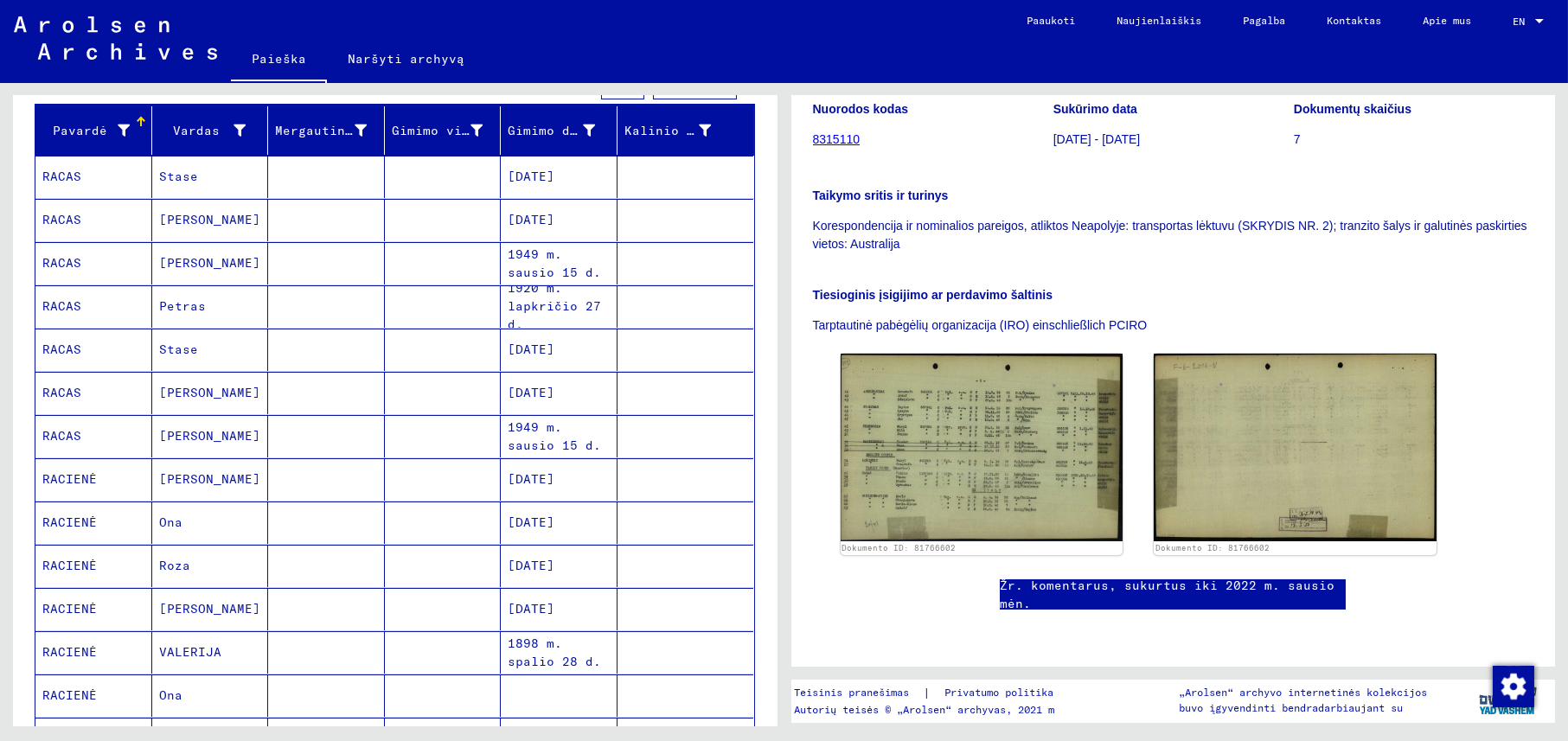
scroll to position [173, 0]
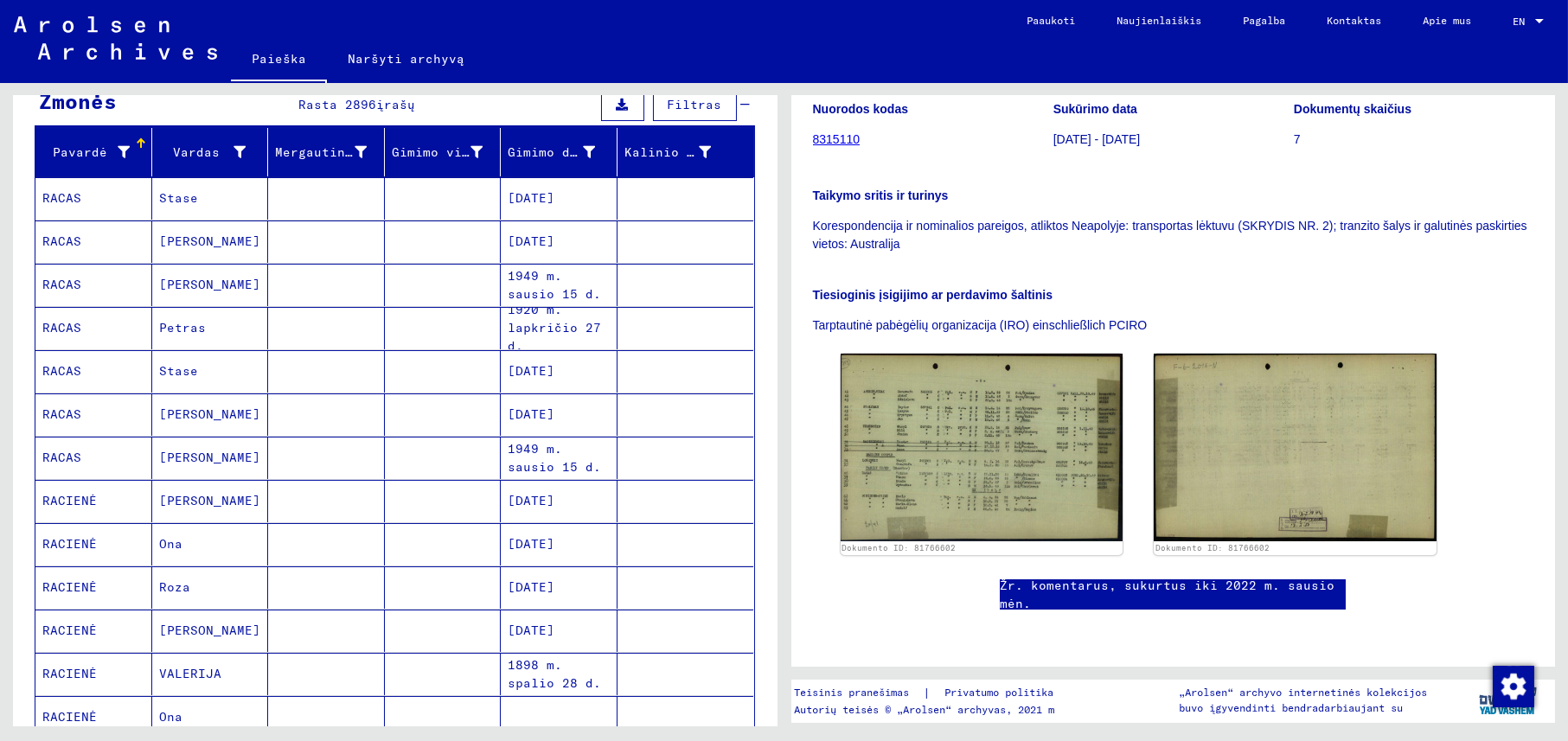
click at [52, 536] on font "RACIENĖ" at bounding box center [70, 544] width 54 height 15
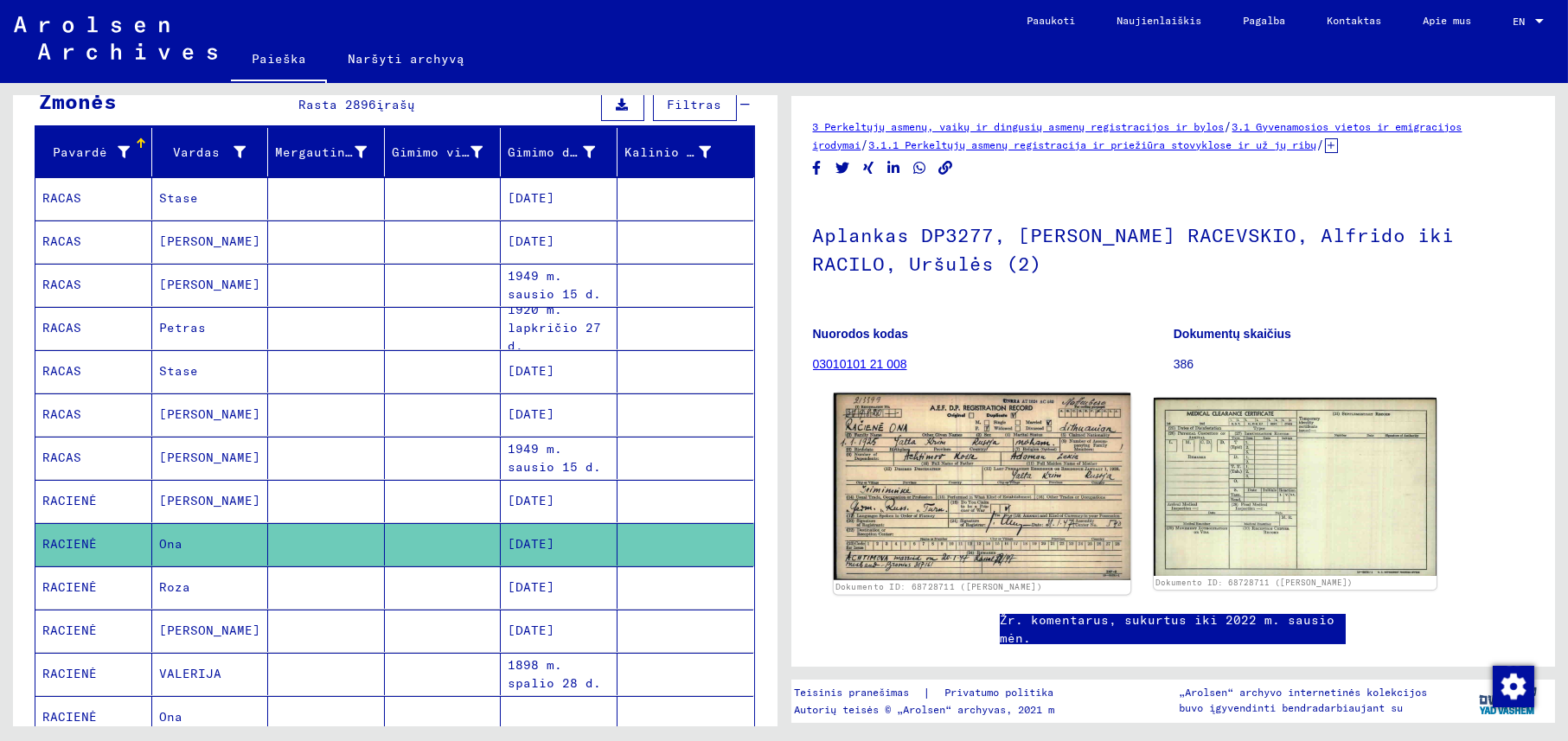
click at [929, 480] on img at bounding box center [980, 486] width 297 height 186
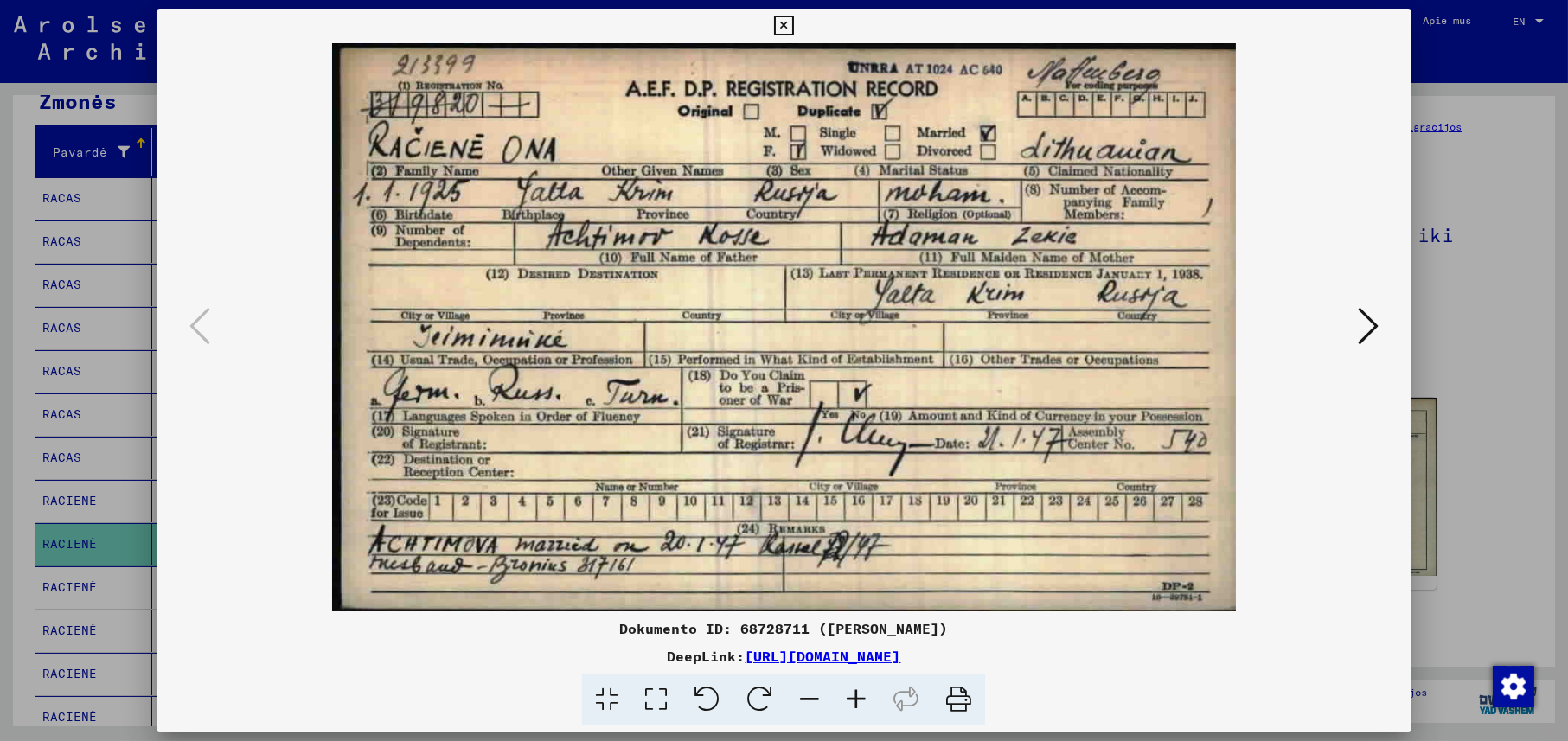
click at [792, 31] on icon at bounding box center [783, 25] width 20 height 20
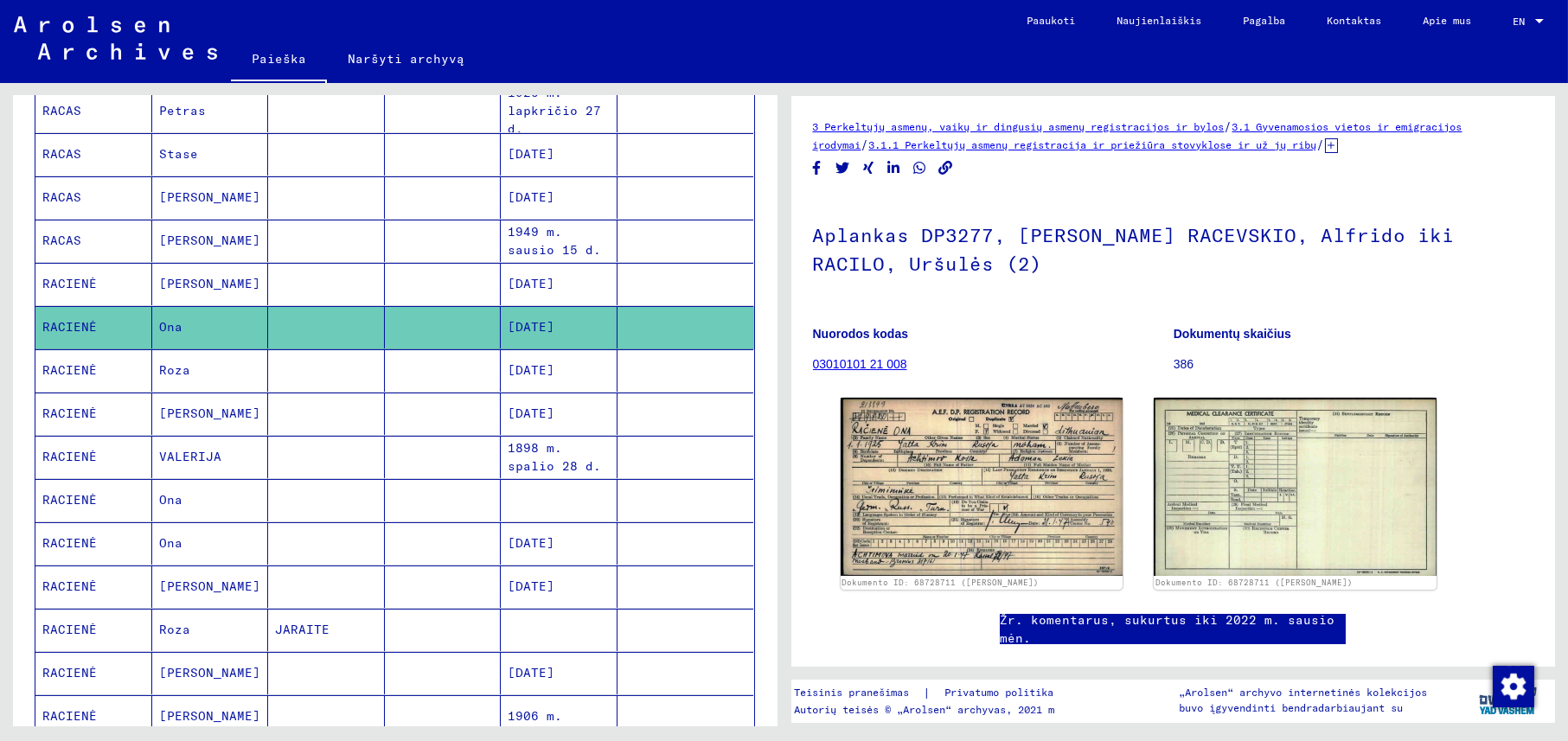
scroll to position [431, 0]
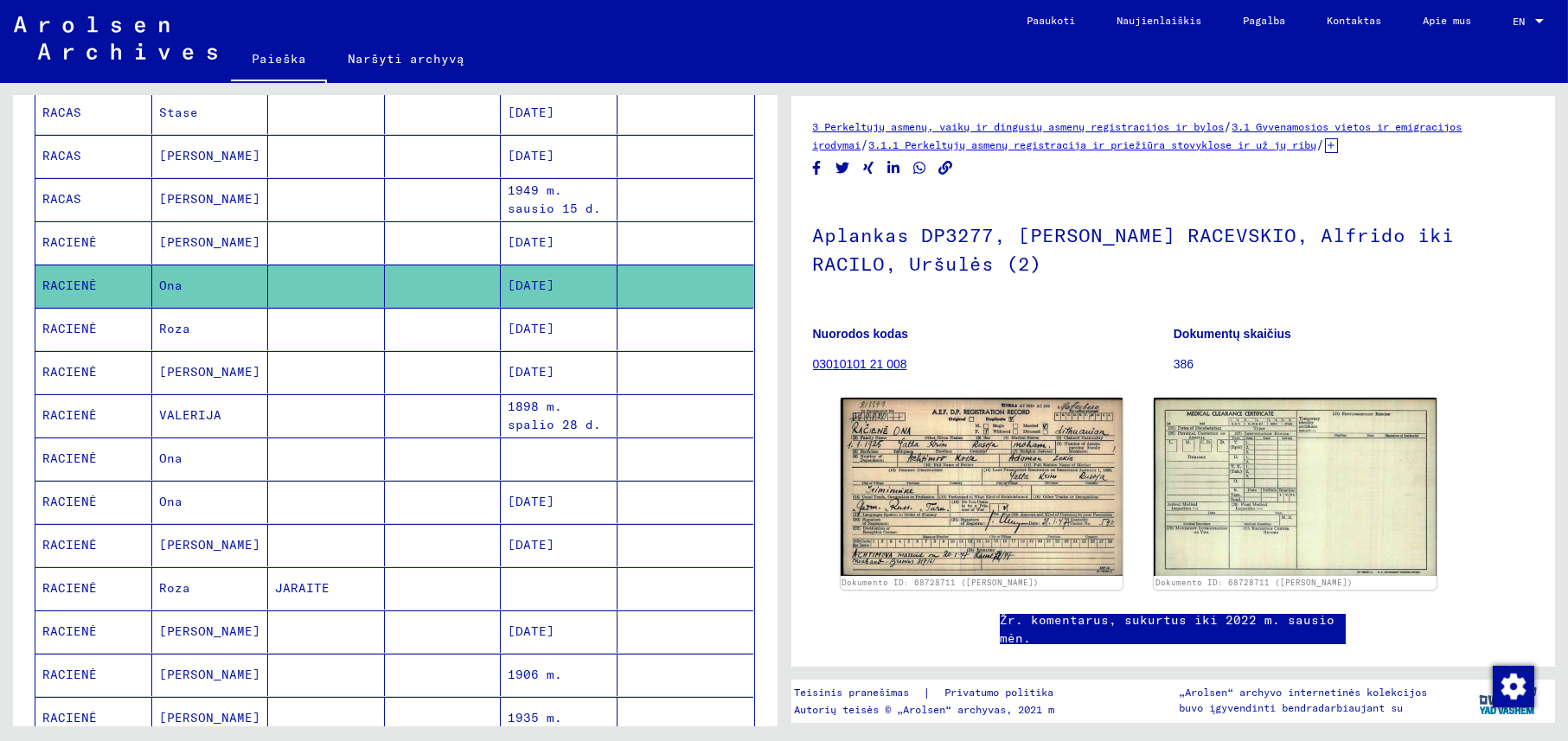
click at [199, 407] on font "VALERIJA" at bounding box center [190, 414] width 62 height 15
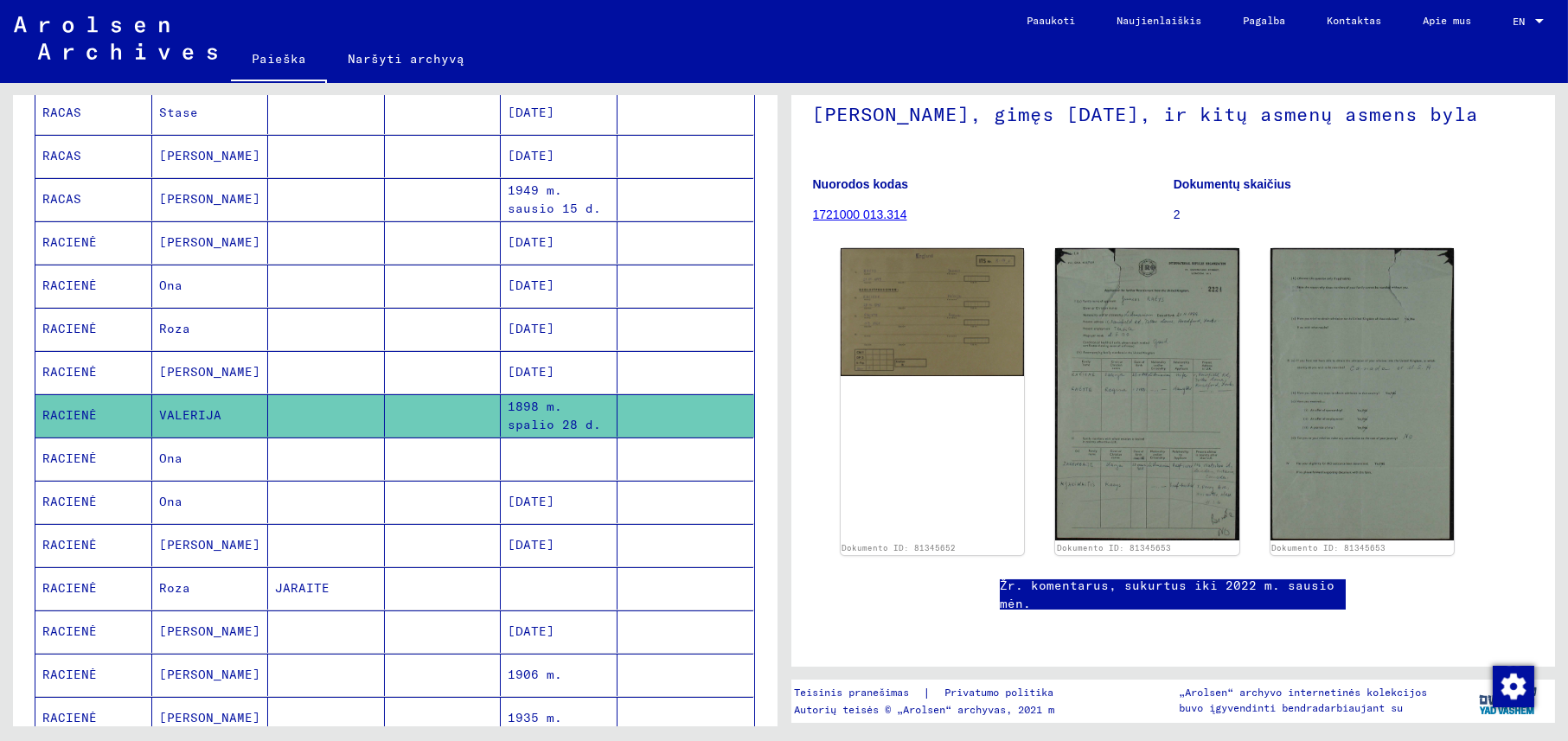
scroll to position [173, 0]
click at [921, 307] on img at bounding box center [931, 308] width 192 height 135
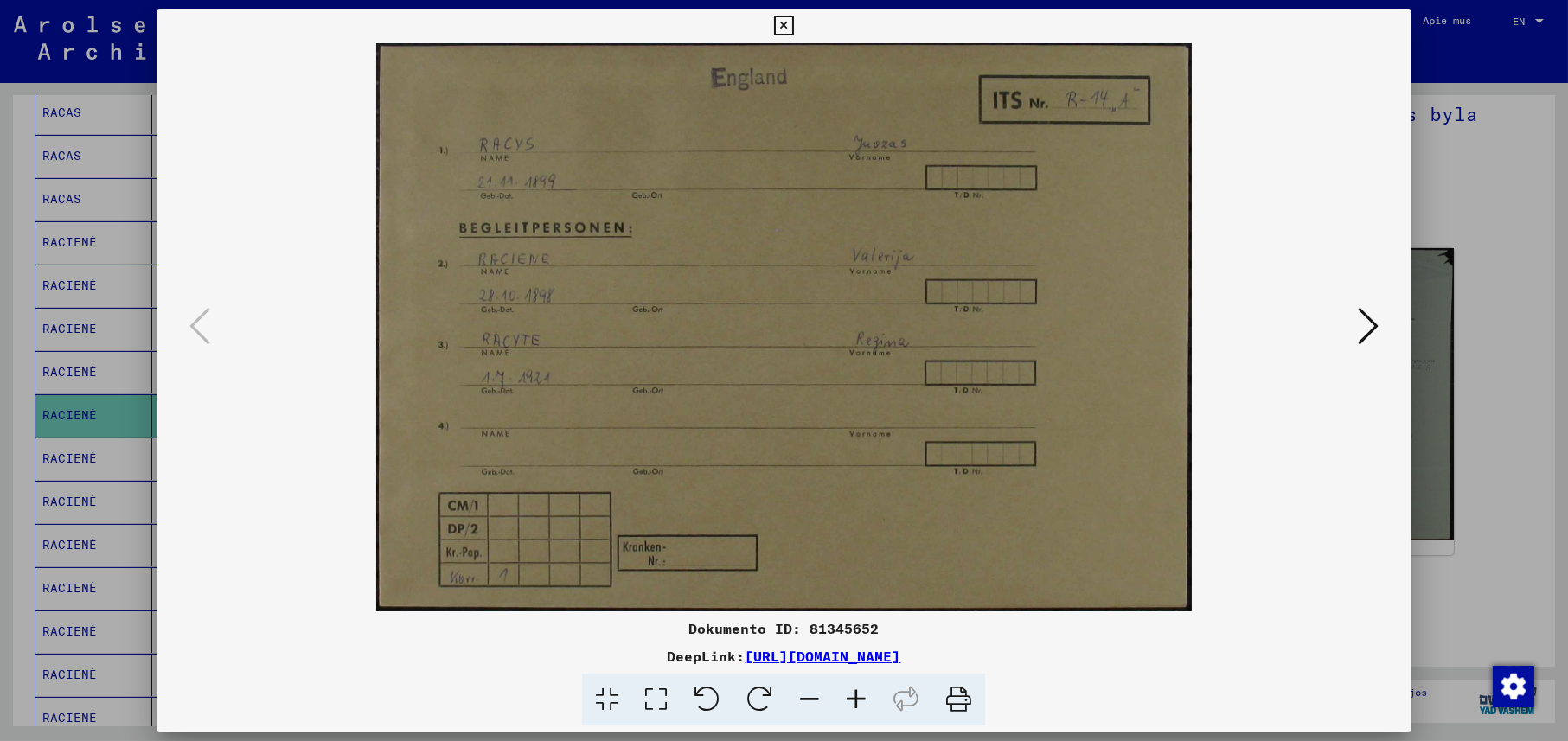
click at [1359, 325] on icon at bounding box center [1367, 326] width 20 height 42
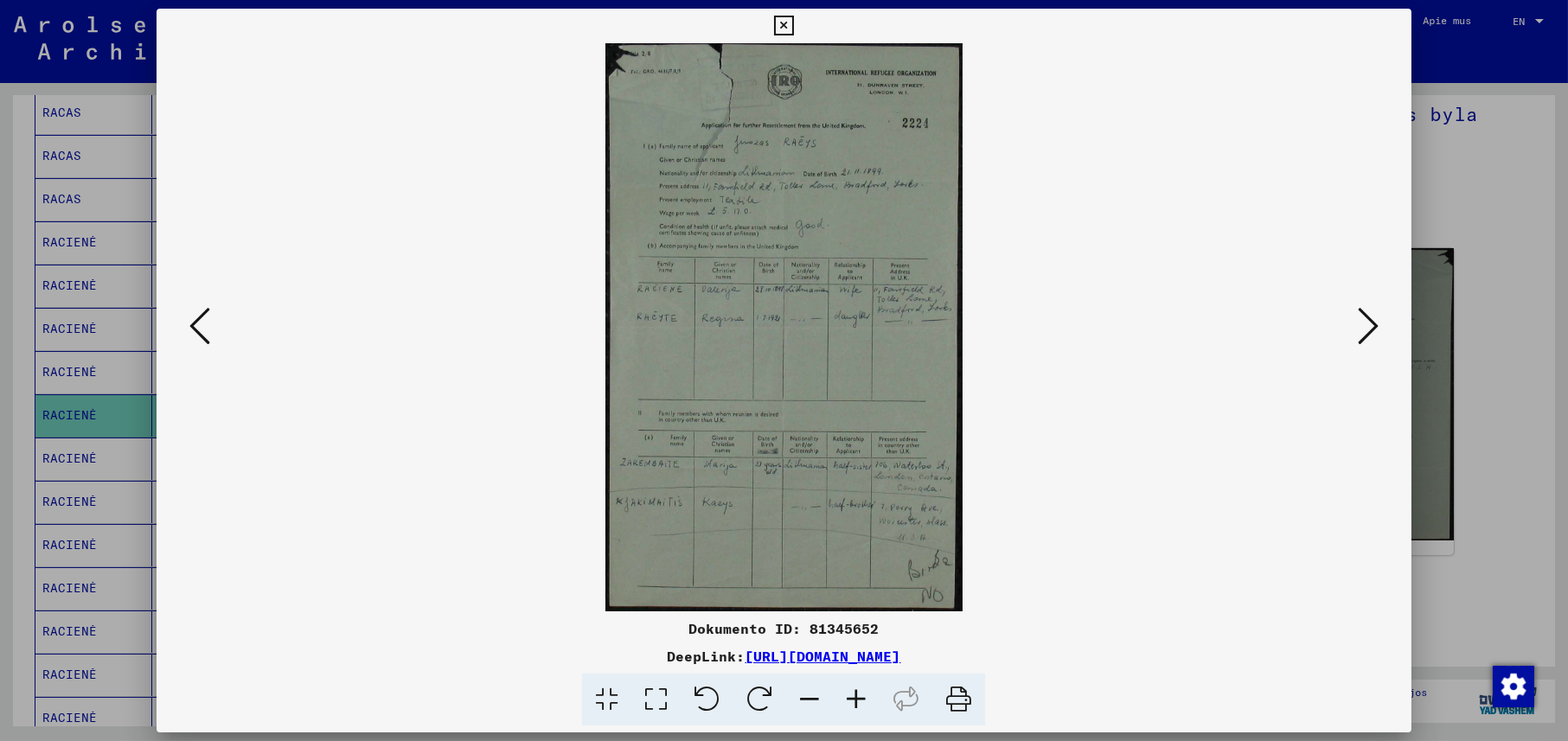
click at [1373, 325] on icon at bounding box center [1367, 326] width 20 height 42
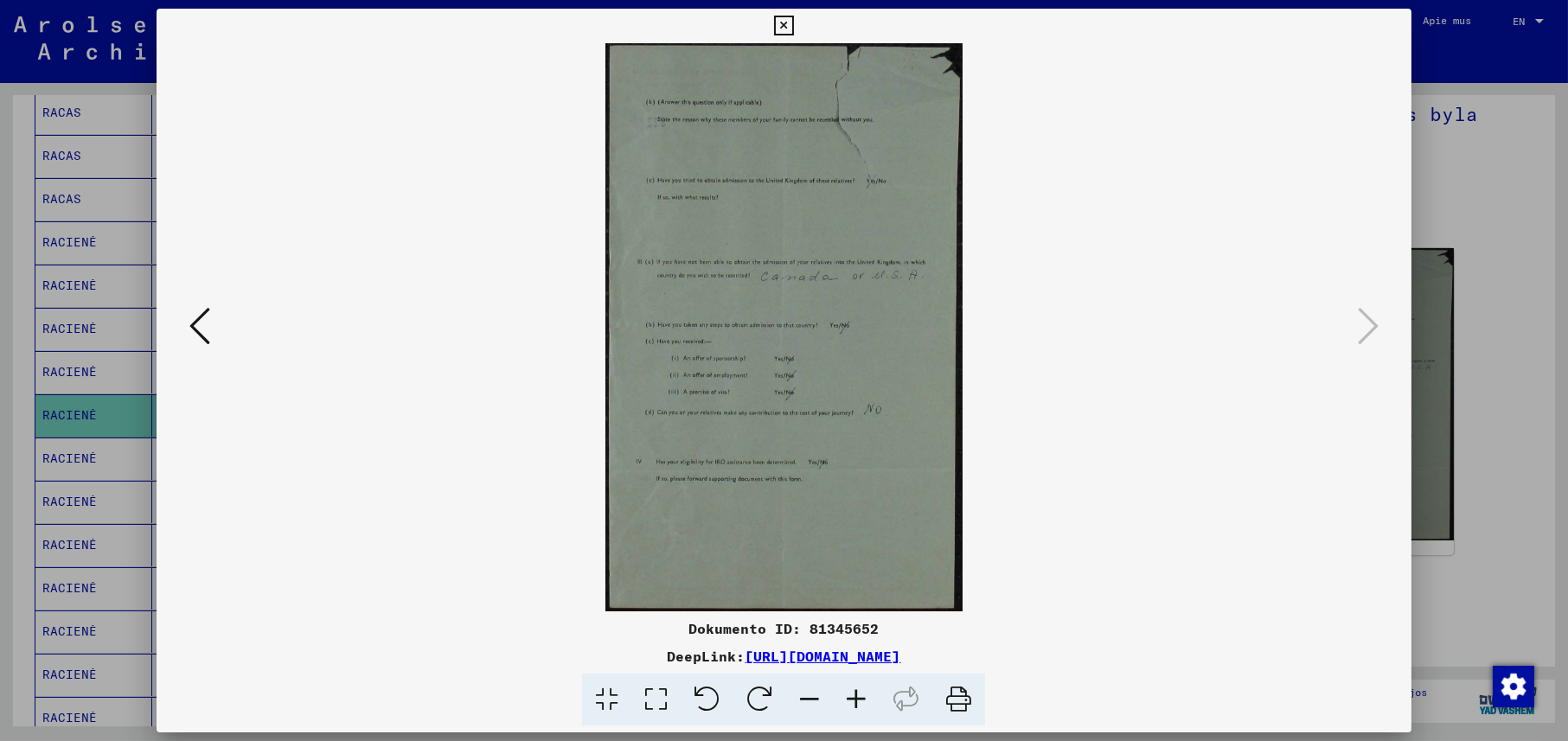
click at [782, 20] on icon at bounding box center [783, 25] width 20 height 20
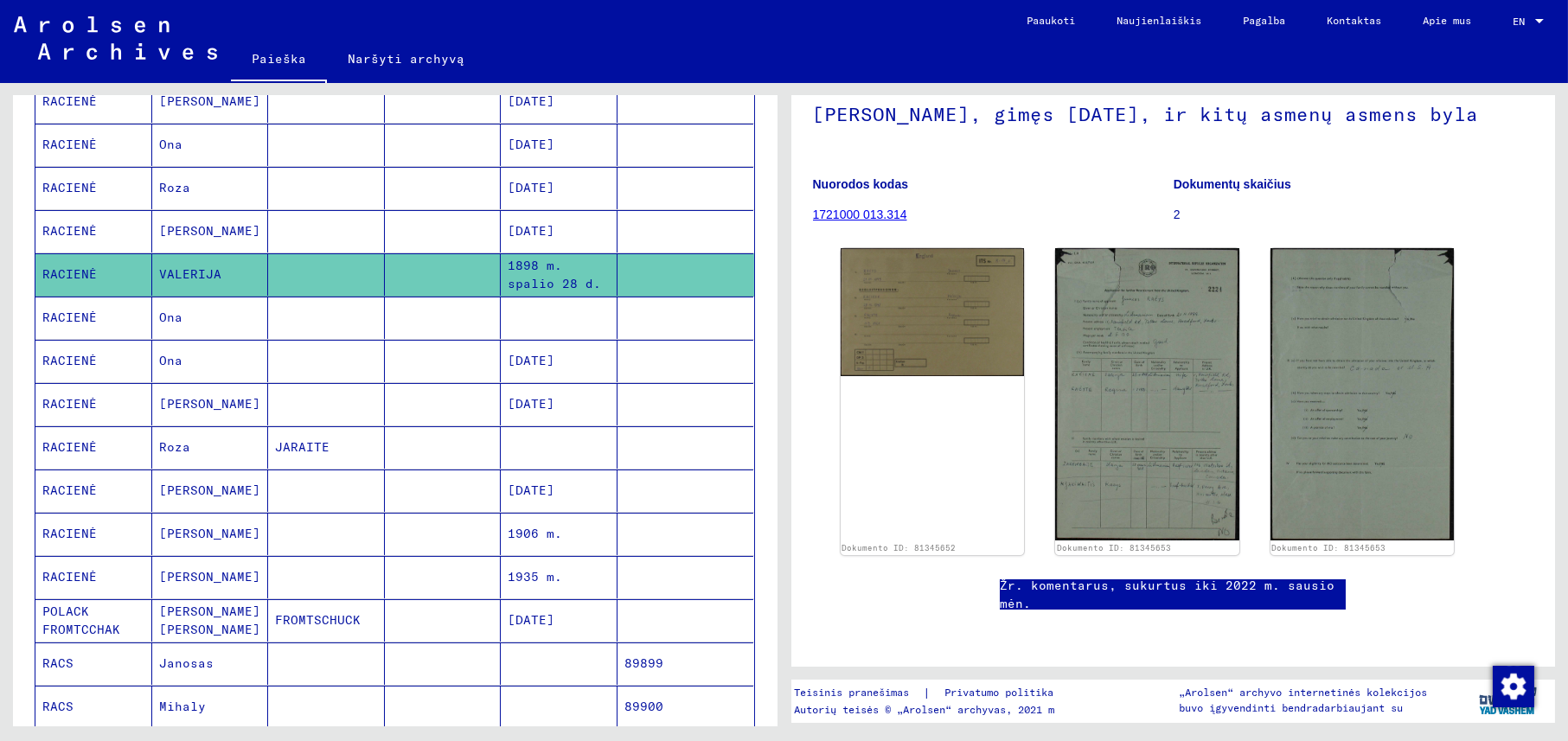
scroll to position [605, 0]
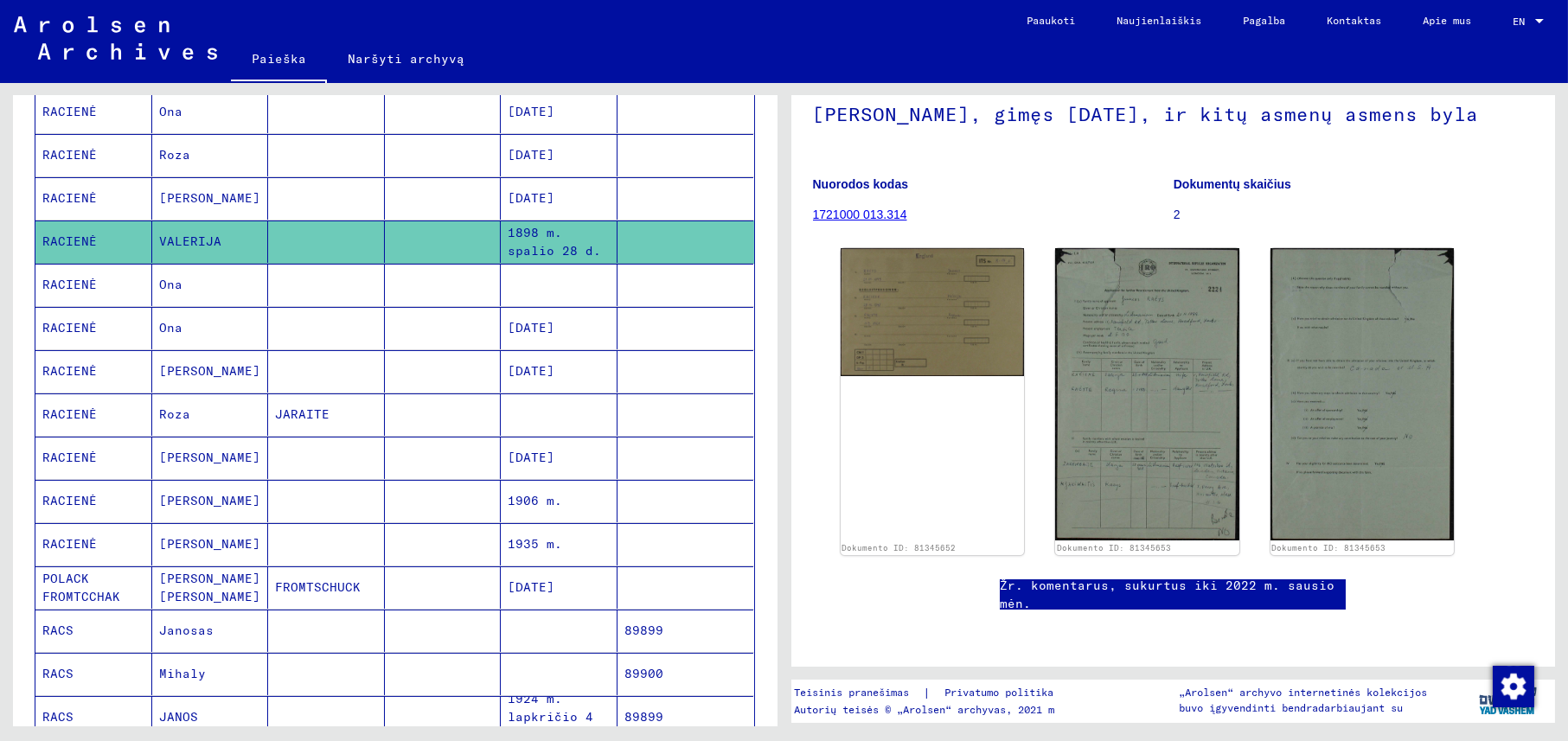
click at [209, 536] on font "[PERSON_NAME]" at bounding box center [210, 544] width 102 height 15
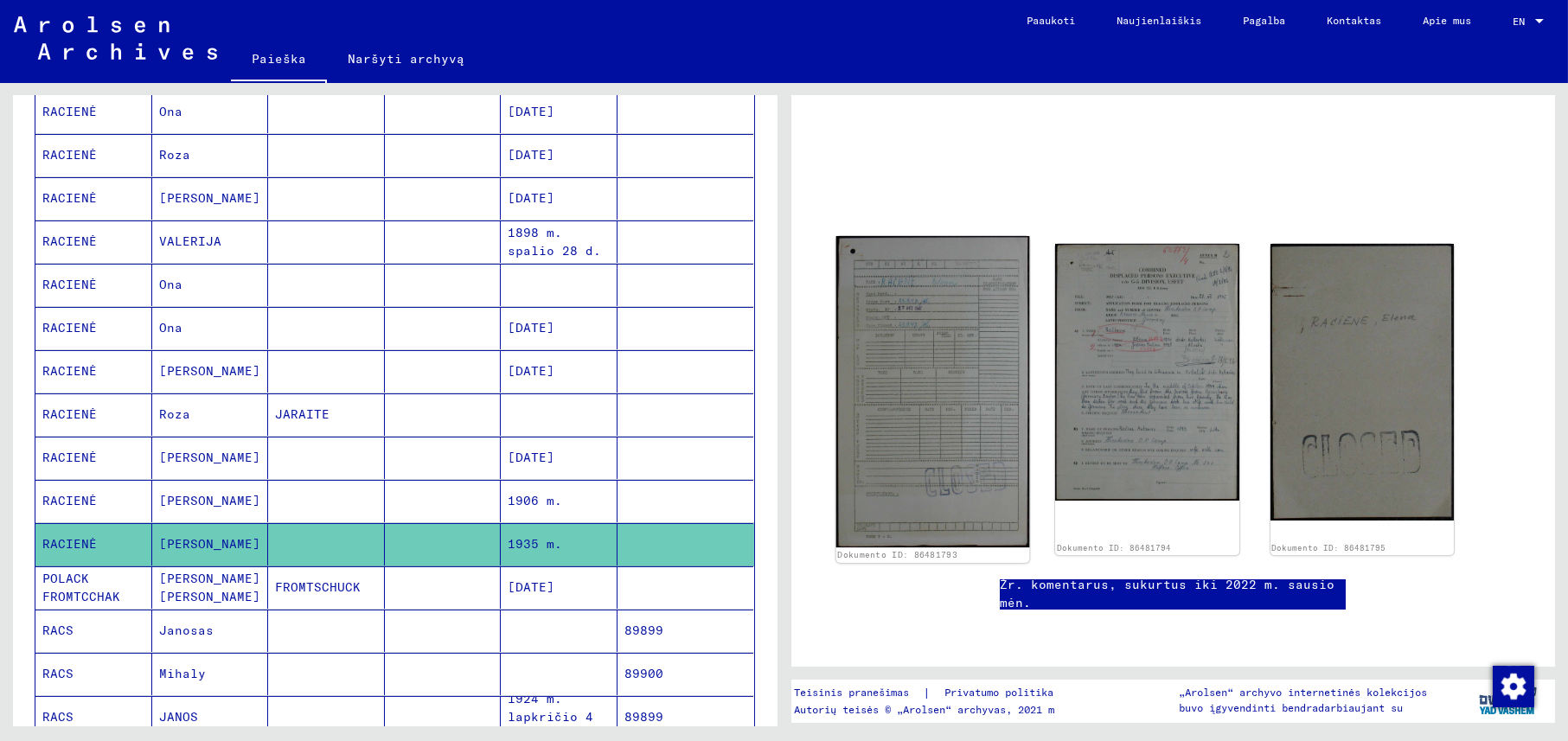
click at [893, 320] on img at bounding box center [931, 391] width 192 height 311
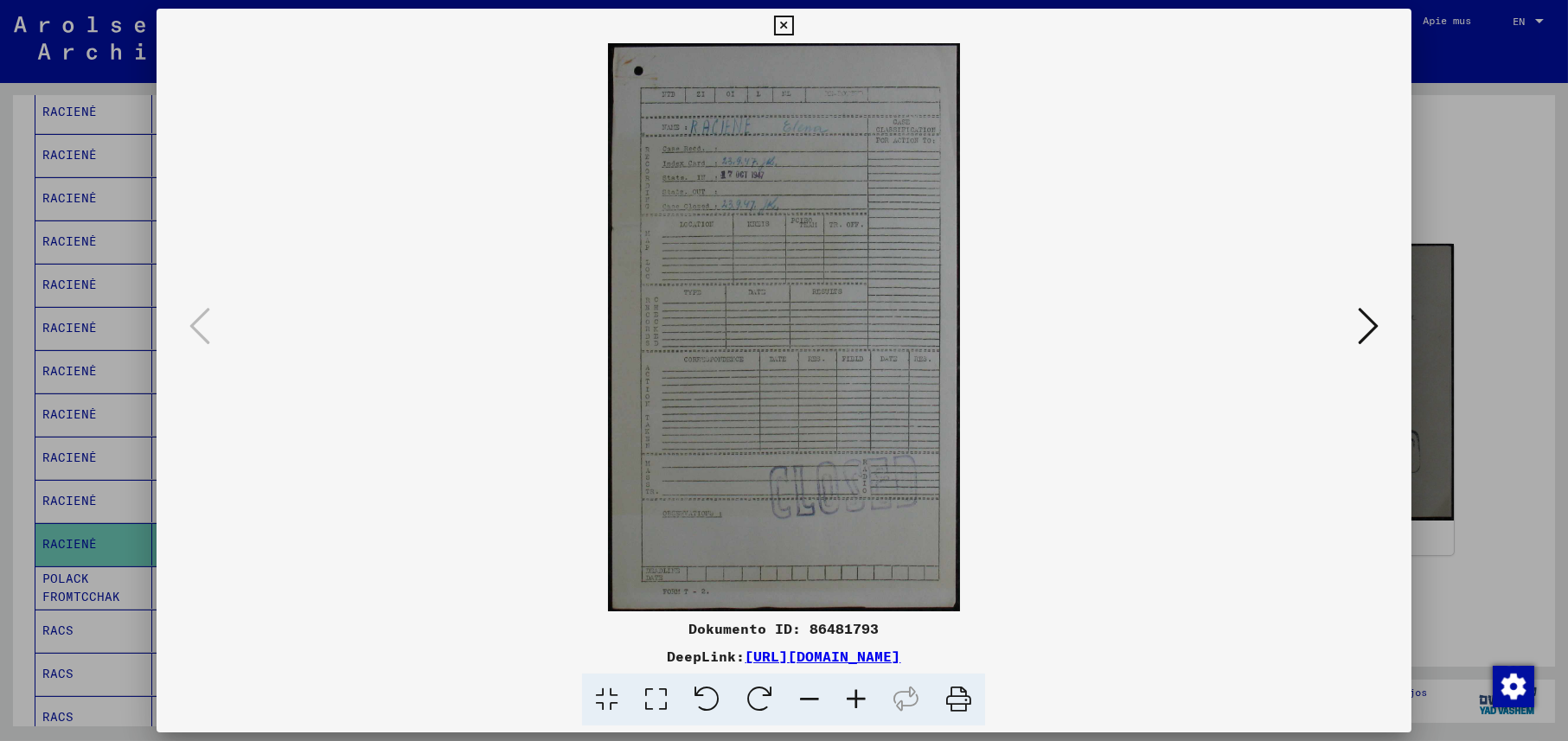
click at [1372, 324] on icon at bounding box center [1367, 326] width 20 height 42
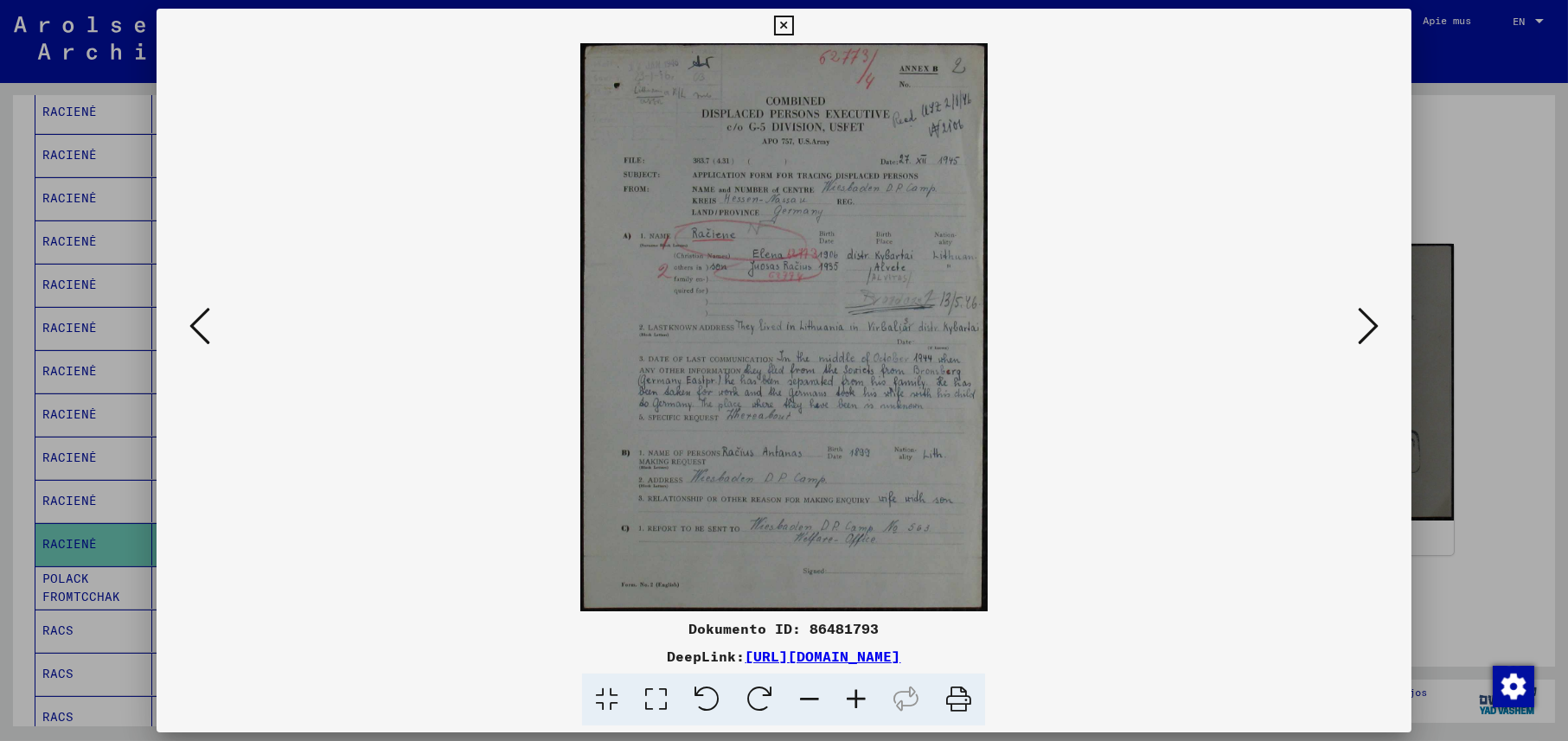
click at [780, 29] on icon at bounding box center [783, 25] width 20 height 20
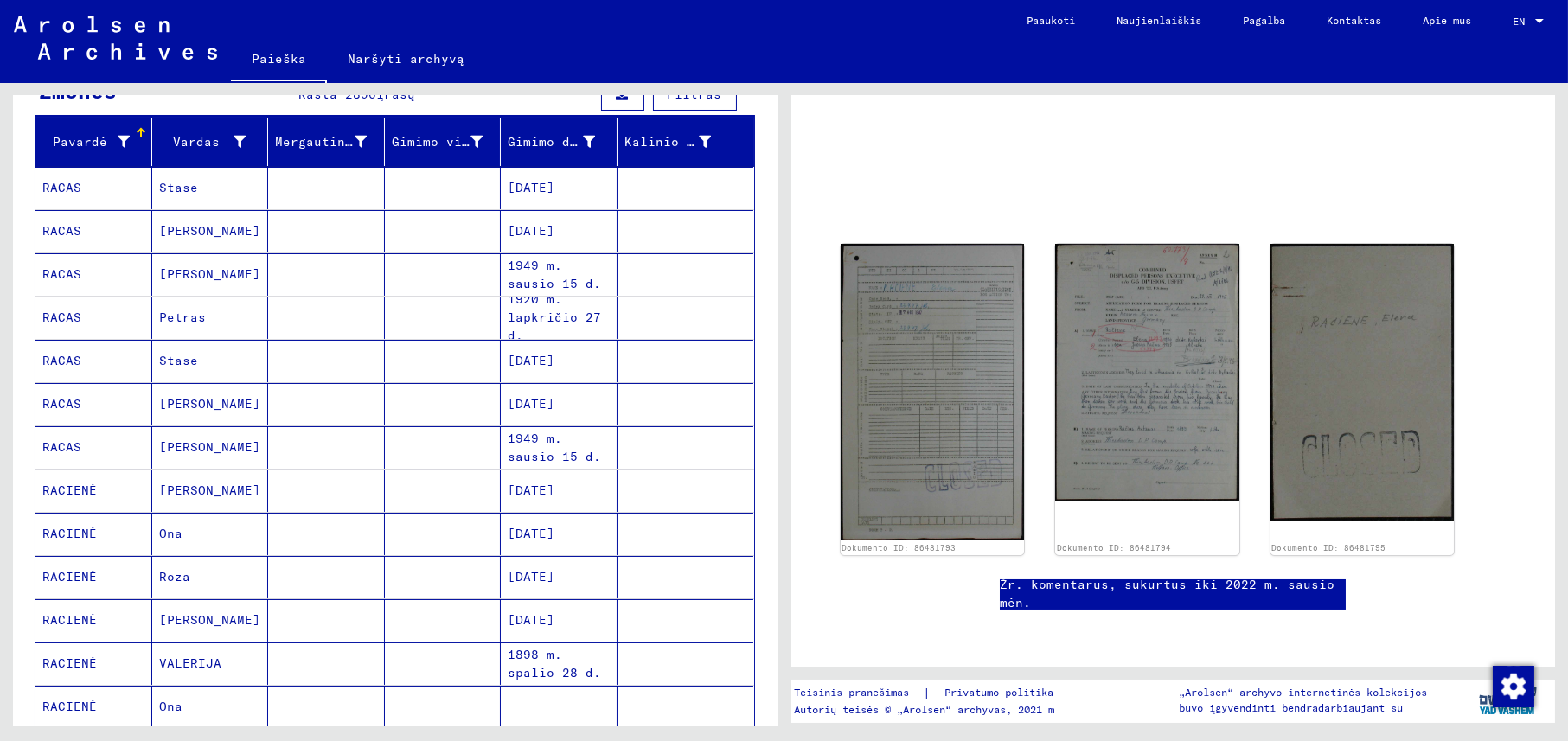
scroll to position [173, 0]
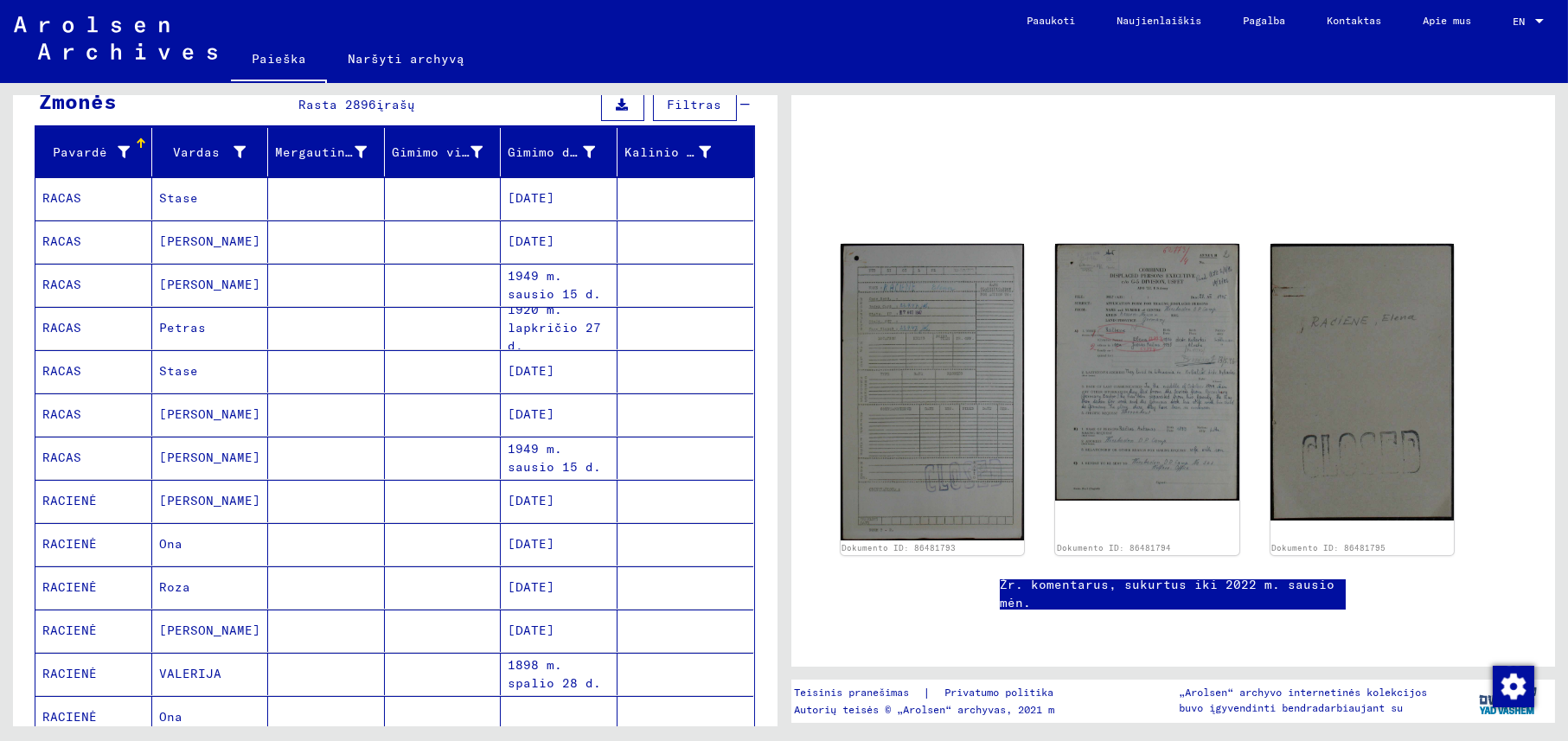
click at [187, 270] on mat-cell "[PERSON_NAME]" at bounding box center [210, 285] width 117 height 43
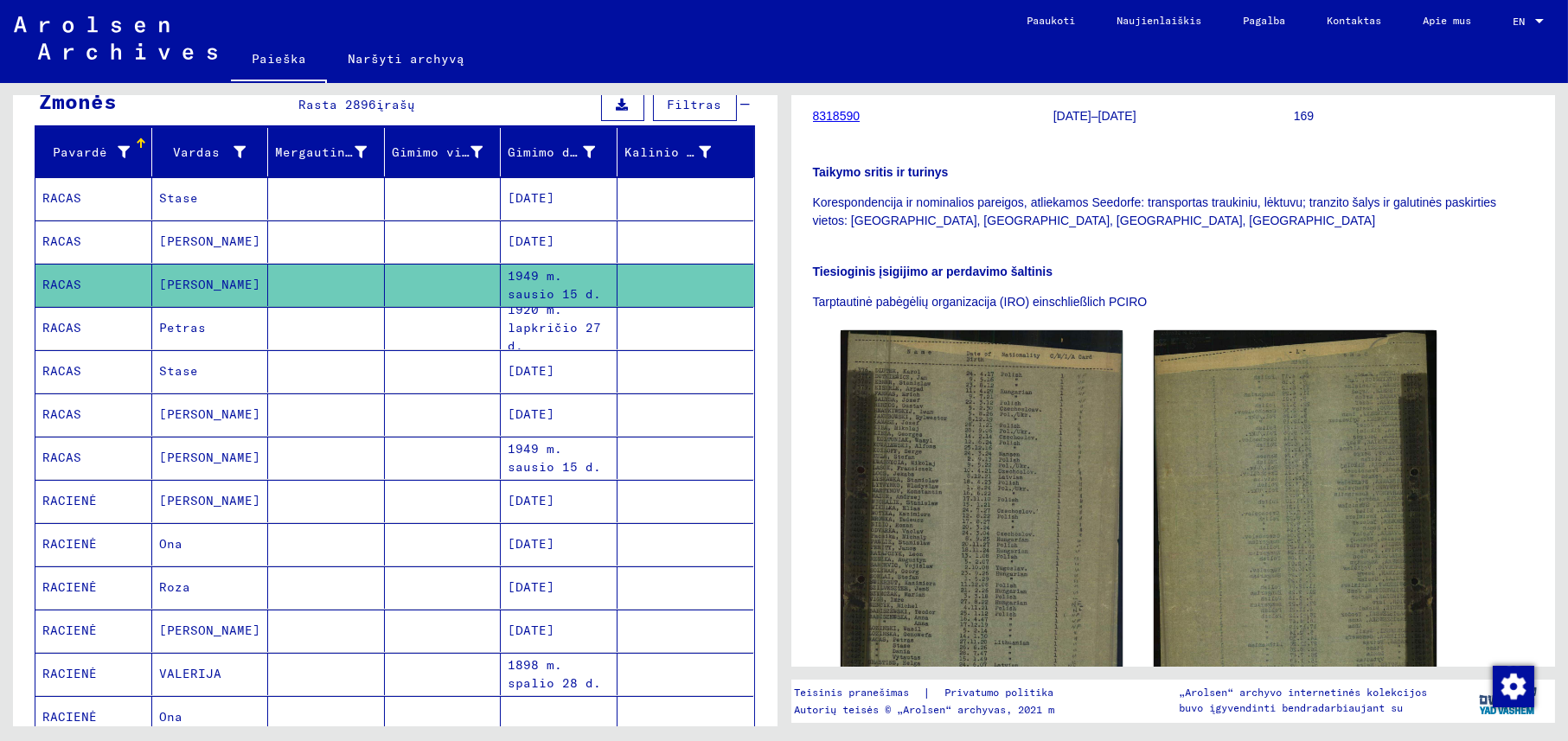
scroll to position [346, 0]
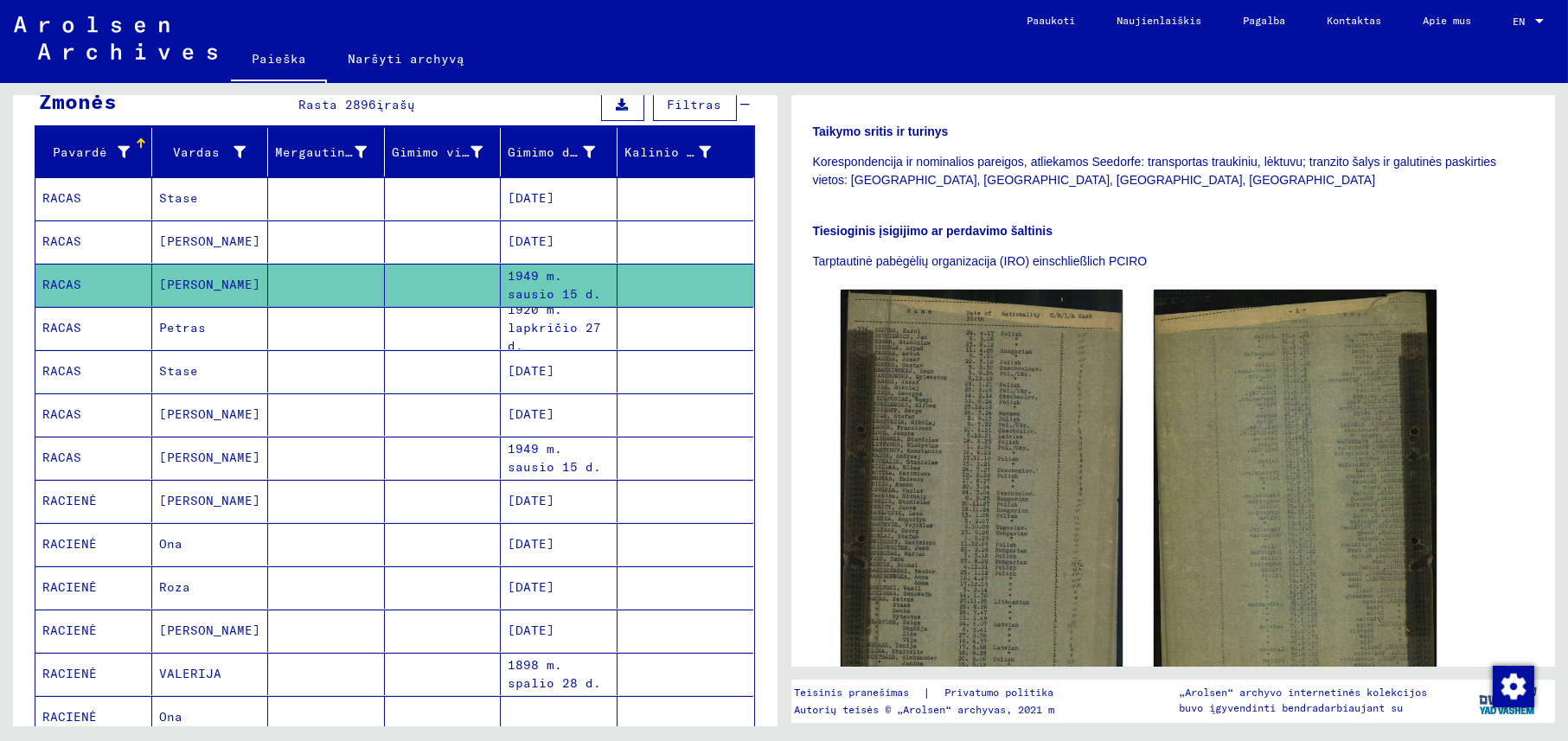
click at [194, 456] on font "[PERSON_NAME]" at bounding box center [210, 457] width 102 height 15
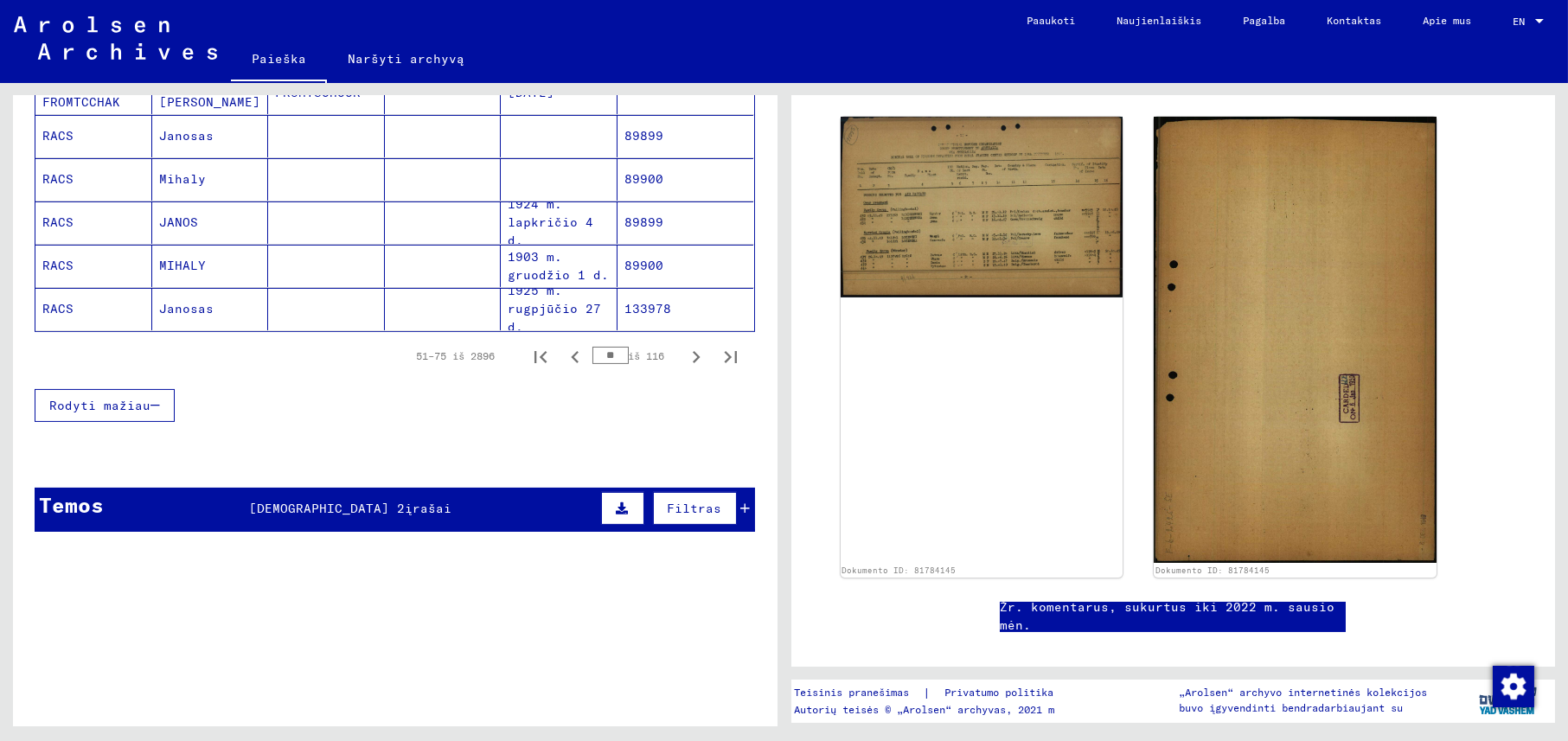
scroll to position [1116, 0]
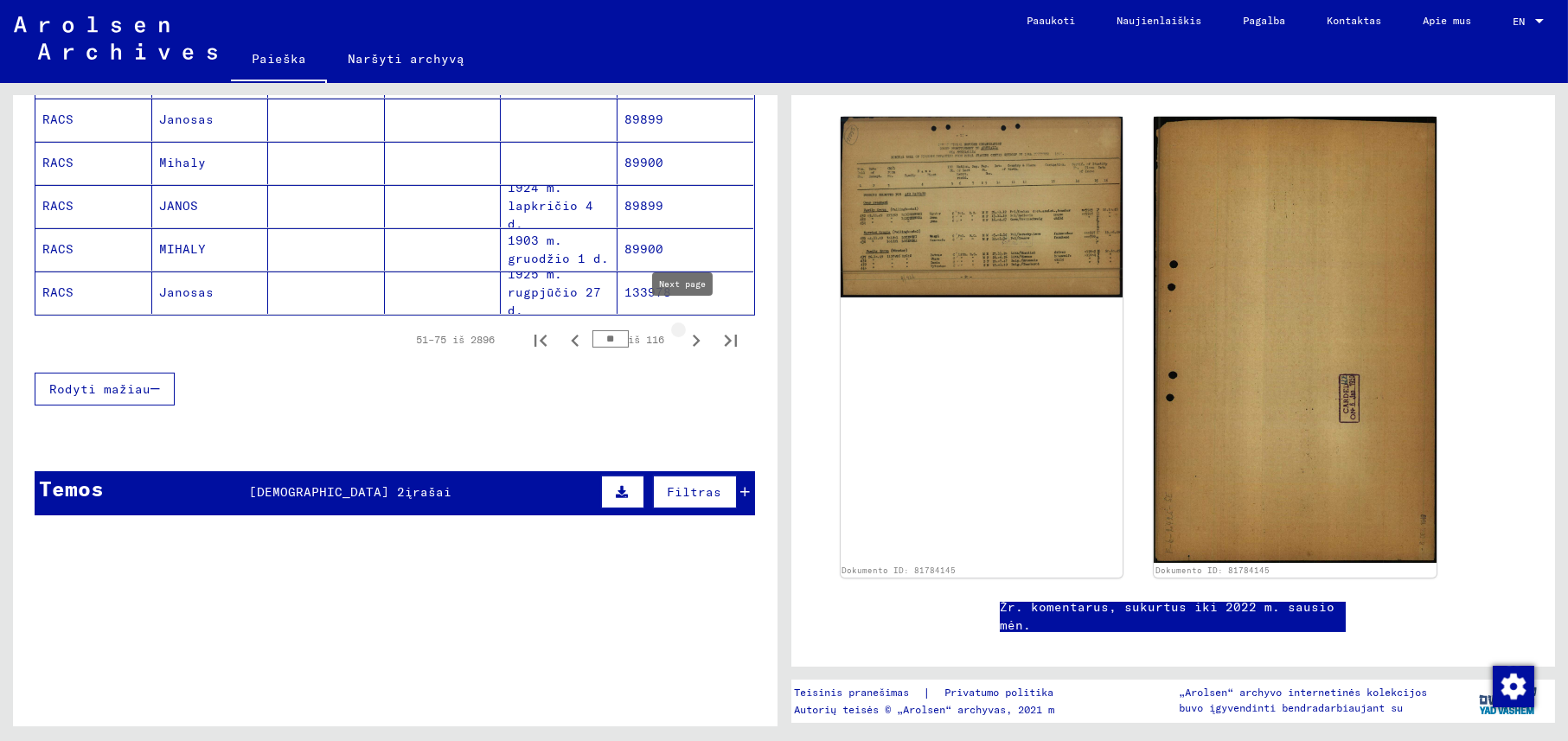
click at [683, 328] on icon "Kitas puslapis" at bounding box center [695, 340] width 24 height 24
type input "**"
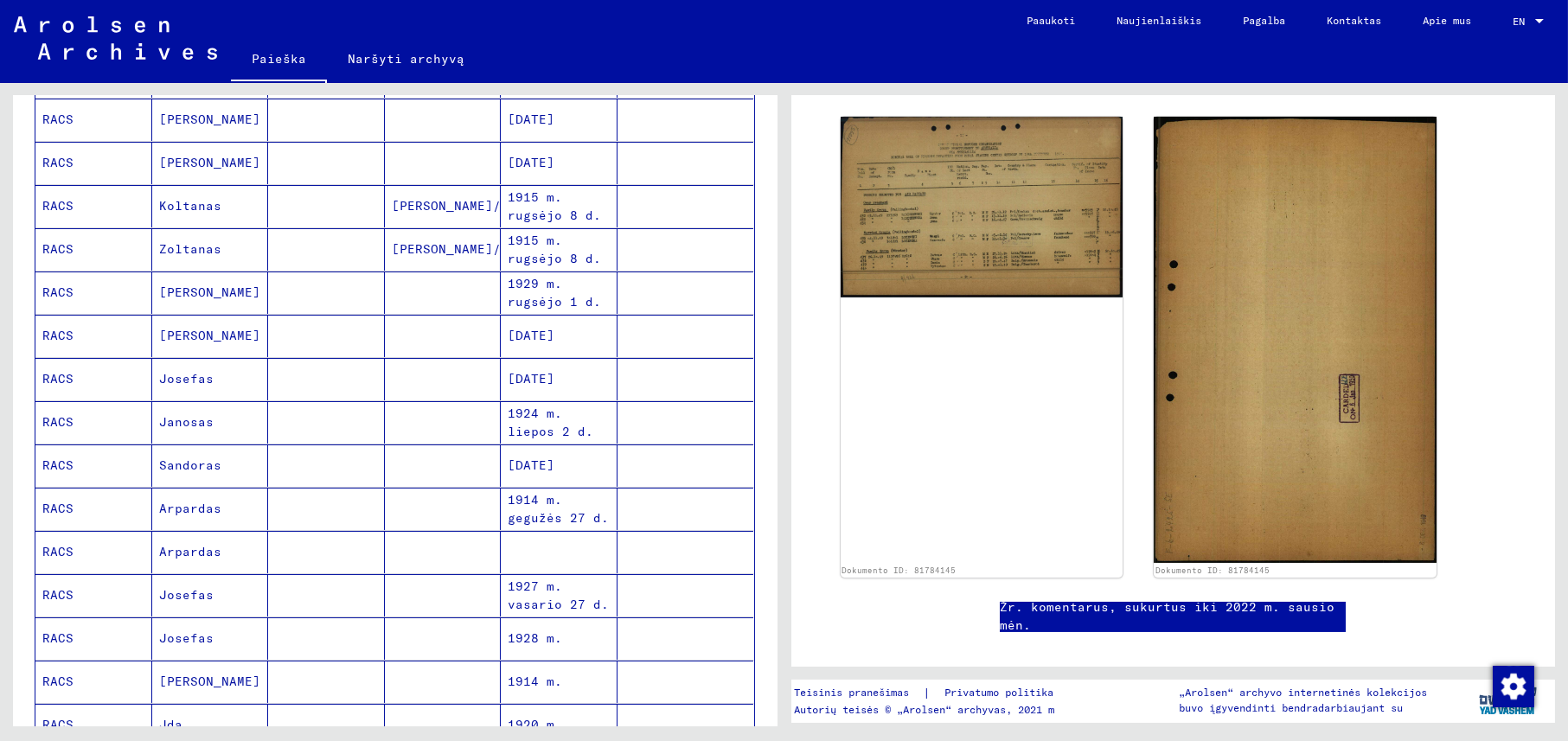
scroll to position [0, 0]
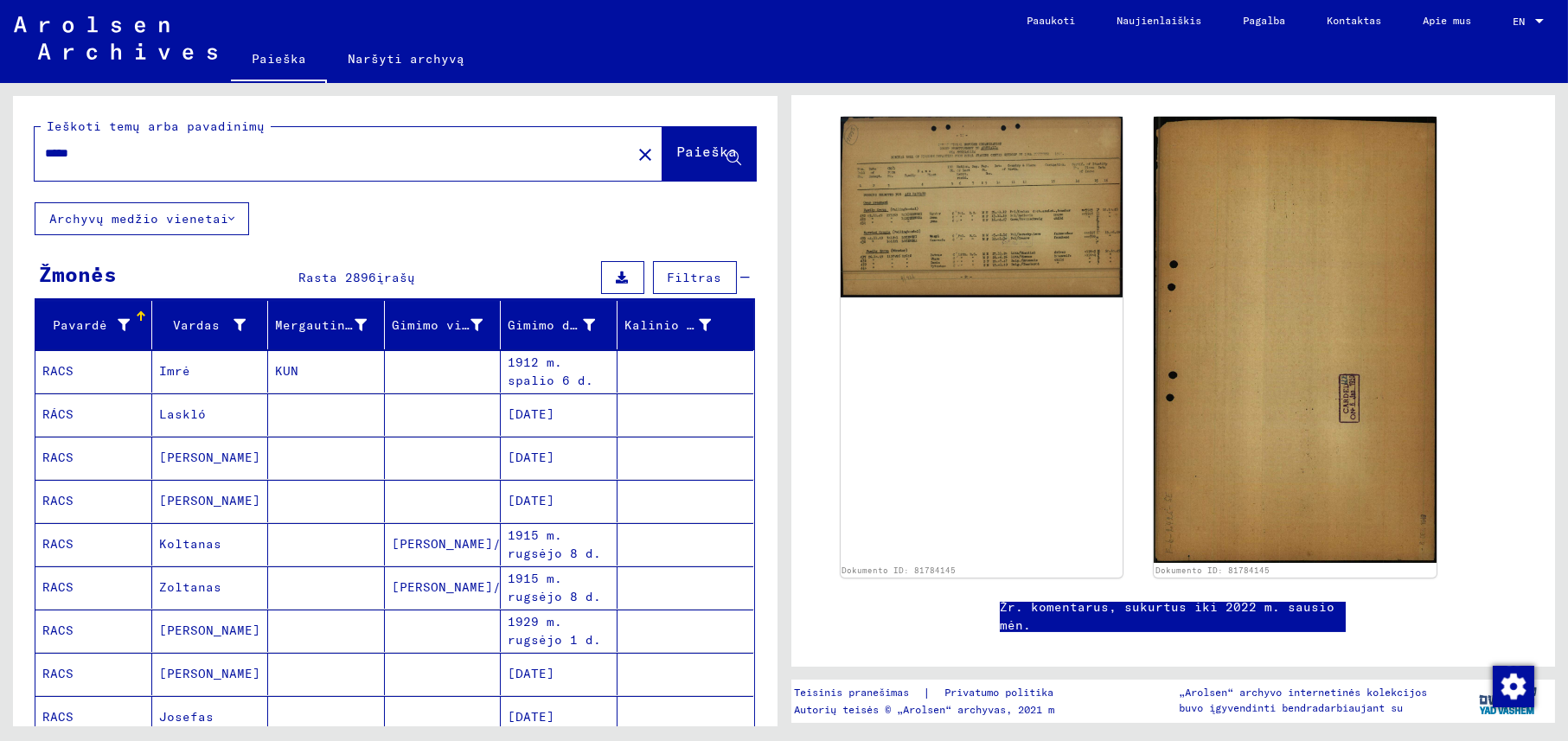
drag, startPoint x: 134, startPoint y: 154, endPoint x: 0, endPoint y: 157, distance: 134.0
click at [0, 157] on div "Ieškoti temų arba pavadinimų ***** close Paieška Archyvų medžio vienetai Žmonės…" at bounding box center [392, 404] width 783 height 642
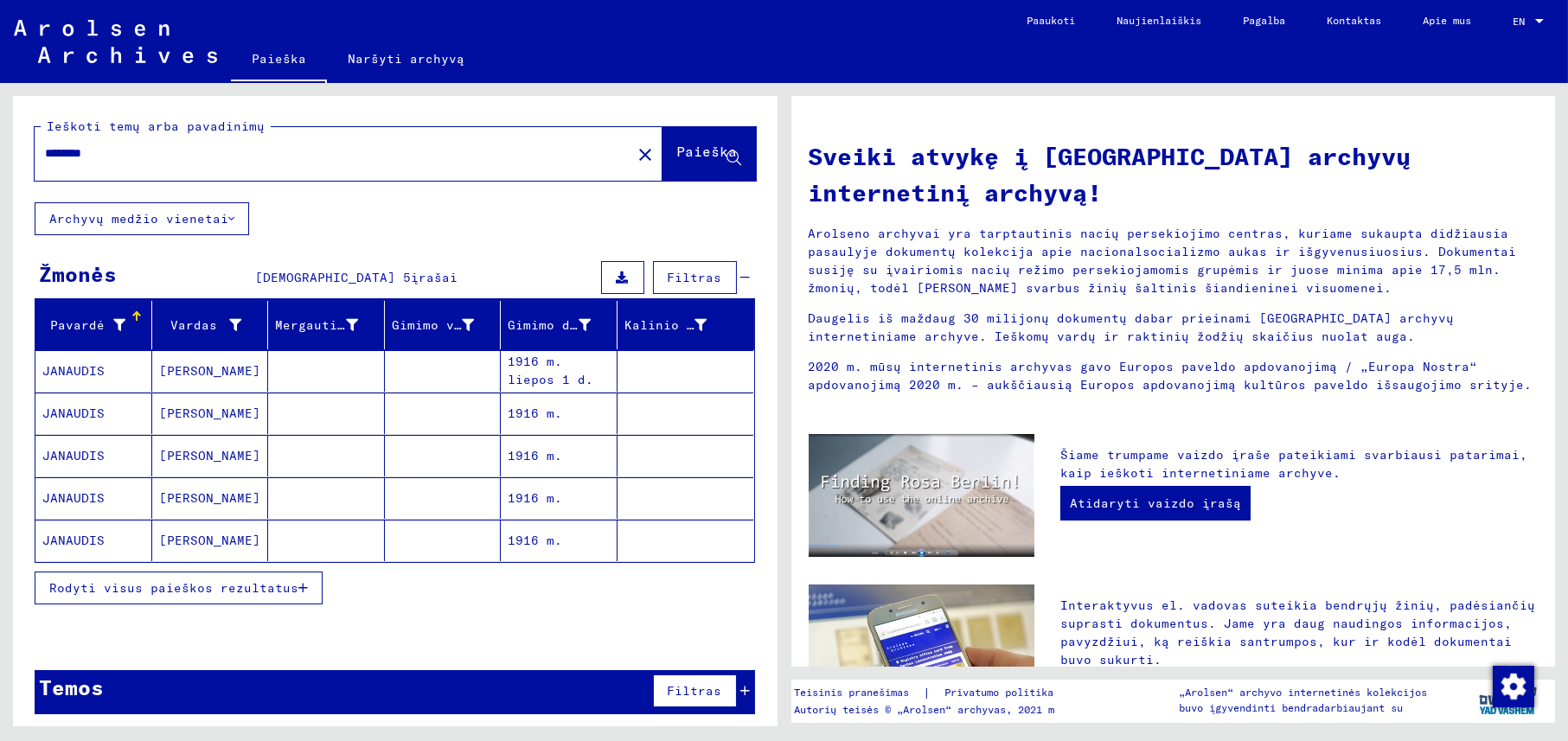
click at [253, 586] on font "Rodyti visus paieškos rezultatus" at bounding box center [174, 587] width 249 height 15
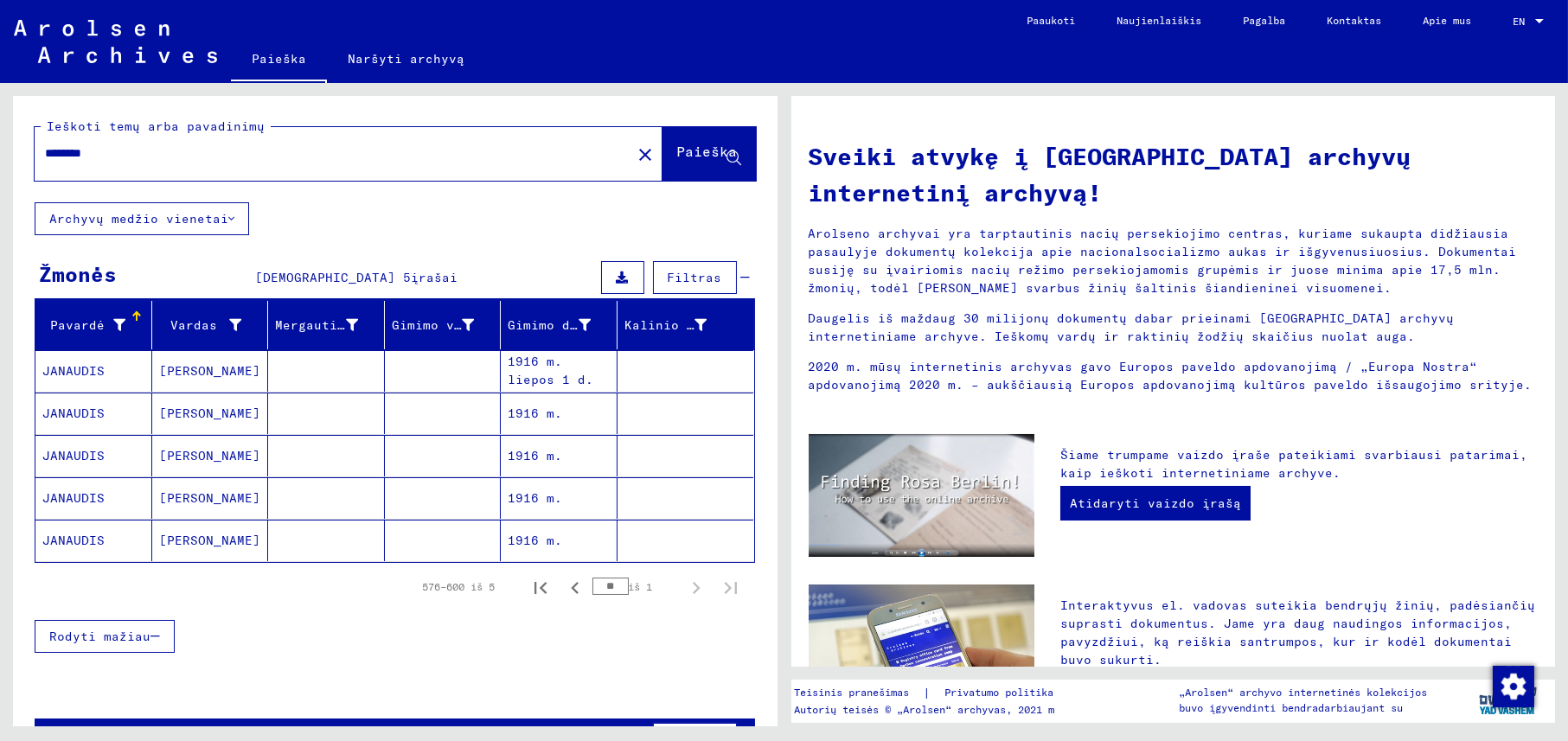
click at [508, 364] on font "1916 m. liepos 1 d." at bounding box center [550, 370] width 86 height 34
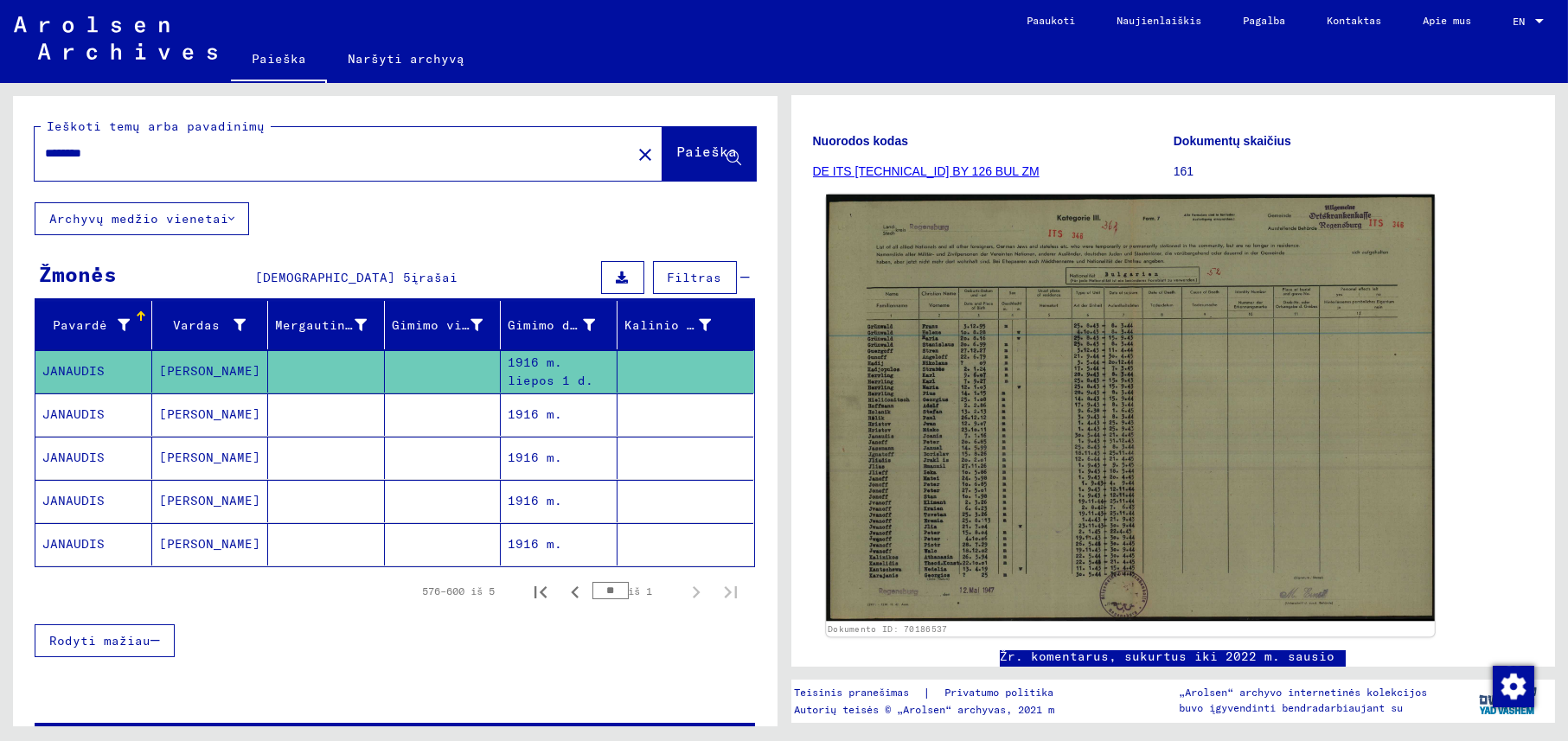
scroll to position [259, 0]
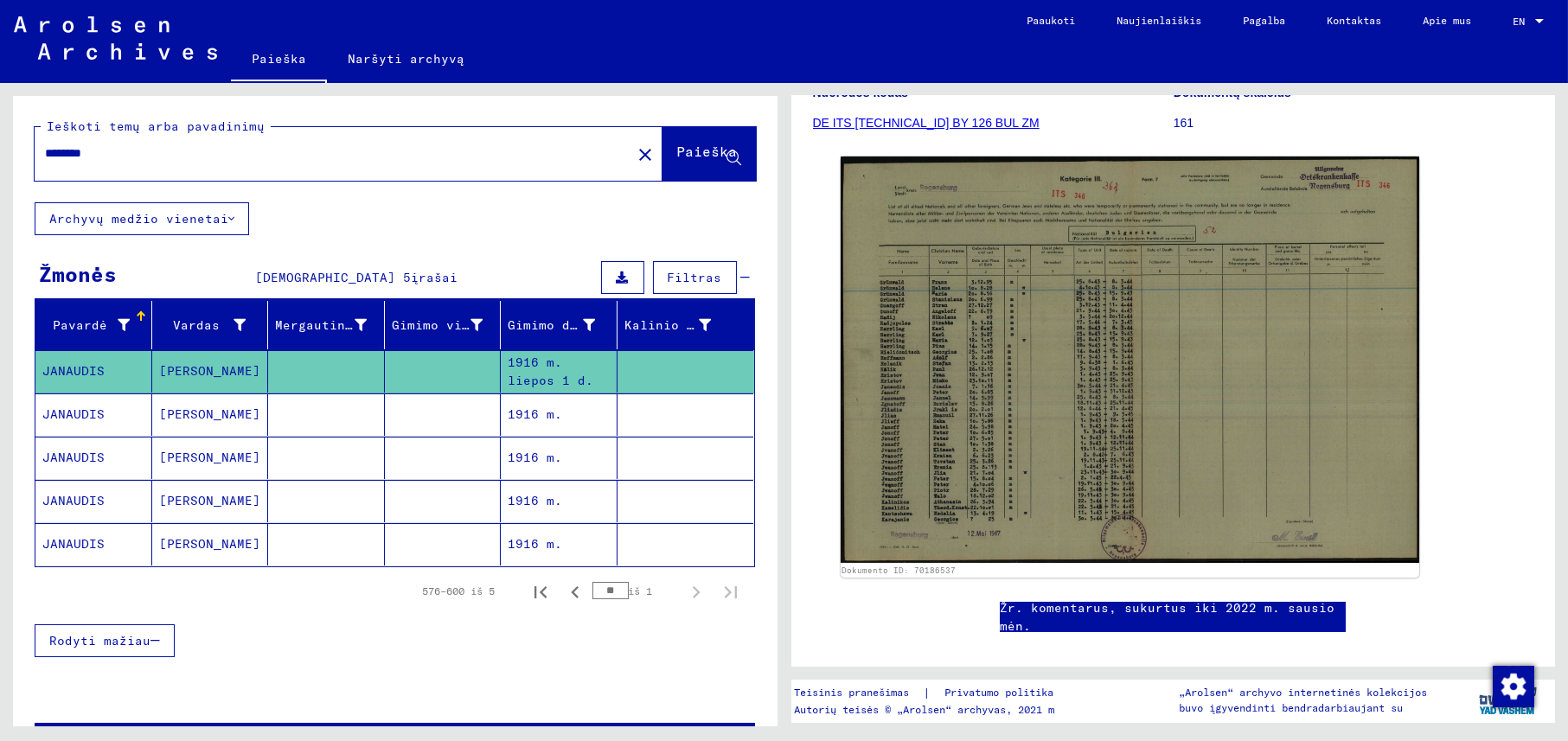
click at [561, 425] on mat-cell "1916 m." at bounding box center [559, 414] width 117 height 43
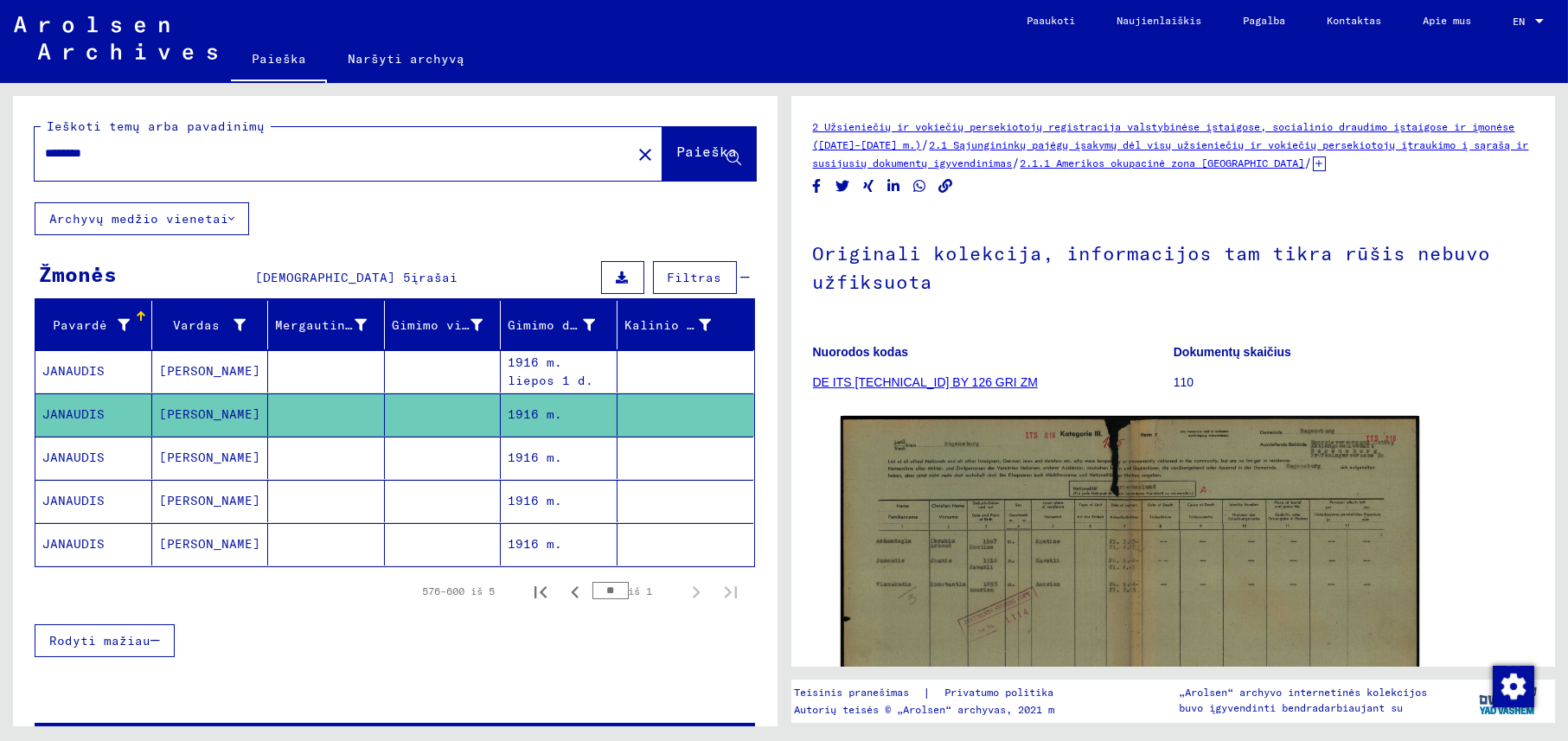
click at [552, 456] on mat-cell "1916 m." at bounding box center [559, 458] width 117 height 43
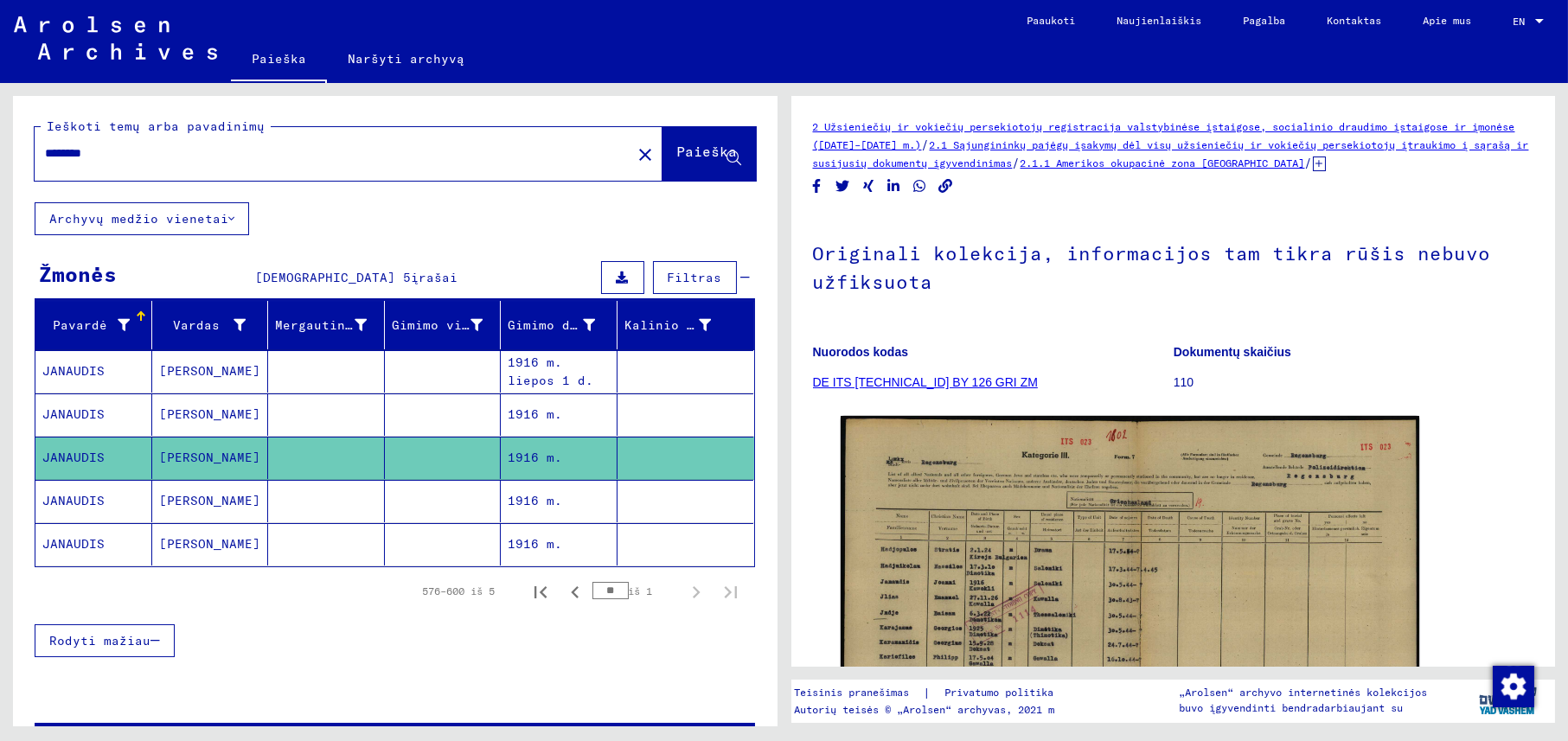
click at [546, 549] on font "1916 m." at bounding box center [535, 544] width 54 height 18
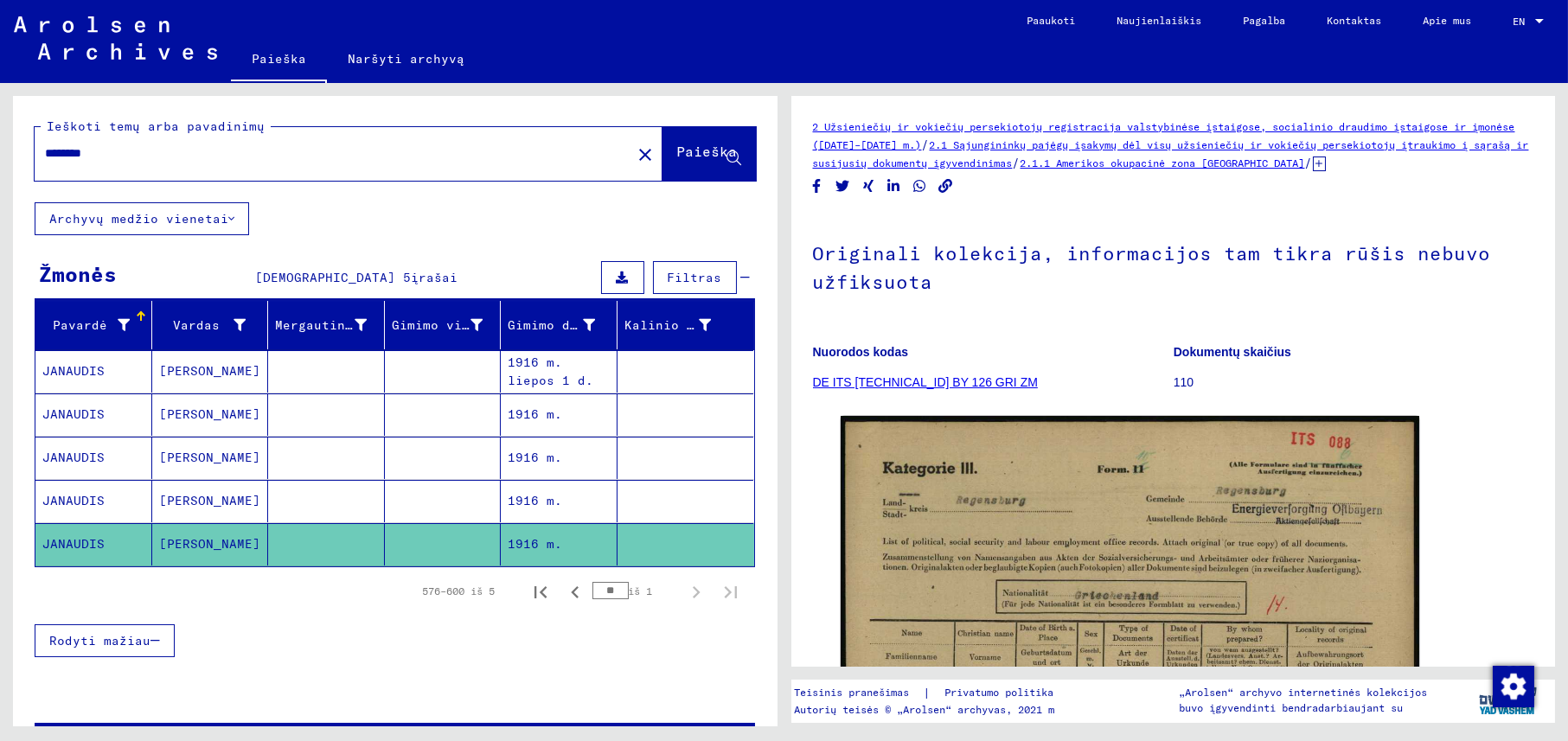
click at [112, 149] on input "********" at bounding box center [334, 153] width 576 height 18
type input "*********"
